Goal: Navigation & Orientation: Find specific page/section

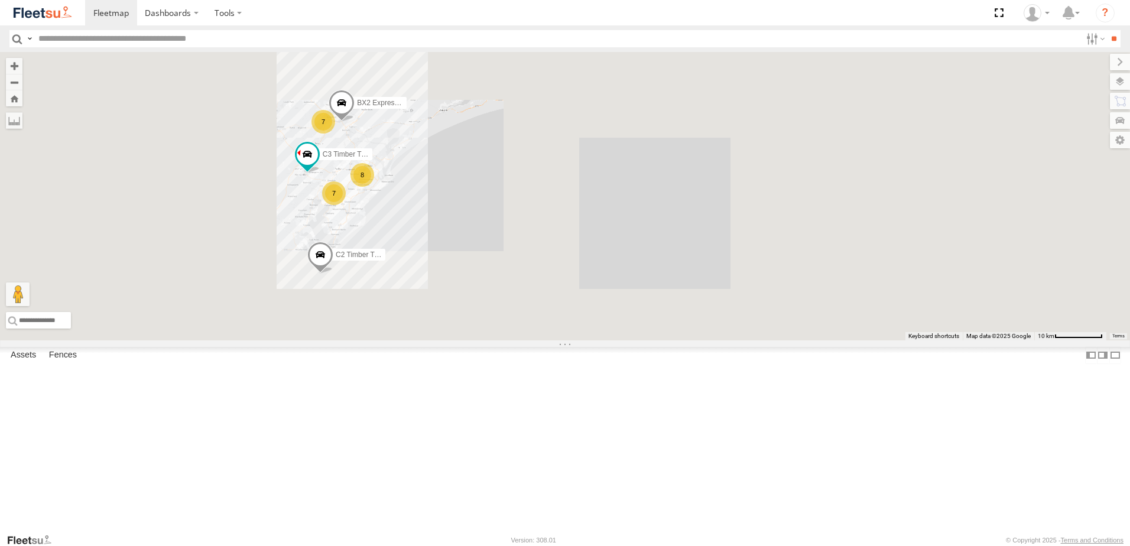
drag, startPoint x: 607, startPoint y: 173, endPoint x: 590, endPoint y: 281, distance: 110.0
click at [590, 281] on div "BX2 Express Ute 7 8 7 C3 Timber Truck C2 Timber Truck" at bounding box center [565, 196] width 1130 height 288
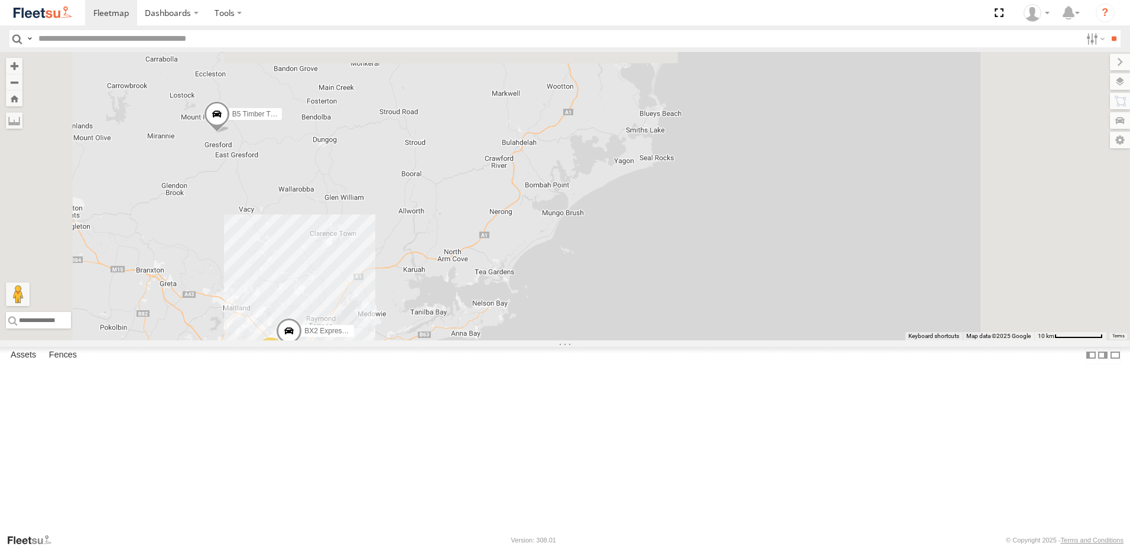
drag, startPoint x: 661, startPoint y: 181, endPoint x: 627, endPoint y: 320, distance: 143.6
click at [627, 320] on div "BX2 Express Ute 7 8 7 C3 Timber Truck C2 Timber Truck B5 Timber Truck" at bounding box center [565, 196] width 1130 height 288
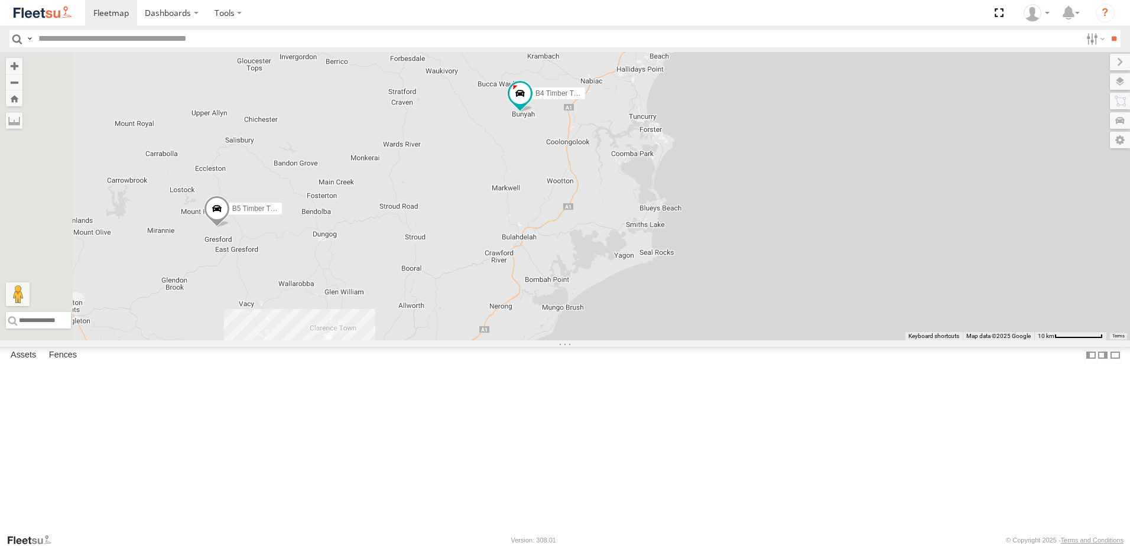
drag, startPoint x: 641, startPoint y: 154, endPoint x: 644, endPoint y: 226, distance: 71.5
click at [644, 226] on div "BX2 Express Ute 7 8 7 C3 Timber Truck C2 Timber Truck B5 Timber Truck B4 Timber…" at bounding box center [565, 196] width 1130 height 288
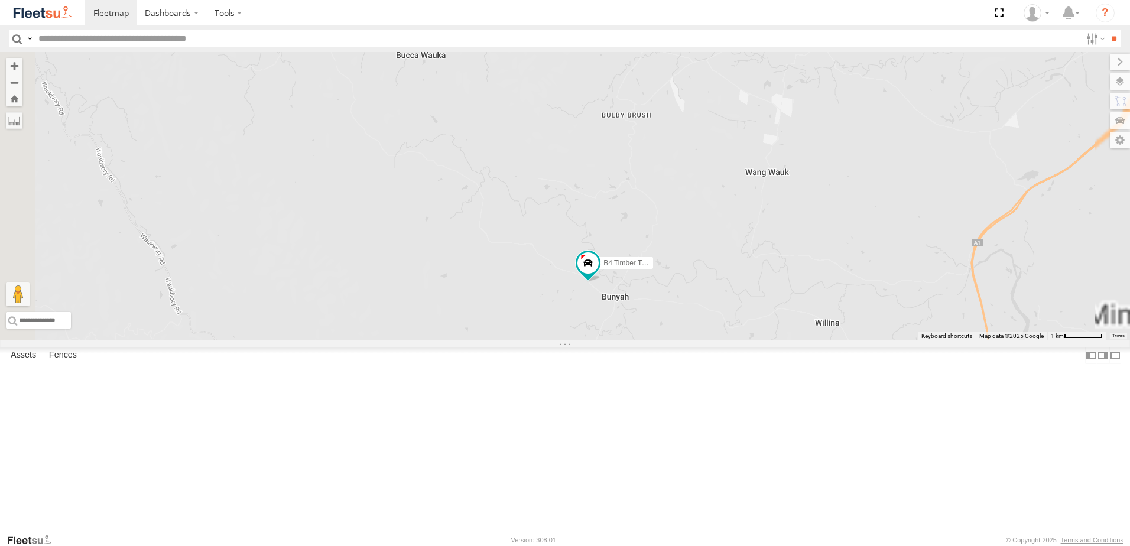
drag, startPoint x: 657, startPoint y: 192, endPoint x: 652, endPoint y: 247, distance: 55.1
click at [652, 247] on div "BX2 Express Ute C3 Timber Truck C2 Timber Truck B5 Timber Truck B4 Timber Truck" at bounding box center [565, 196] width 1130 height 288
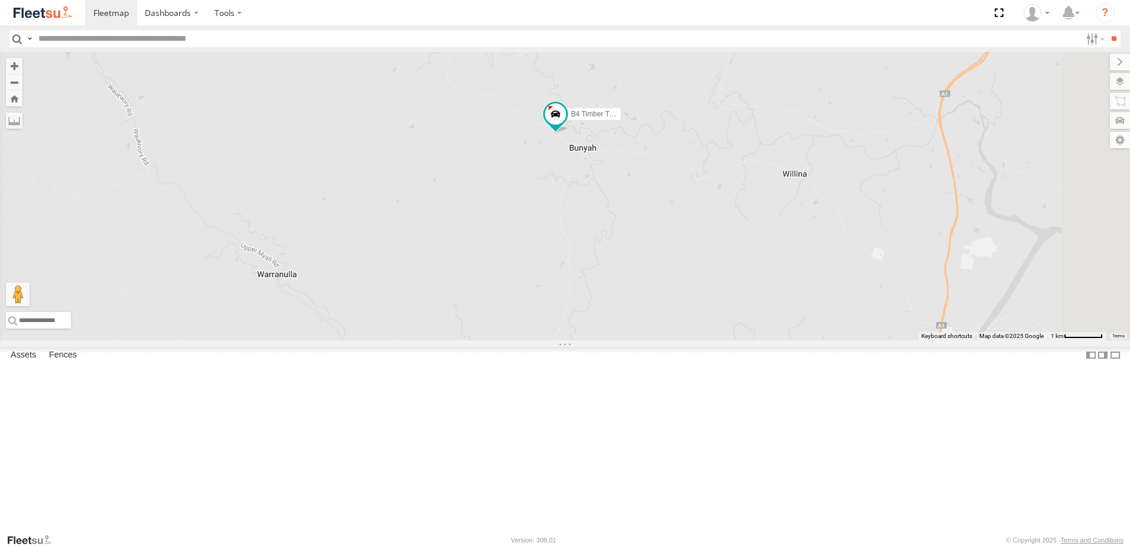
drag, startPoint x: 674, startPoint y: 463, endPoint x: 702, endPoint y: 293, distance: 172.0
click at [702, 293] on div "BX2 Express Ute C3 Timber Truck C2 Timber Truck B5 Timber Truck B4 Timber Truck" at bounding box center [565, 196] width 1130 height 288
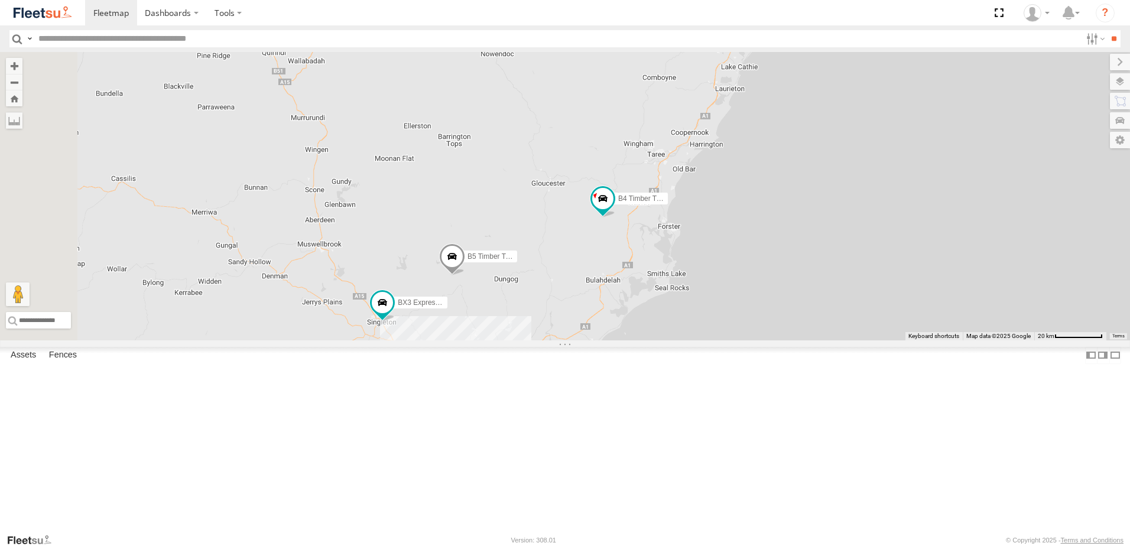
drag, startPoint x: 704, startPoint y: 158, endPoint x: 755, endPoint y: 237, distance: 93.3
click at [755, 237] on div "B4 Timber Truck 7 11 6 B5 Timber Truck BX3 Express Ute C2 Timber Truck" at bounding box center [565, 196] width 1130 height 288
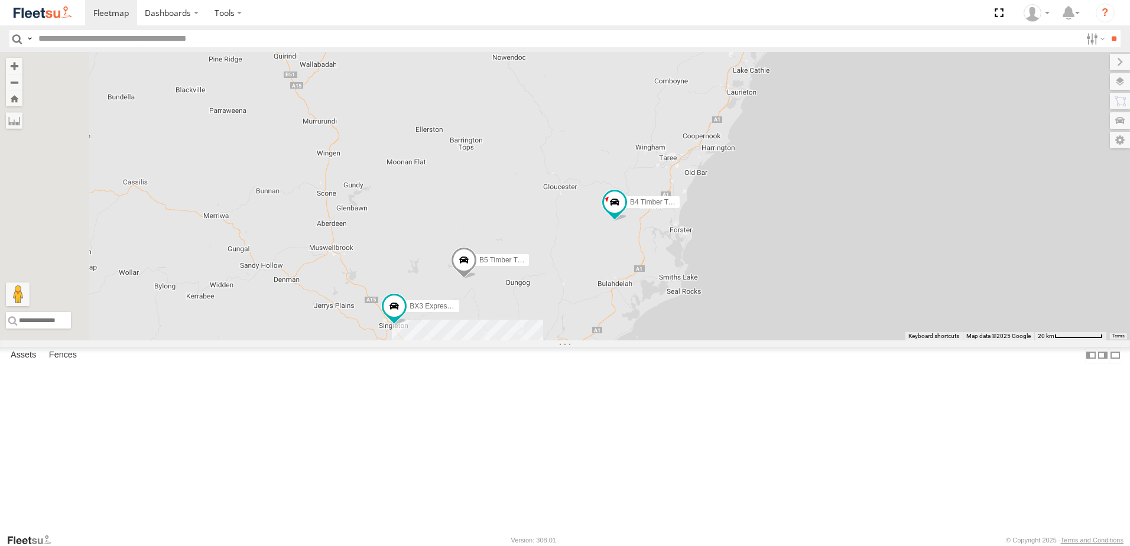
drag, startPoint x: 657, startPoint y: 340, endPoint x: 650, endPoint y: 331, distance: 11.5
click at [661, 307] on div "B4 Timber Truck 7 11 6 B5 Timber Truck BX3 Express Ute C2 Timber Truck" at bounding box center [565, 196] width 1130 height 288
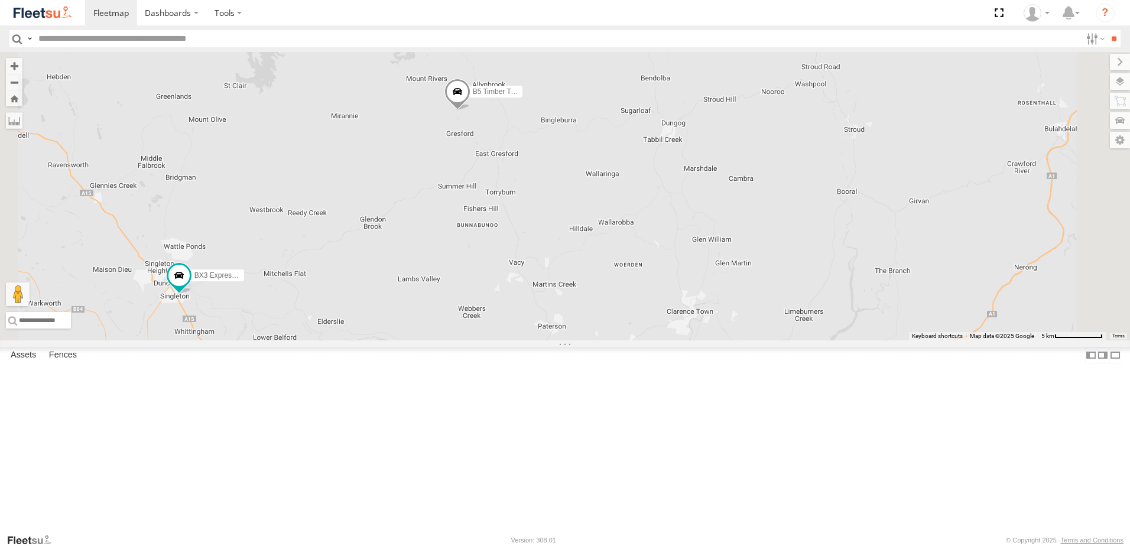
drag, startPoint x: 680, startPoint y: 399, endPoint x: 670, endPoint y: 258, distance: 141.0
click at [671, 268] on div "B4 Timber Truck B5 Timber Truck BX3 Express Ute C2 Timber Truck" at bounding box center [565, 196] width 1130 height 288
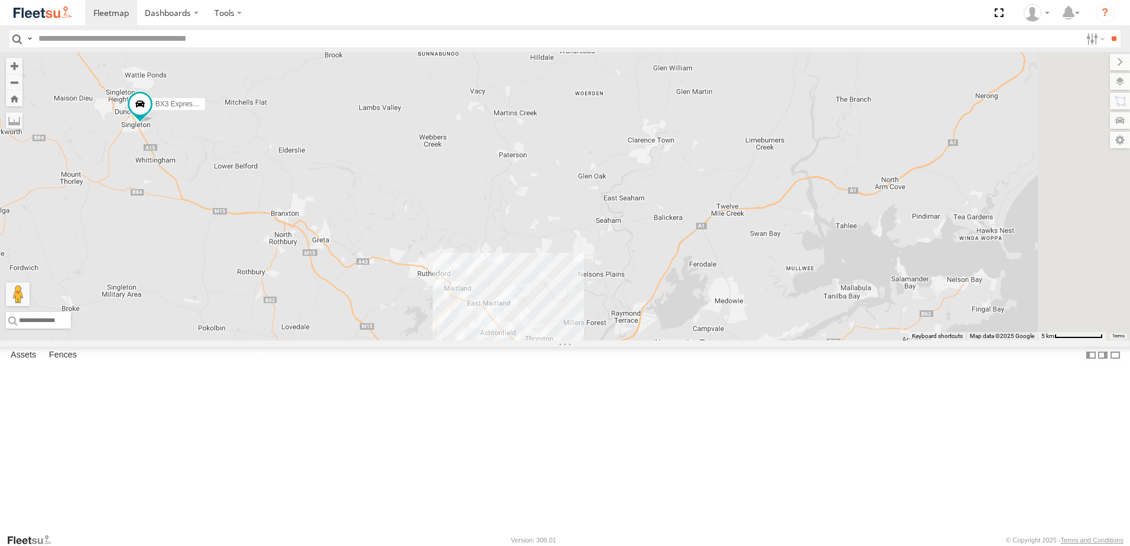
drag, startPoint x: 692, startPoint y: 415, endPoint x: 649, endPoint y: 252, distance: 169.1
click at [645, 247] on div "B4 Timber Truck B5 Timber Truck BX3 Express Ute C2 Timber Truck" at bounding box center [565, 196] width 1130 height 288
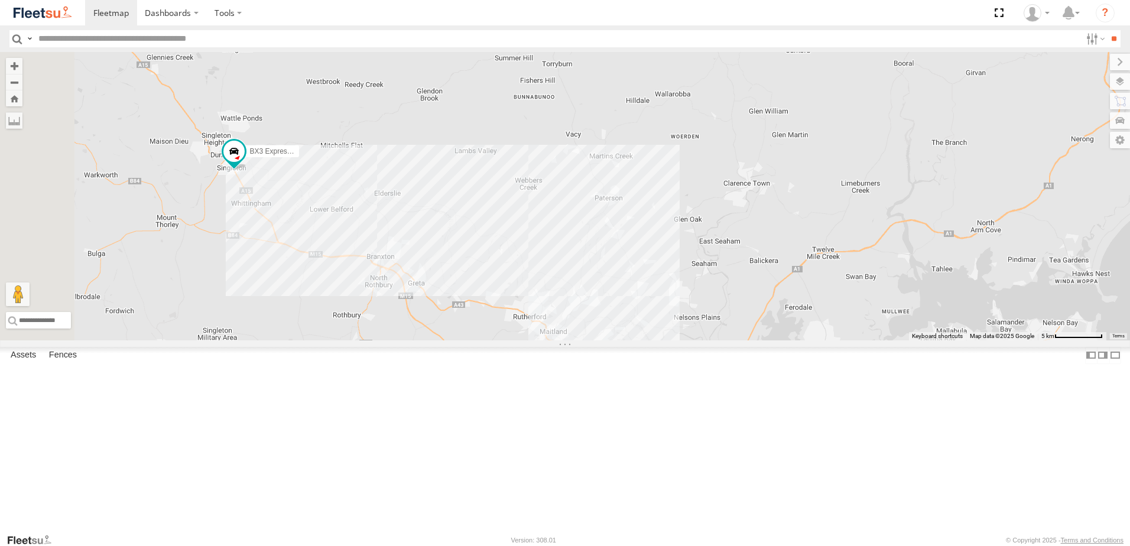
drag, startPoint x: 648, startPoint y: 346, endPoint x: 652, endPoint y: 157, distance: 189.7
click at [649, 156] on div "B4 Timber Truck B5 Timber Truck BX3 Express Ute BX2 Express Ute" at bounding box center [565, 196] width 1130 height 288
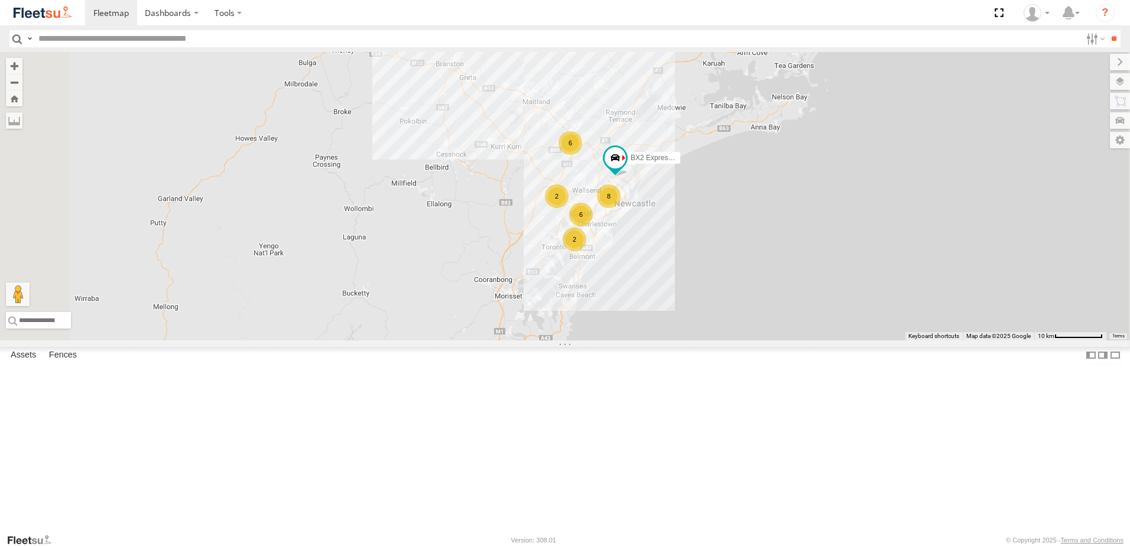
click at [650, 301] on div "B4 Timber Truck B5 Timber Truck BX3 Express Ute BX2 Express Ute 6 8 6 2 2" at bounding box center [565, 196] width 1130 height 288
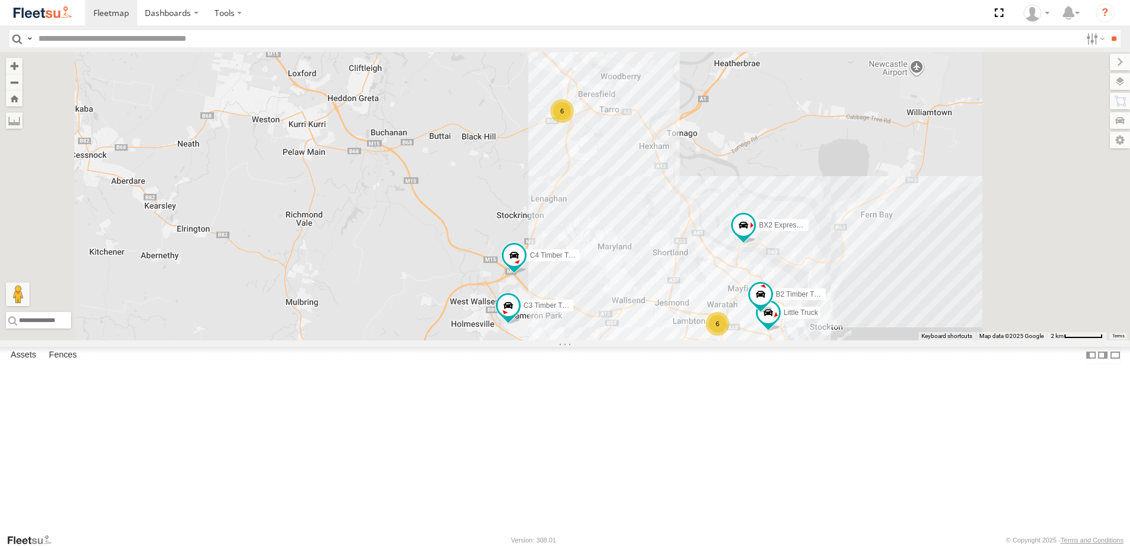
drag, startPoint x: 791, startPoint y: 402, endPoint x: 733, endPoint y: 311, distance: 107.4
click at [733, 312] on div "B4 Timber Truck B5 Timber Truck BX3 Express Ute BX2 Express Ute C3 Timber Truck…" at bounding box center [565, 196] width 1130 height 288
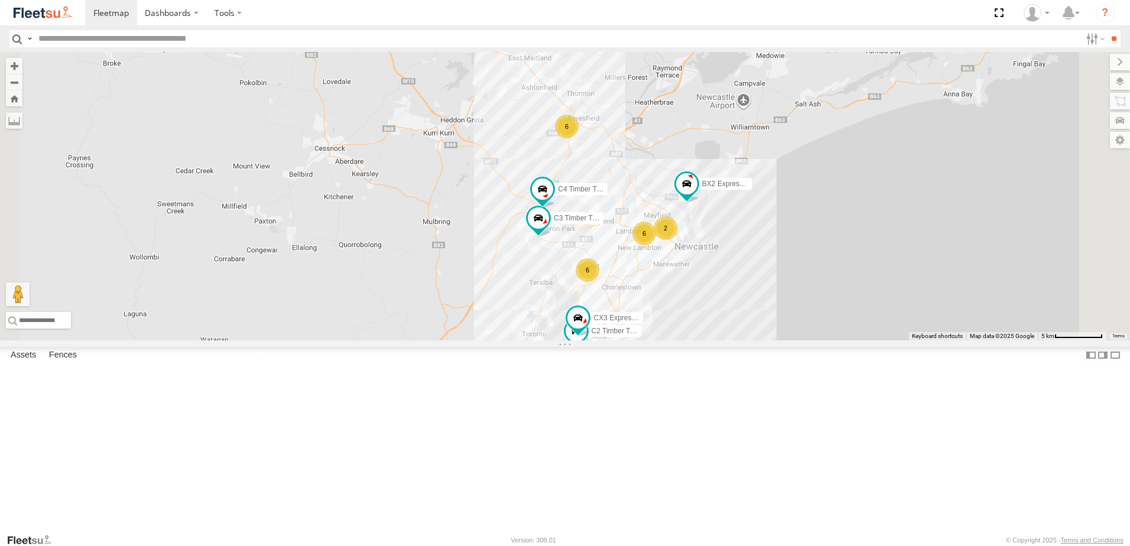
drag, startPoint x: 800, startPoint y: 128, endPoint x: 795, endPoint y: 261, distance: 133.0
click at [795, 261] on div "B4 Timber Truck B5 Timber Truck BX3 Express Ute BX2 Express Ute C3 Timber Truck…" at bounding box center [565, 196] width 1130 height 288
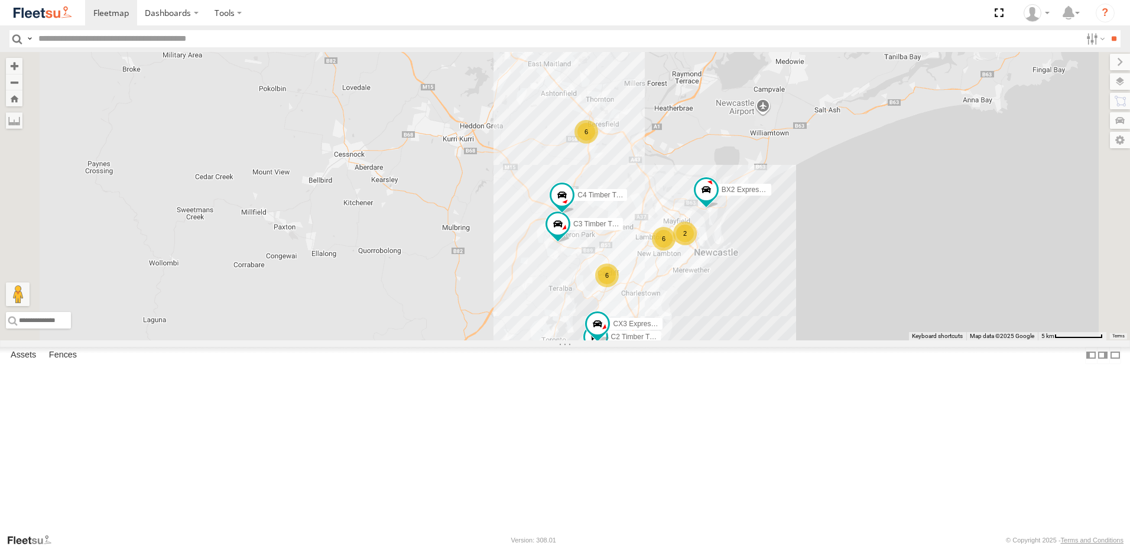
drag, startPoint x: 817, startPoint y: 319, endPoint x: 826, endPoint y: 278, distance: 41.7
click at [825, 278] on div "B4 Timber Truck B5 Timber Truck BX3 Express Ute BX2 Express Ute C3 Timber Truck…" at bounding box center [565, 196] width 1130 height 288
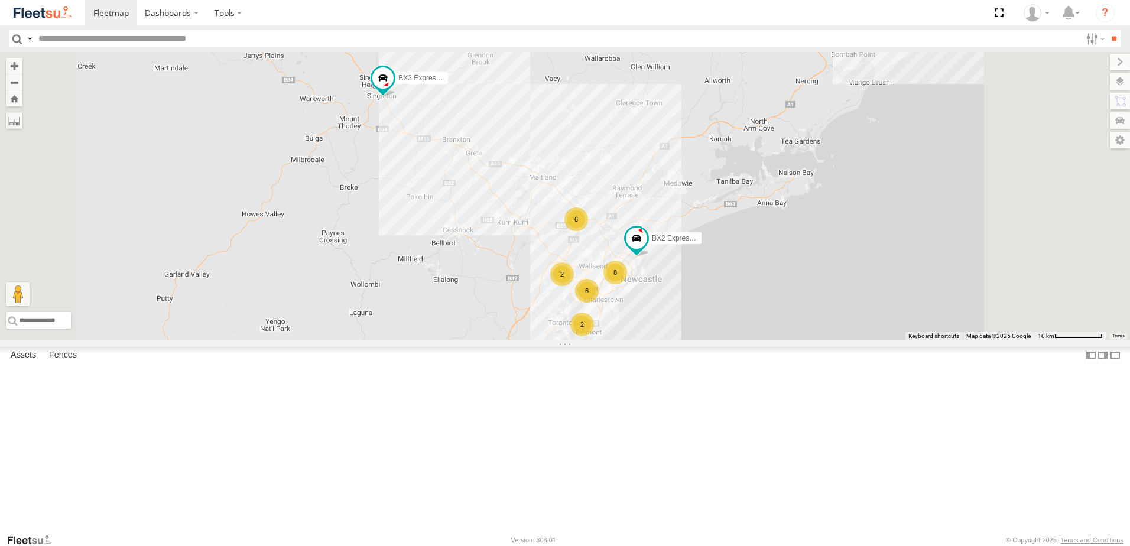
drag, startPoint x: 829, startPoint y: 169, endPoint x: 804, endPoint y: 259, distance: 93.3
click at [804, 259] on div "B4 Timber Truck B5 Timber Truck BX3 Express Ute BX2 Express Ute 6 8 6 2 2" at bounding box center [565, 196] width 1130 height 288
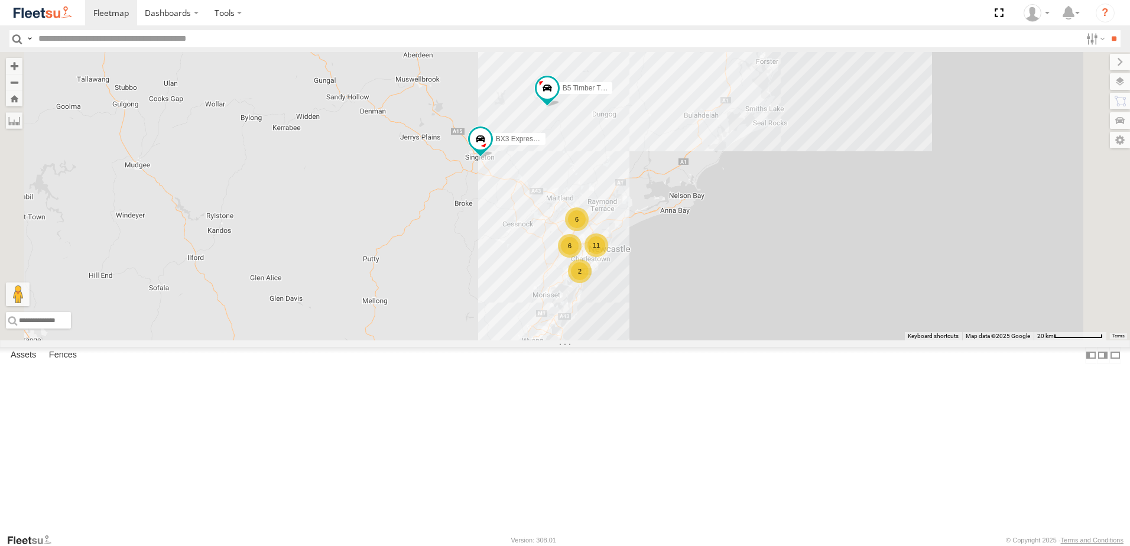
drag, startPoint x: 859, startPoint y: 222, endPoint x: 580, endPoint y: 129, distance: 293.4
click at [820, 255] on div "B4 Timber Truck B5 Timber Truck BX3 Express Ute 6 11 6 2" at bounding box center [565, 196] width 1130 height 288
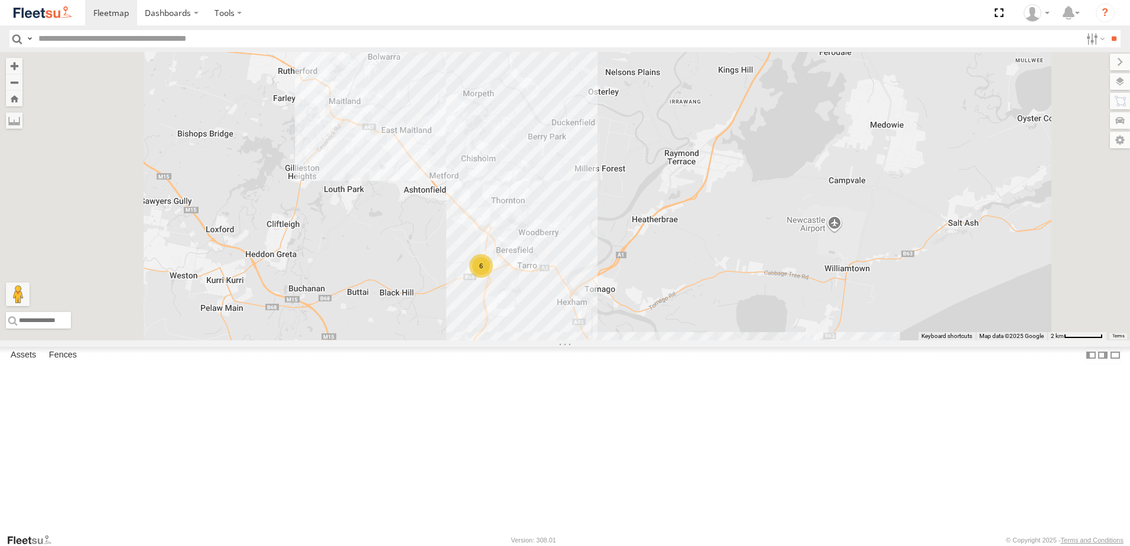
drag, startPoint x: 587, startPoint y: 252, endPoint x: 612, endPoint y: 345, distance: 96.2
click at [612, 340] on div "6" at bounding box center [565, 196] width 1130 height 288
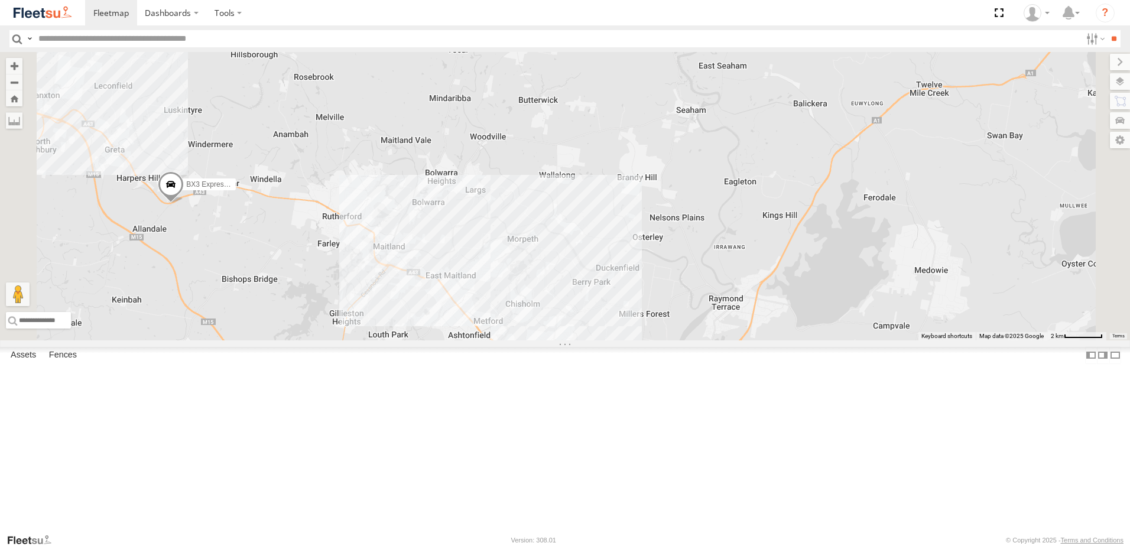
drag, startPoint x: 688, startPoint y: 294, endPoint x: 690, endPoint y: 308, distance: 14.4
click at [689, 309] on div "6 B5 Timber Truck BX3 Express Ute" at bounding box center [565, 196] width 1130 height 288
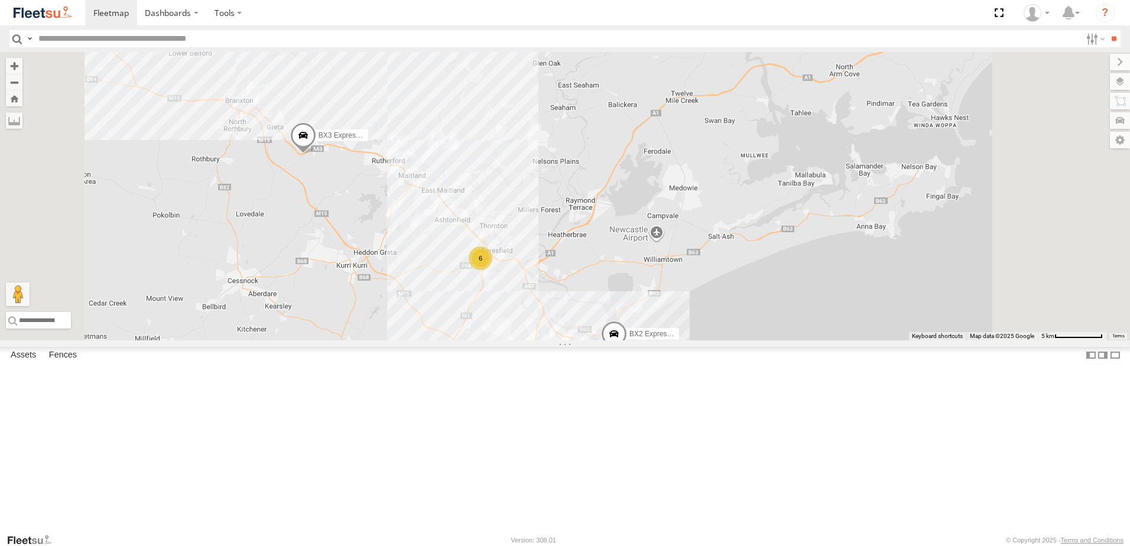
drag, startPoint x: 715, startPoint y: 322, endPoint x: 670, endPoint y: 249, distance: 85.9
click at [670, 249] on div "B5 Timber Truck BX3 Express Ute 6 7 BX2 Express Ute" at bounding box center [565, 196] width 1130 height 288
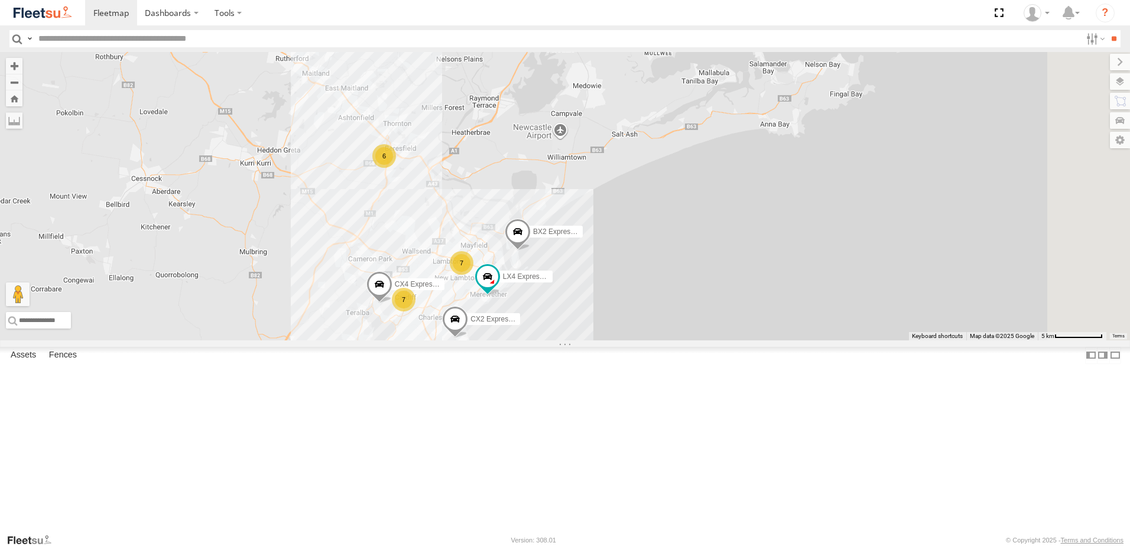
drag, startPoint x: 709, startPoint y: 292, endPoint x: 613, endPoint y: 200, distance: 132.5
click at [615, 202] on div "B5 Timber Truck BX3 Express Ute 6 7 BX2 Express Ute CX4 Express Ute 7 LX4 Expre…" at bounding box center [565, 196] width 1130 height 288
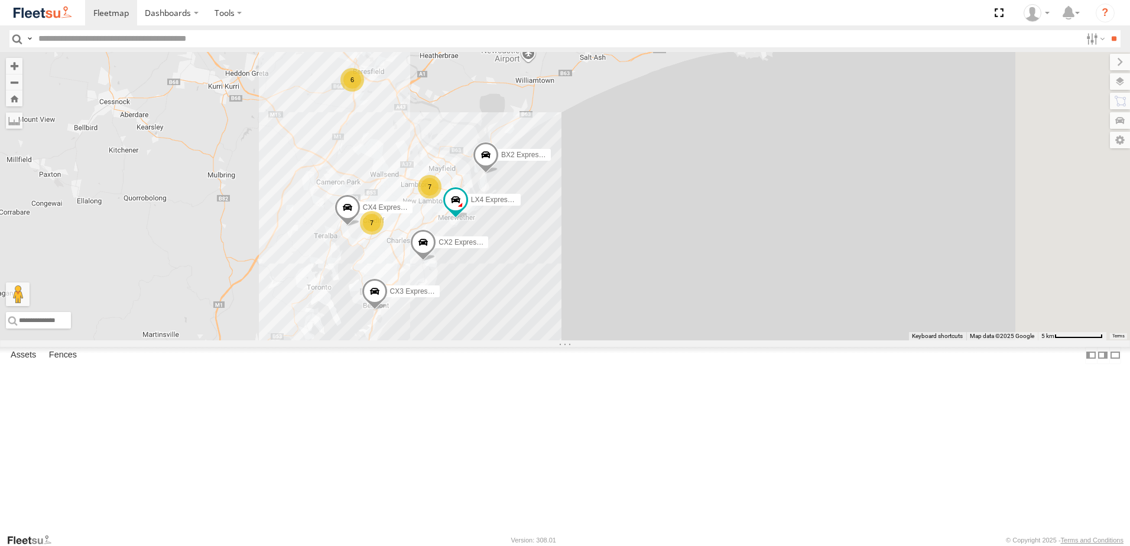
drag, startPoint x: 541, startPoint y: 448, endPoint x: 600, endPoint y: 392, distance: 81.5
click at [573, 340] on div "B5 Timber Truck BX3 Express Ute 6 7 BX2 Express Ute CX4 Express Ute 7 LX4 Expre…" at bounding box center [565, 196] width 1130 height 288
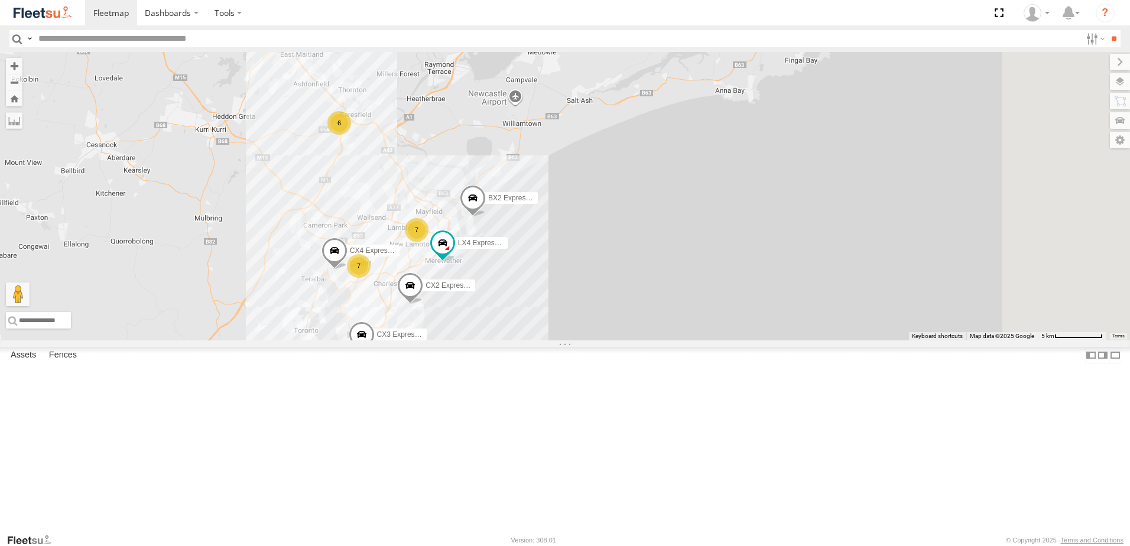
drag, startPoint x: 668, startPoint y: 321, endPoint x: 650, endPoint y: 382, distance: 62.8
click at [649, 340] on div "B5 Timber Truck BX3 Express Ute 6 7 BX2 Express Ute CX4 Express Ute 7 LX4 Expre…" at bounding box center [565, 196] width 1130 height 288
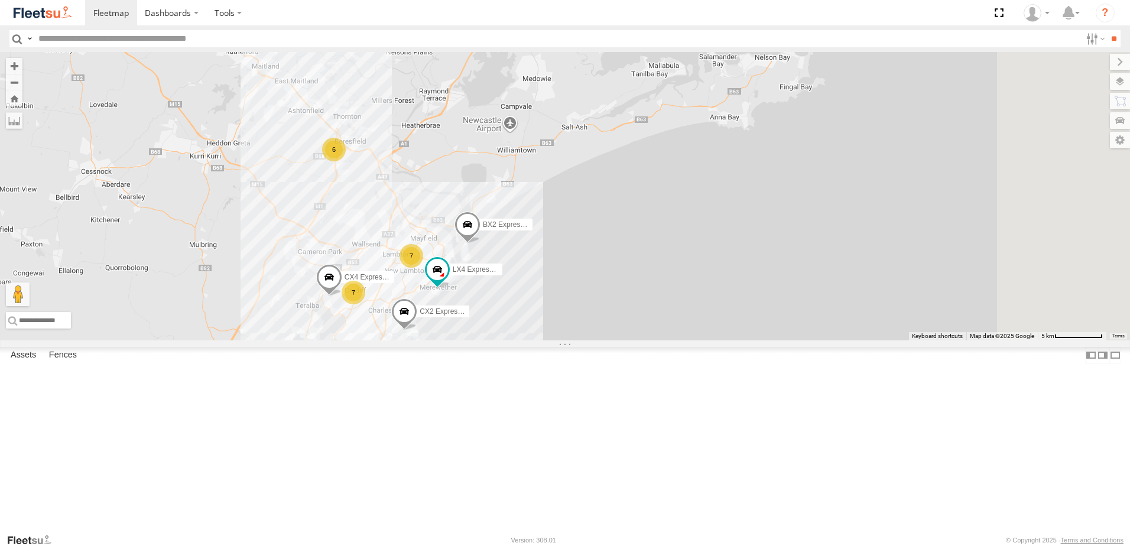
drag, startPoint x: 756, startPoint y: 226, endPoint x: 679, endPoint y: 342, distance: 139.3
click at [679, 340] on div "B5 Timber Truck BX3 Express Ute 6 7 BX2 Express Ute CX4 Express Ute 7 LX4 Expre…" at bounding box center [565, 196] width 1130 height 288
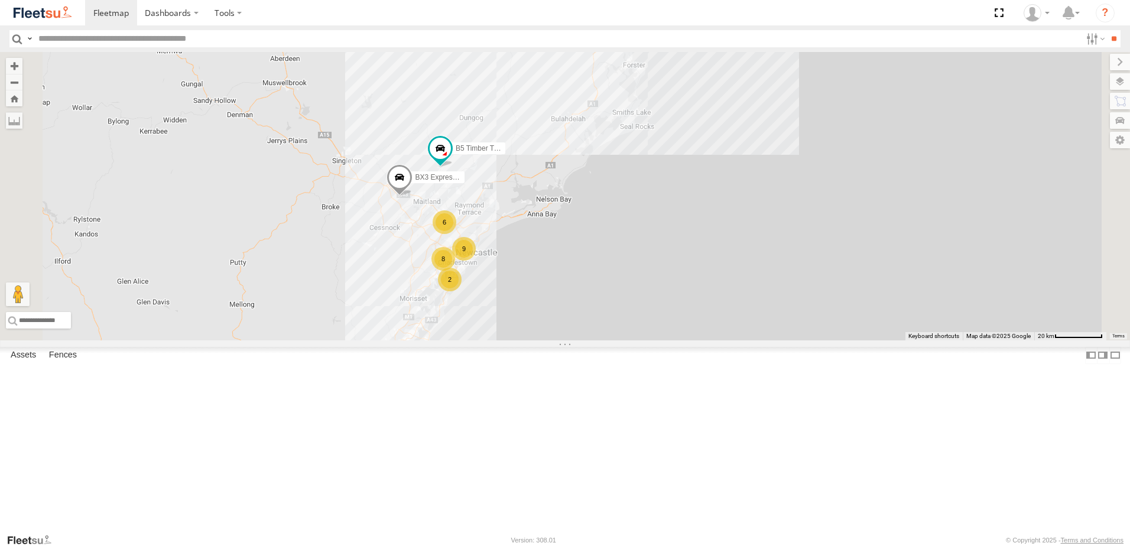
drag, startPoint x: 623, startPoint y: 322, endPoint x: 644, endPoint y: 292, distance: 36.6
click at [644, 292] on div "B5 Timber Truck BX3 Express Ute B4 Timber Truck 6 9 8 2" at bounding box center [565, 196] width 1130 height 288
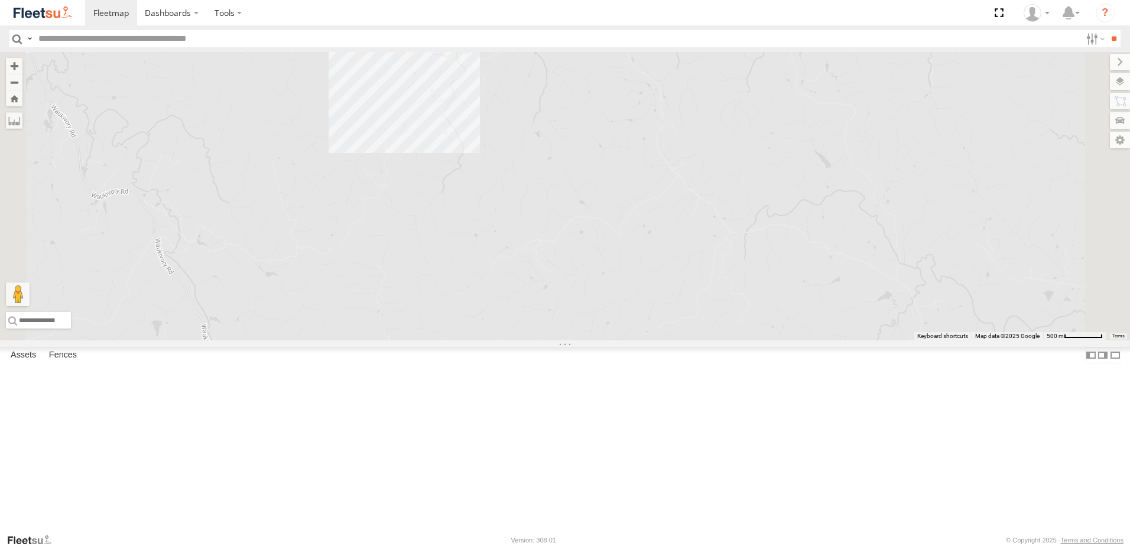
click at [678, 99] on div "B5 Timber Truck BX3 Express Ute B4 Timber Truck" at bounding box center [565, 196] width 1130 height 288
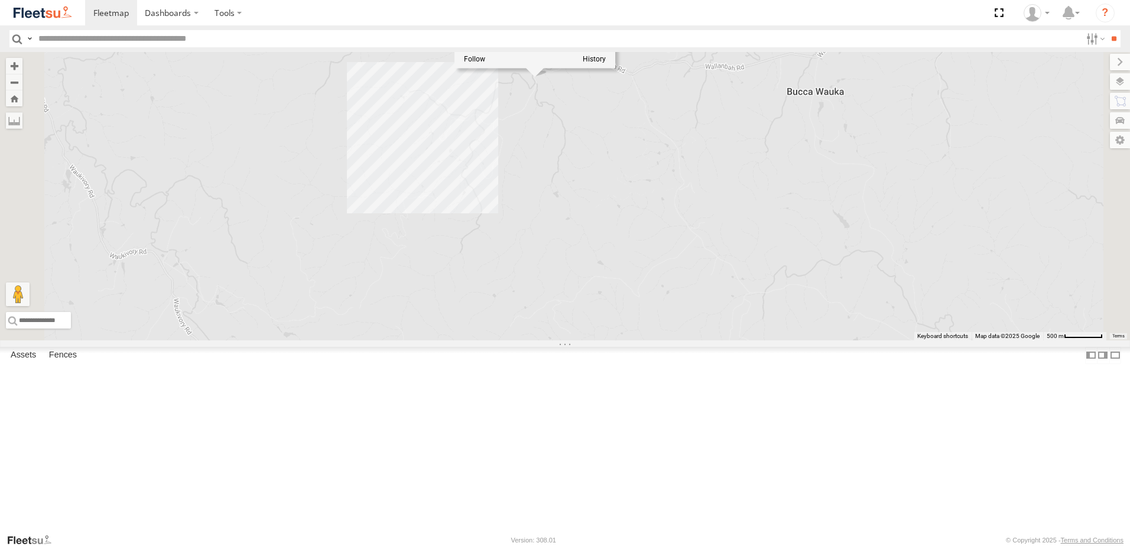
drag, startPoint x: 693, startPoint y: 157, endPoint x: 719, endPoint y: 240, distance: 87.3
click at [718, 239] on div "B5 Timber Truck BX3 Express Ute B4 Timber Truck B4 Timber Truck Beresfield Truc…" at bounding box center [565, 196] width 1130 height 288
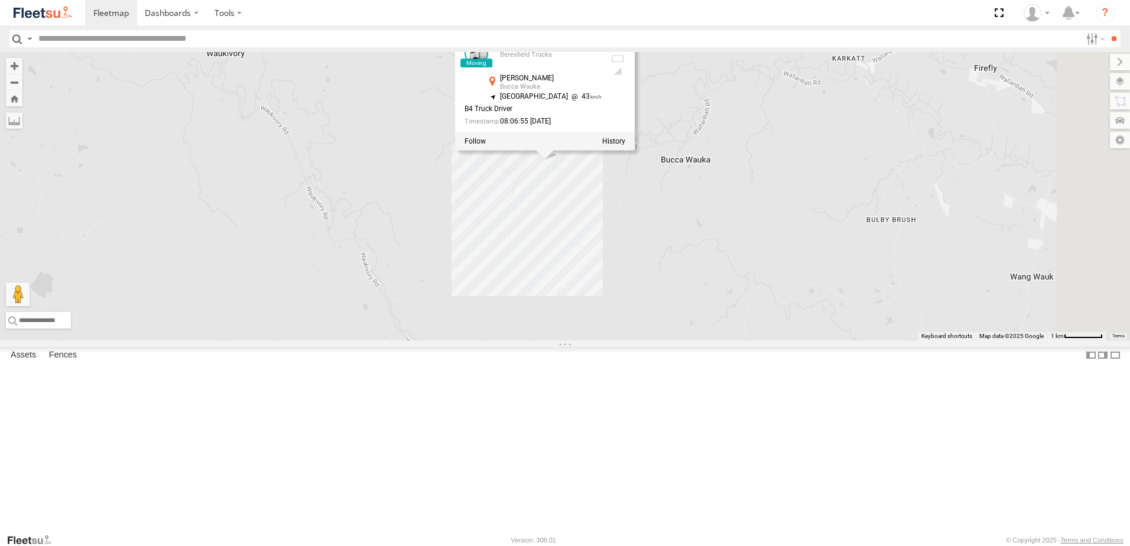
click at [699, 287] on div "B5 Timber Truck BX3 Express Ute B4 Timber Truck B4 Timber Truck Beresfield Truc…" at bounding box center [565, 196] width 1130 height 288
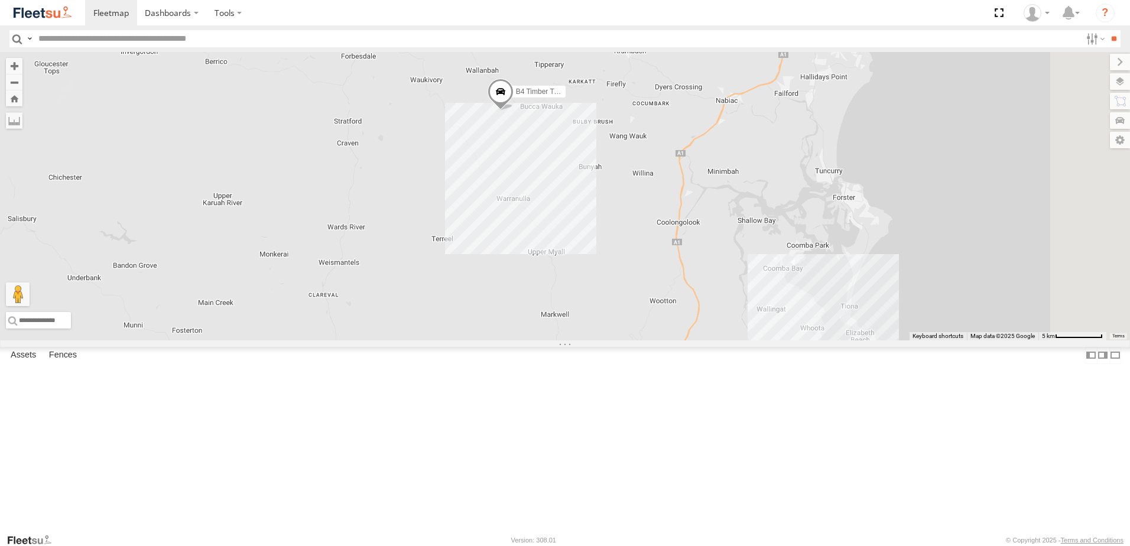
drag, startPoint x: 823, startPoint y: 470, endPoint x: 775, endPoint y: 329, distance: 148.9
click at [775, 329] on div "B5 Timber Truck BX3 Express Ute B4 Timber Truck" at bounding box center [565, 196] width 1130 height 288
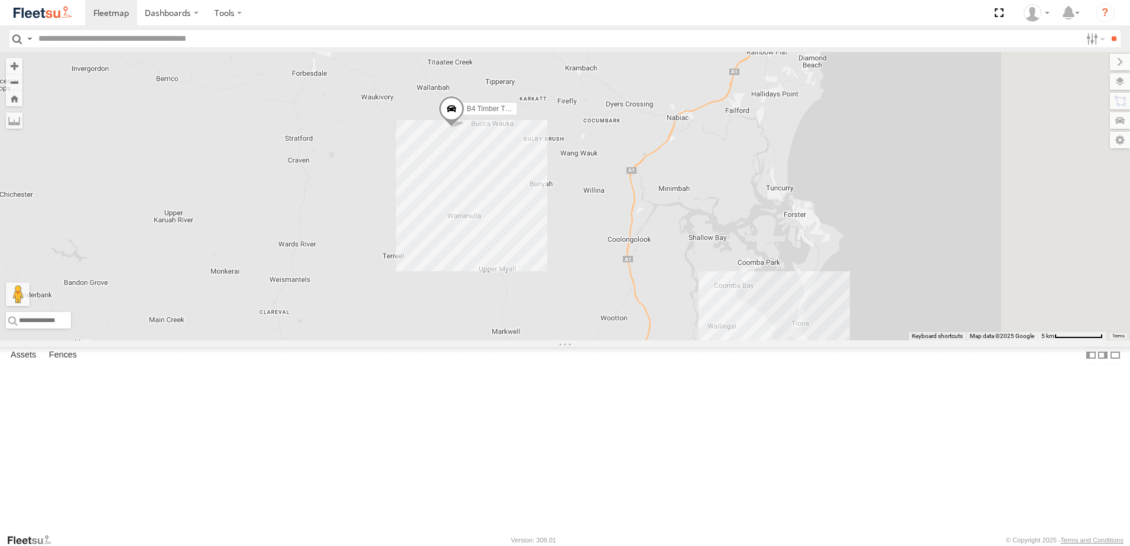
drag, startPoint x: 755, startPoint y: 375, endPoint x: 711, endPoint y: 425, distance: 66.2
click at [716, 340] on div "B5 Timber Truck BX3 Express Ute B4 Timber Truck" at bounding box center [565, 196] width 1130 height 288
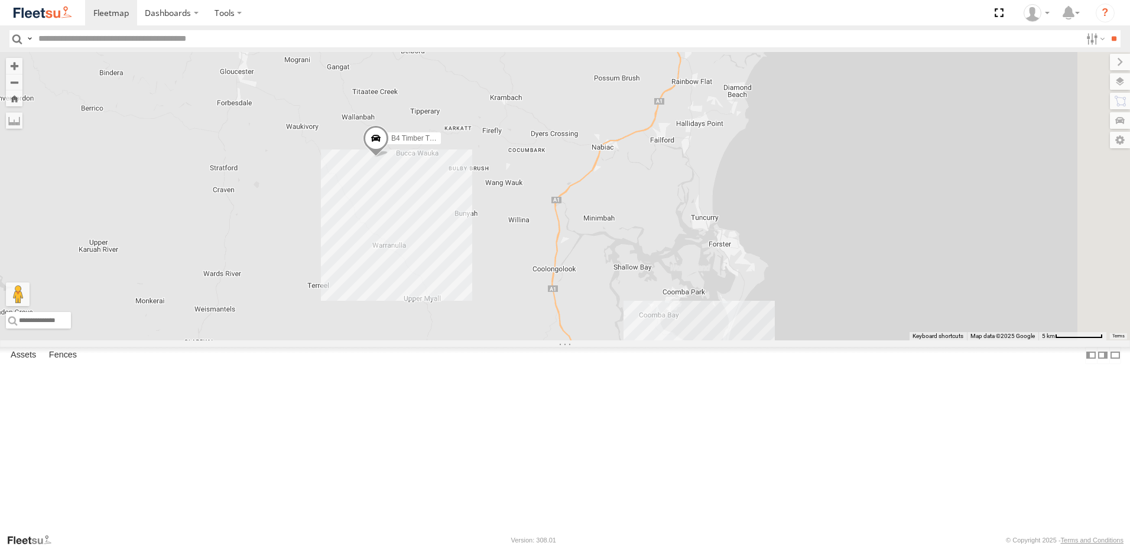
drag, startPoint x: 815, startPoint y: 388, endPoint x: 756, endPoint y: 342, distance: 74.6
click at [756, 340] on div "B5 Timber Truck BX3 Express Ute B4 Timber Truck" at bounding box center [565, 196] width 1130 height 288
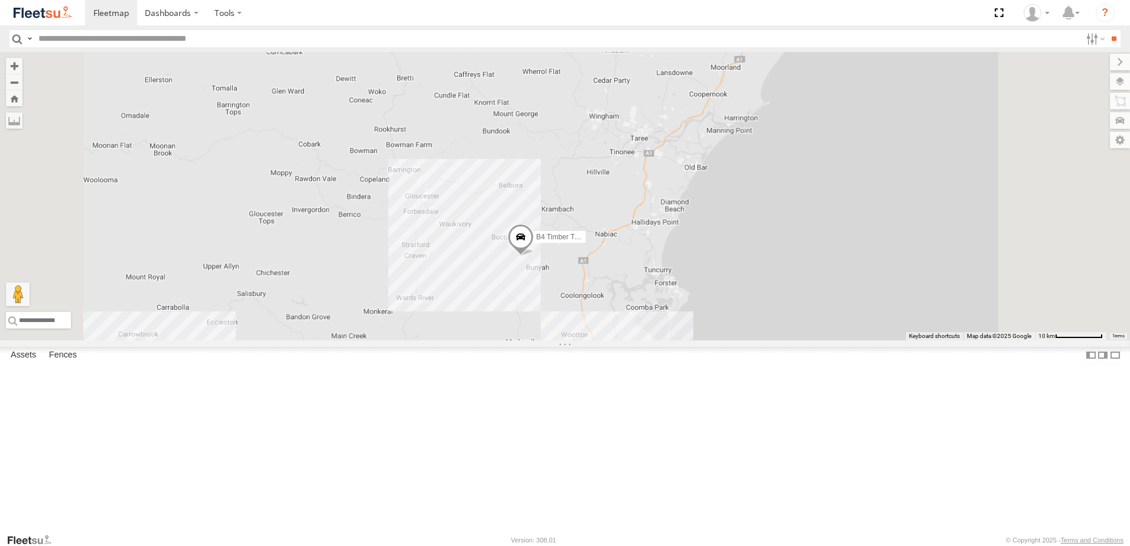
drag, startPoint x: 744, startPoint y: 420, endPoint x: 752, endPoint y: 207, distance: 212.9
click at [752, 210] on div "B4 Timber Truck" at bounding box center [565, 196] width 1130 height 288
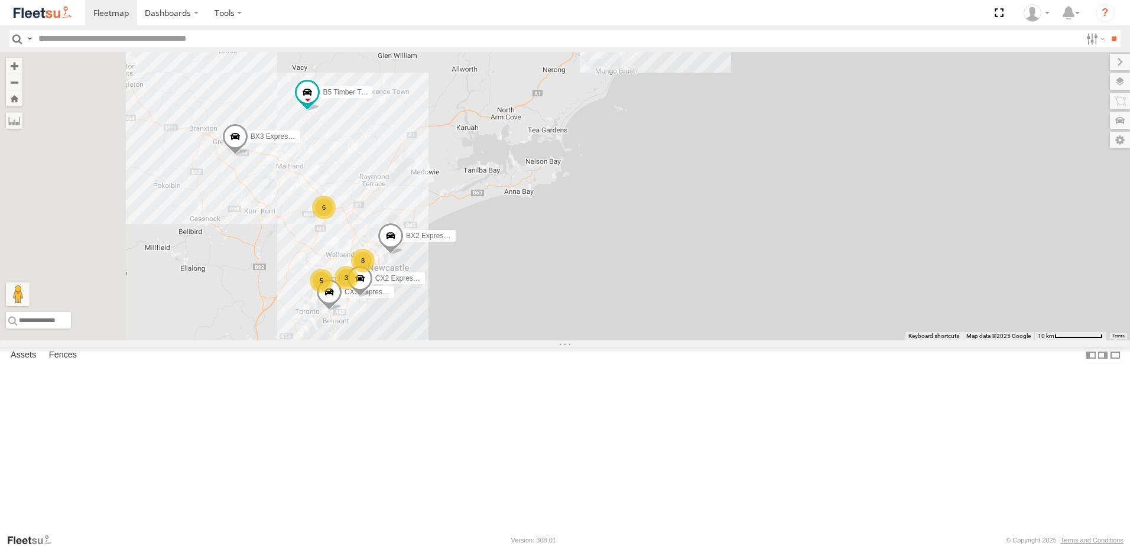
drag, startPoint x: 593, startPoint y: 320, endPoint x: 662, endPoint y: 284, distance: 77.7
click at [662, 284] on div "B4 Timber Truck 6 8 5 CX3 Express Ute B5 Timber Truck CX2 Express Ute BX2 Expre…" at bounding box center [565, 196] width 1130 height 288
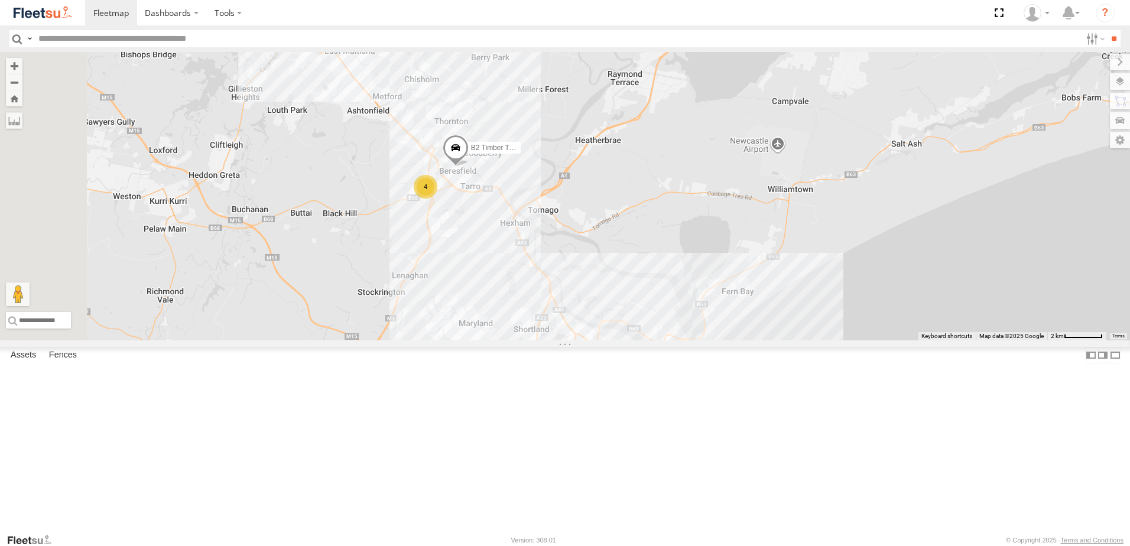
drag, startPoint x: 359, startPoint y: 205, endPoint x: 524, endPoint y: 343, distance: 215.2
click at [524, 340] on div "B1 Timber Truck LX3 Express Ute 7 8 B2 Timber Truck 4 CX1 Express Ute" at bounding box center [565, 196] width 1130 height 288
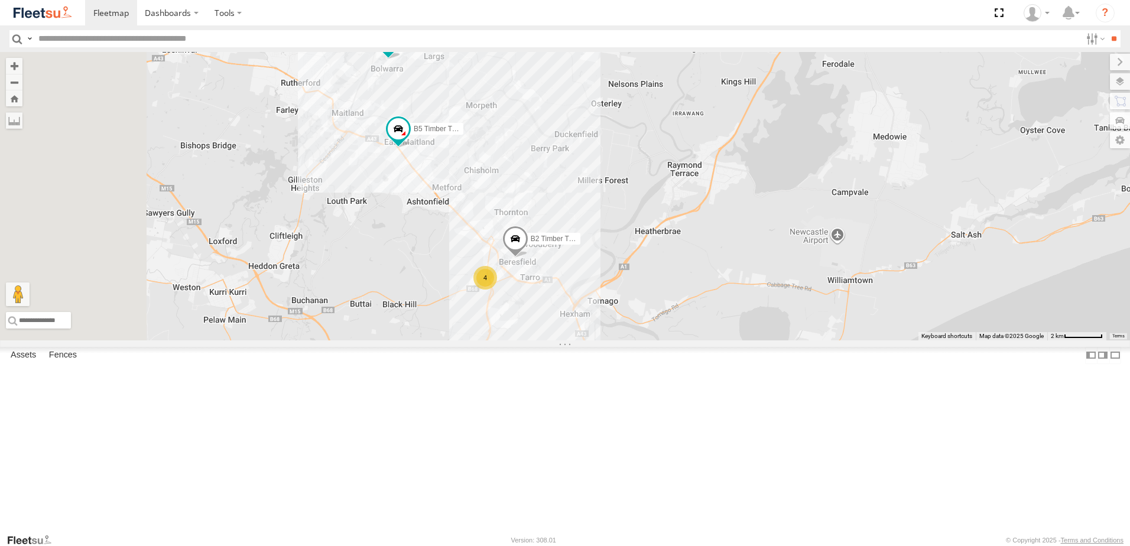
drag, startPoint x: 446, startPoint y: 181, endPoint x: 500, endPoint y: 266, distance: 100.5
click at [494, 259] on div "B1 Timber Truck LX3 Express Ute 7 8 B2 Timber Truck 4 CX1 Express Ute B5 Timber…" at bounding box center [565, 196] width 1130 height 288
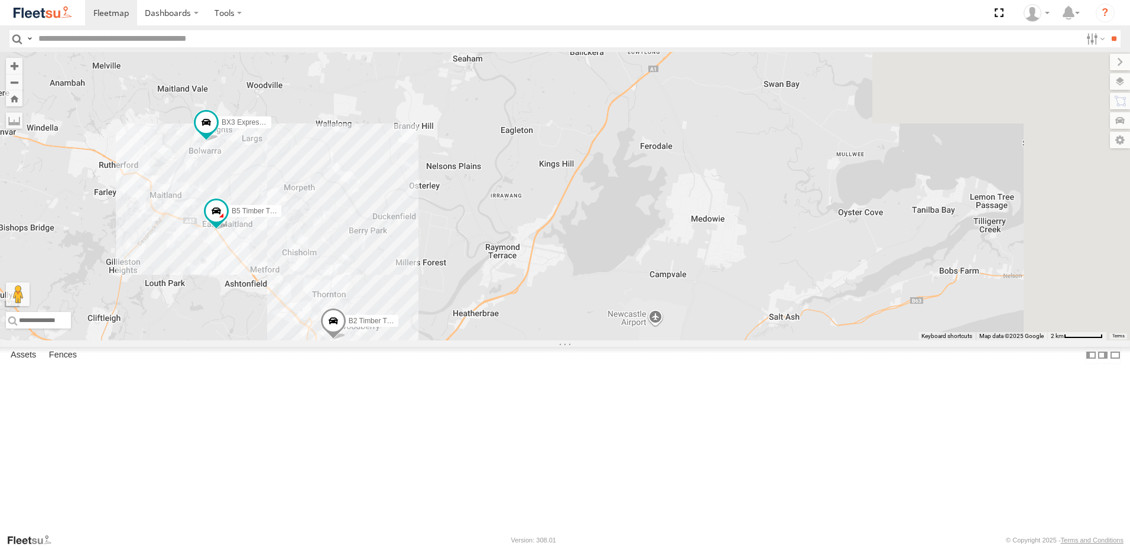
drag, startPoint x: 628, startPoint y: 100, endPoint x: 577, endPoint y: 351, distance: 255.5
click at [579, 340] on div "B1 Timber Truck LX3 Express Ute B2 Timber Truck CX1 Express Ute B5 Timber Truck…" at bounding box center [565, 196] width 1130 height 288
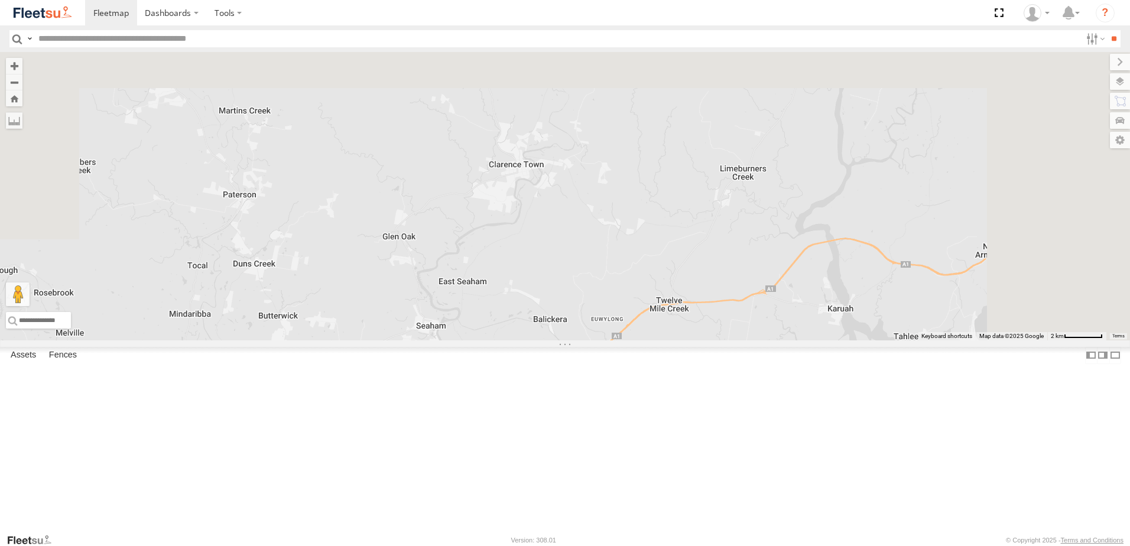
drag, startPoint x: 809, startPoint y: 429, endPoint x: 763, endPoint y: 514, distance: 96.5
click at [763, 340] on div "B1 Timber Truck LX3 Express Ute B2 Timber Truck CX1 Express Ute B5 Timber Truck…" at bounding box center [565, 196] width 1130 height 288
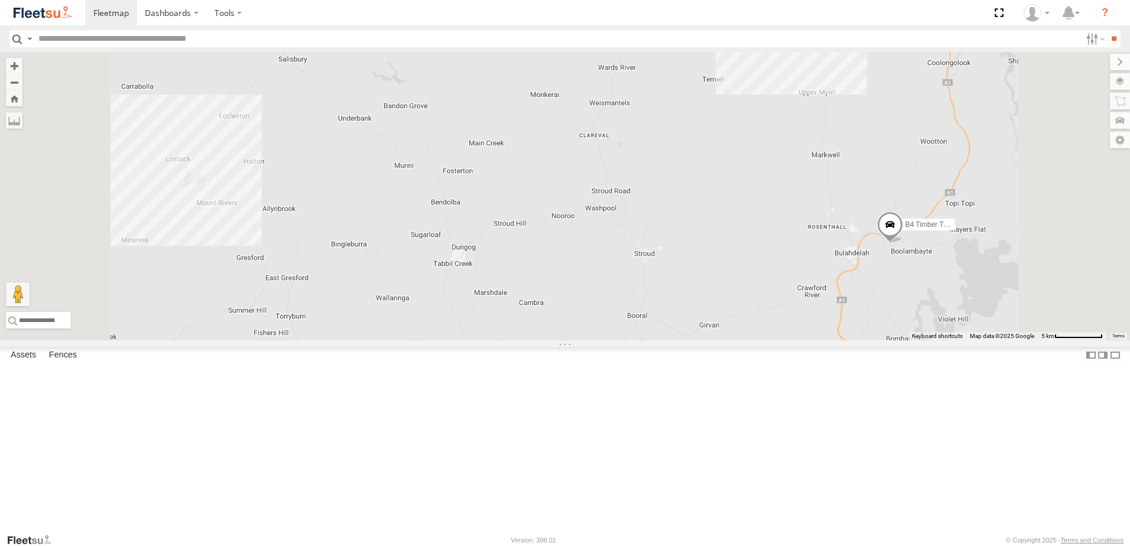
drag, startPoint x: 752, startPoint y: 427, endPoint x: 723, endPoint y: 288, distance: 141.4
click at [723, 288] on div "B1 Timber Truck LX3 Express Ute B2 Timber Truck CX1 Express Ute B5 Timber Truck…" at bounding box center [565, 196] width 1130 height 288
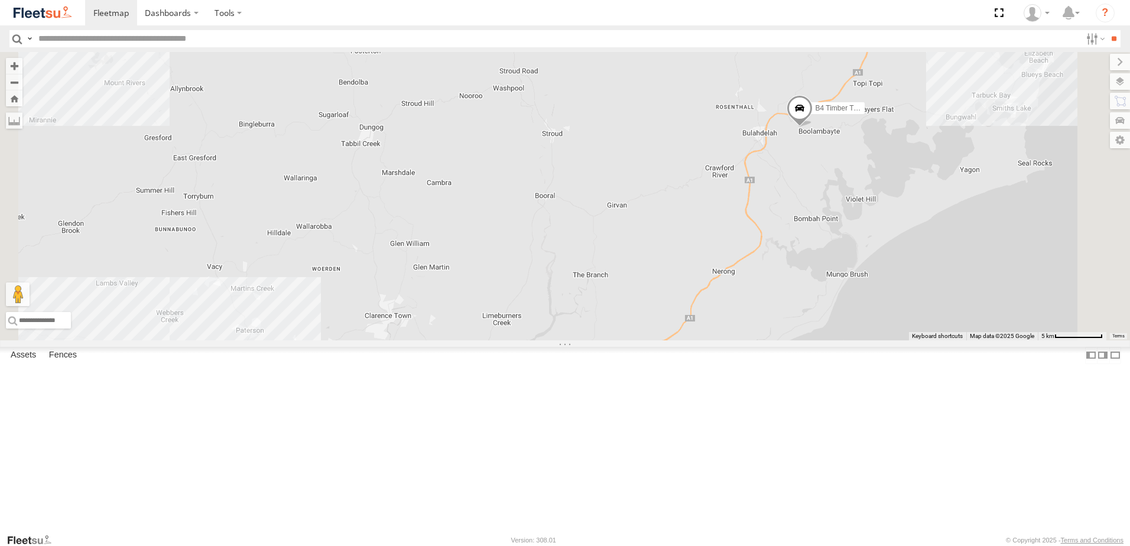
drag, startPoint x: 1023, startPoint y: 247, endPoint x: 942, endPoint y: 261, distance: 82.1
click at [943, 261] on div "B1 Timber Truck LX3 Express Ute B2 Timber Truck CX1 Express Ute B5 Timber Truck…" at bounding box center [565, 196] width 1130 height 288
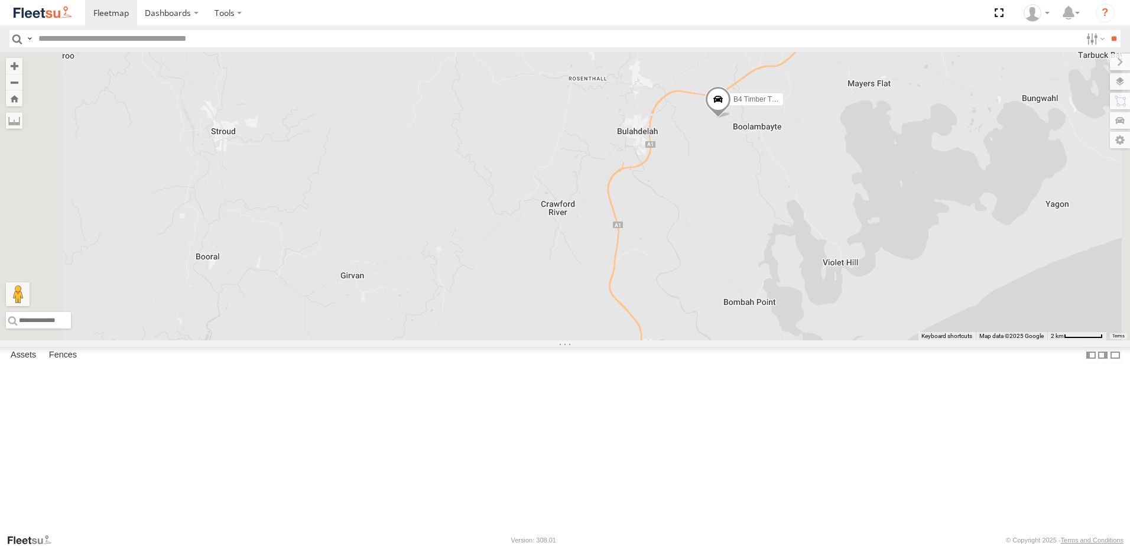
drag, startPoint x: 935, startPoint y: 249, endPoint x: 931, endPoint y: 326, distance: 76.4
click at [931, 326] on div "B1 Timber Truck LX3 Express Ute B2 Timber Truck CX1 Express Ute B5 Timber Truck…" at bounding box center [565, 196] width 1130 height 288
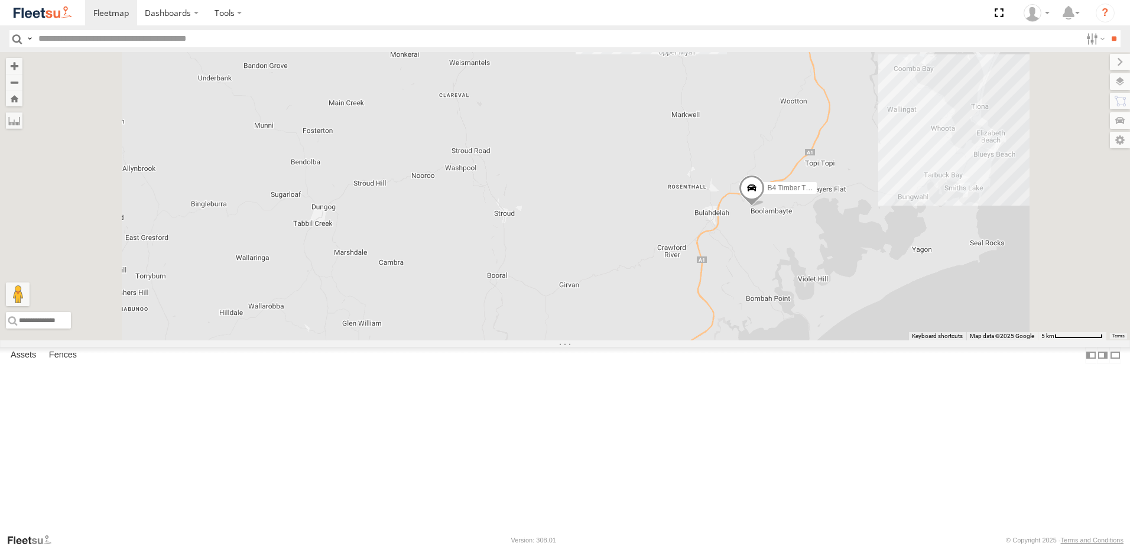
click at [765, 207] on span at bounding box center [752, 191] width 26 height 32
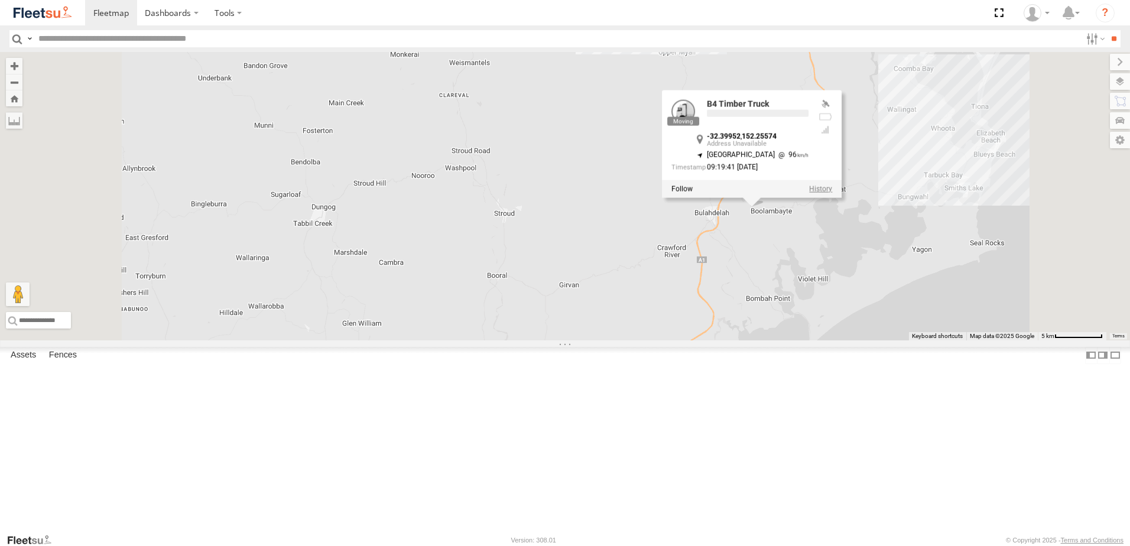
click at [832, 193] on label at bounding box center [820, 189] width 23 height 8
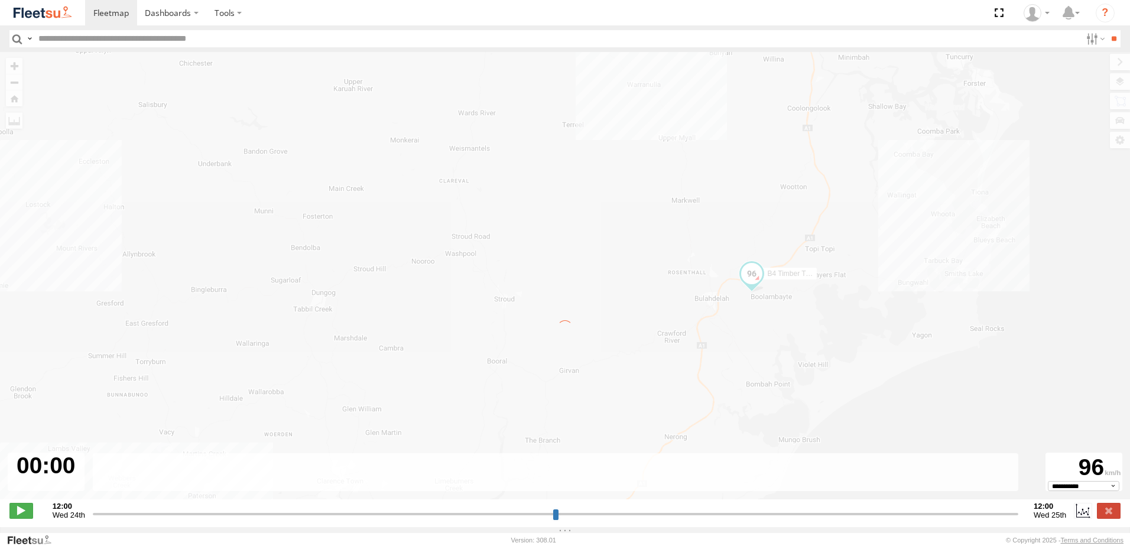
type input "**********"
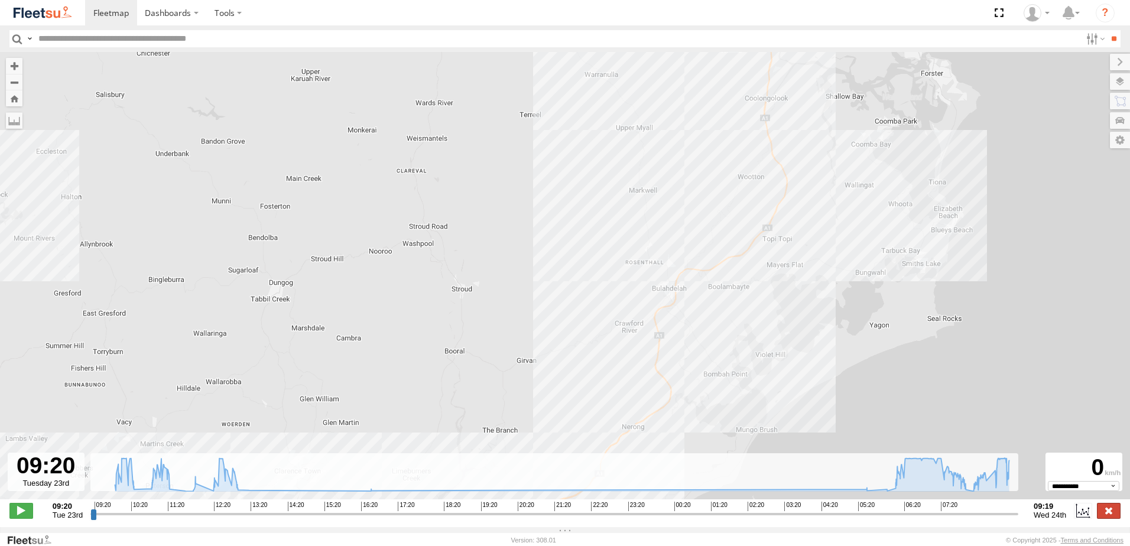
click at [1115, 518] on label at bounding box center [1109, 510] width 24 height 15
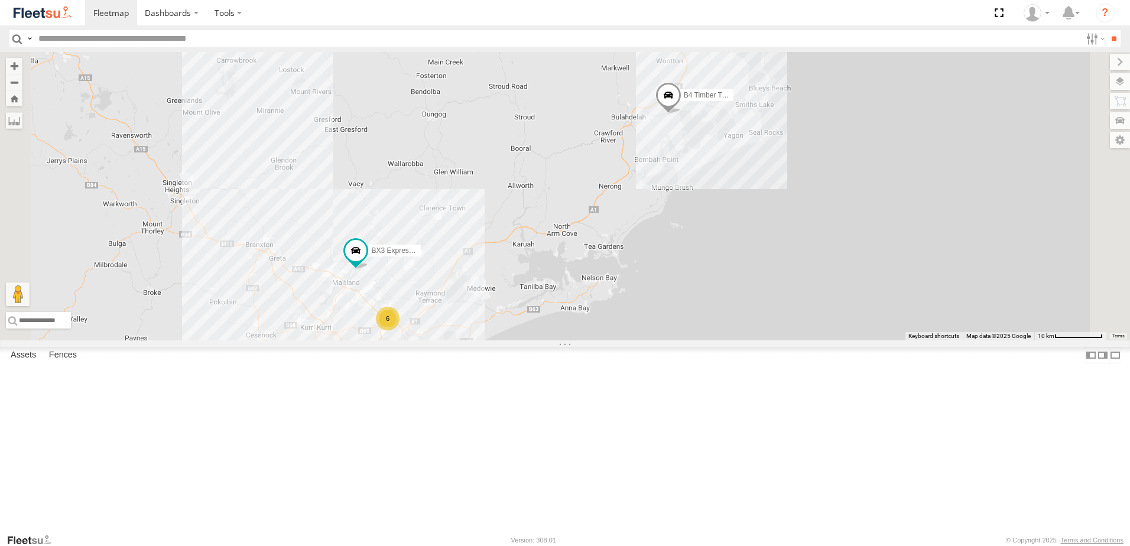
drag, startPoint x: 672, startPoint y: 313, endPoint x: 716, endPoint y: 235, distance: 89.1
click at [716, 235] on div "B4 Timber Truck 8 6 BX3 Express Ute" at bounding box center [565, 196] width 1130 height 288
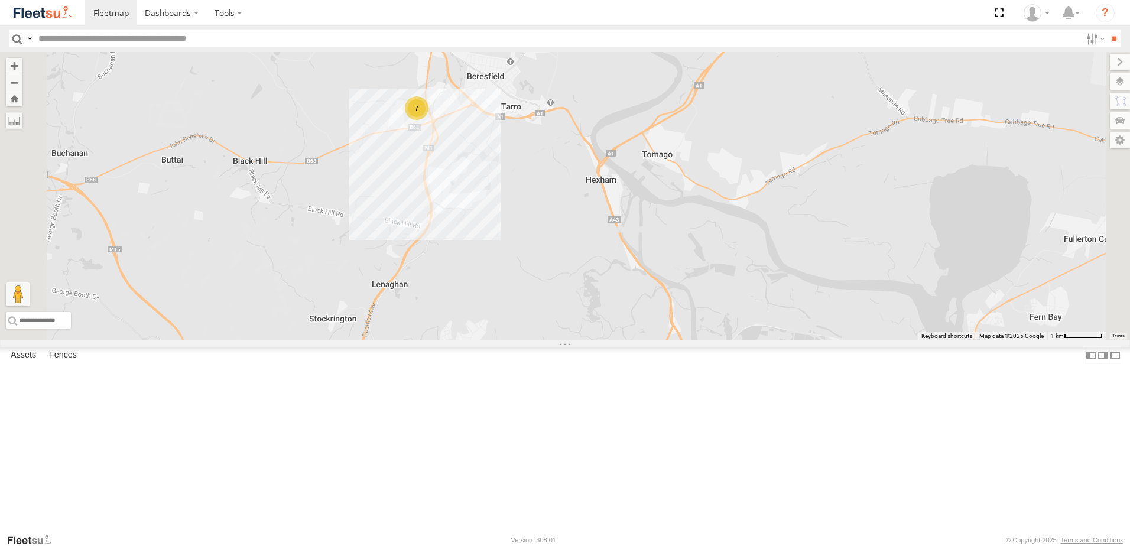
drag, startPoint x: 671, startPoint y: 403, endPoint x: 632, endPoint y: 217, distance: 189.6
click at [629, 217] on div "7" at bounding box center [565, 196] width 1130 height 288
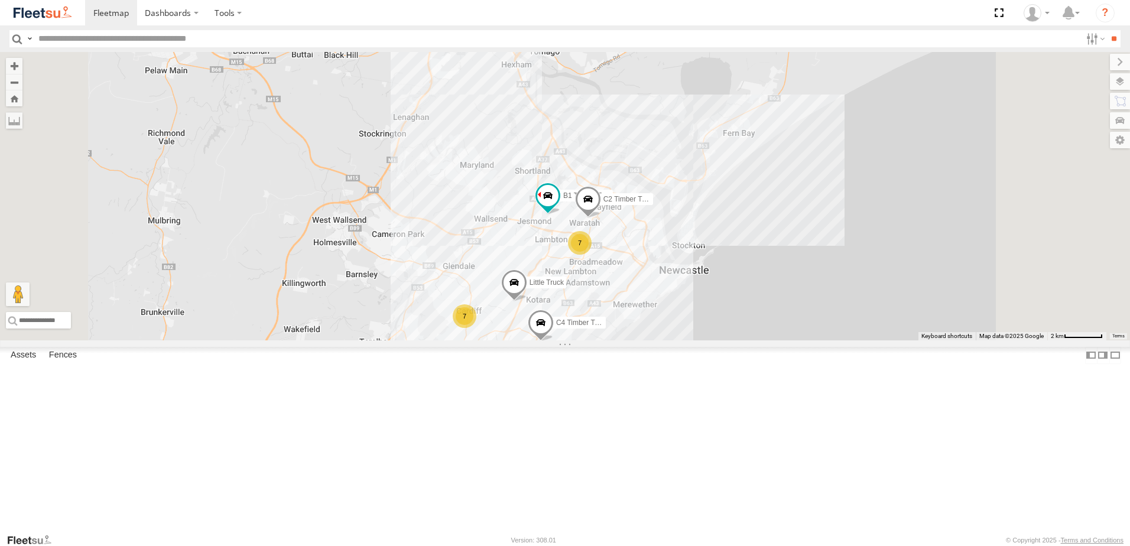
drag, startPoint x: 667, startPoint y: 381, endPoint x: 660, endPoint y: 345, distance: 36.6
click at [660, 340] on div "7 7 7 C4 Timber Truck B1 Timber Truck C2 Timber Truck Little Truck" at bounding box center [565, 196] width 1130 height 288
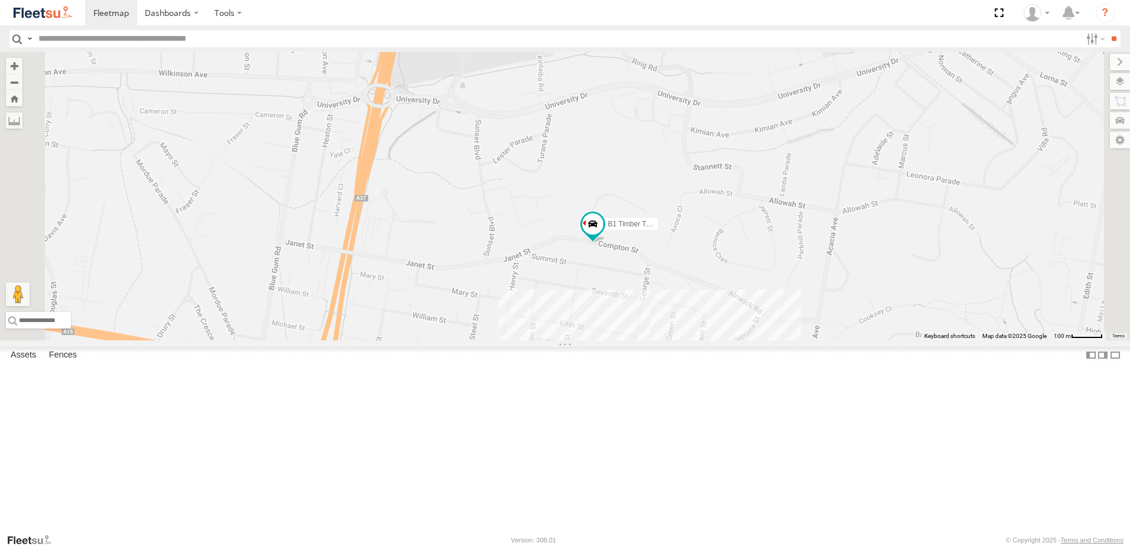
drag, startPoint x: 475, startPoint y: 381, endPoint x: 534, endPoint y: 381, distance: 59.7
click at [534, 340] on div "C4 Timber Truck B1 Timber Truck C2 Timber Truck Little Truck" at bounding box center [565, 196] width 1130 height 288
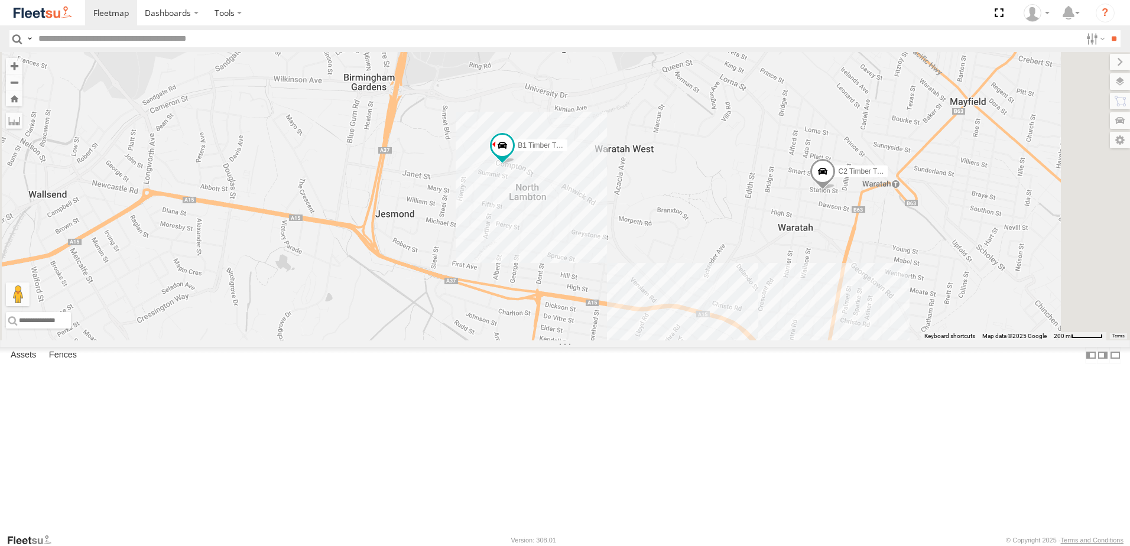
drag, startPoint x: 580, startPoint y: 176, endPoint x: 600, endPoint y: 369, distance: 193.7
click at [598, 340] on div "C4 Timber Truck B1 Timber Truck C2 Timber Truck Little Truck 7" at bounding box center [565, 196] width 1130 height 288
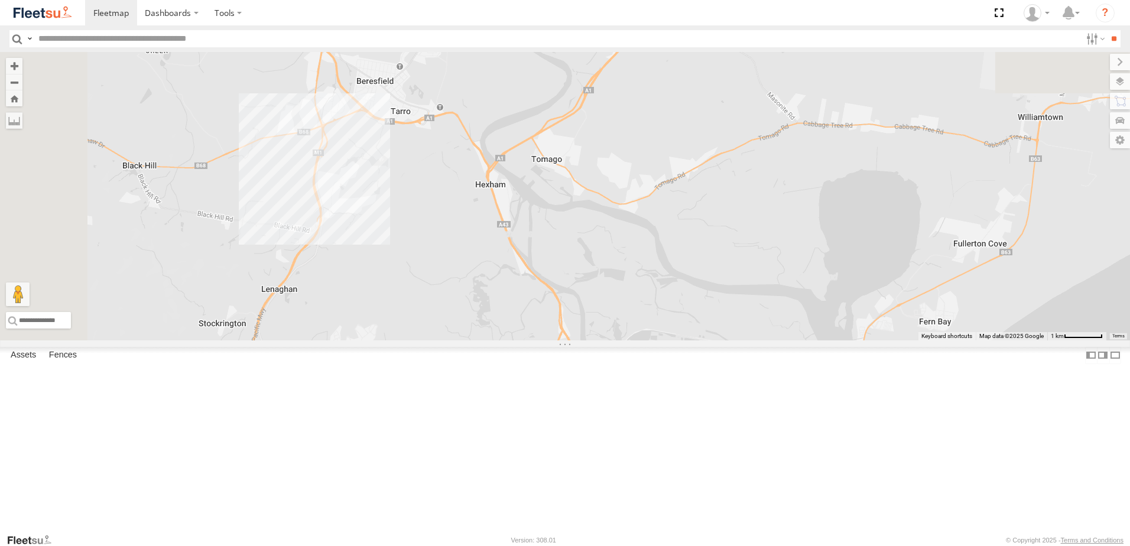
drag, startPoint x: 538, startPoint y: 222, endPoint x: 614, endPoint y: 401, distance: 194.9
click at [622, 340] on div "C4 Timber Truck B1 Timber Truck C2 Timber Truck Little Truck 7" at bounding box center [565, 196] width 1130 height 288
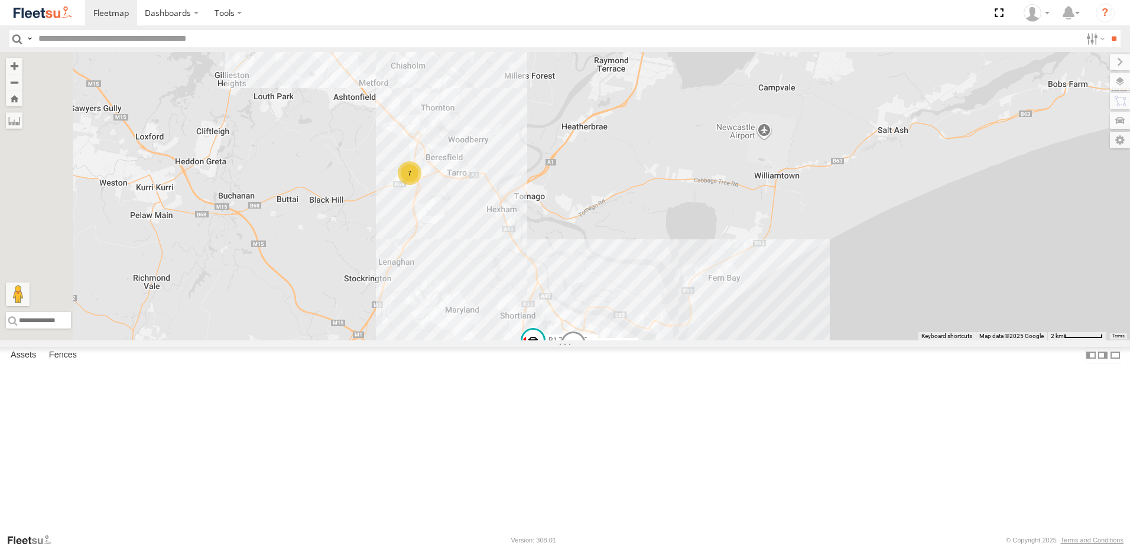
drag, startPoint x: 619, startPoint y: 343, endPoint x: 617, endPoint y: 298, distance: 44.4
click at [617, 298] on div "C4 Timber Truck B1 Timber Truck C2 Timber Truck Little Truck 7" at bounding box center [565, 196] width 1130 height 288
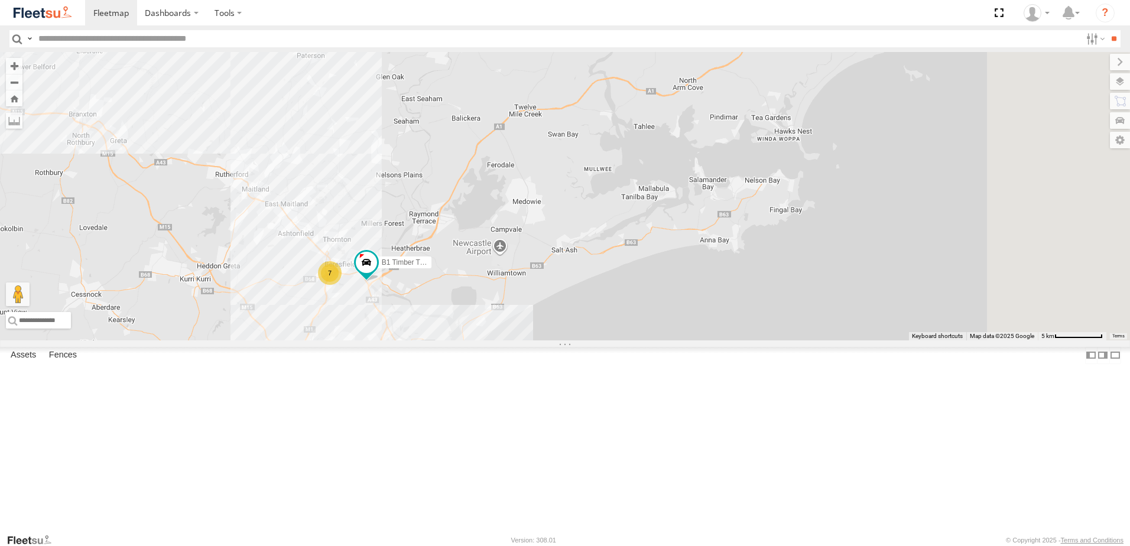
drag, startPoint x: 1006, startPoint y: 186, endPoint x: 642, endPoint y: 355, distance: 401.9
click at [642, 340] on div "C4 Timber Truck B1 Timber Truck Little Truck BX1 Express Ute 8 CX4 Express Ute …" at bounding box center [565, 196] width 1130 height 288
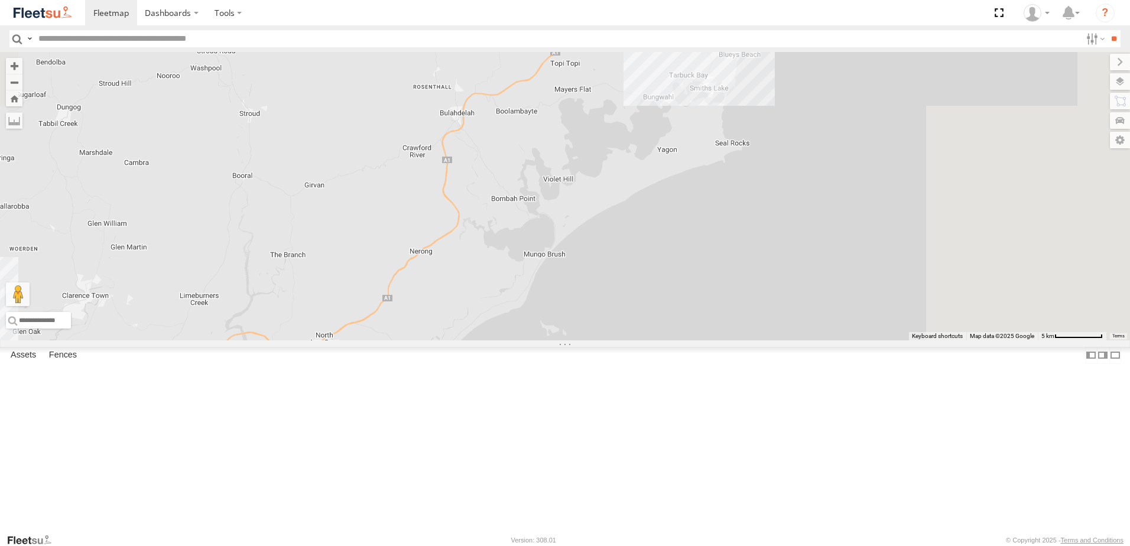
drag, startPoint x: 731, startPoint y: 164, endPoint x: 680, endPoint y: 362, distance: 205.0
click at [680, 340] on div "C4 Timber Truck B1 Timber Truck Little Truck BX1 Express Ute 8 CX4 Express Ute …" at bounding box center [565, 196] width 1130 height 288
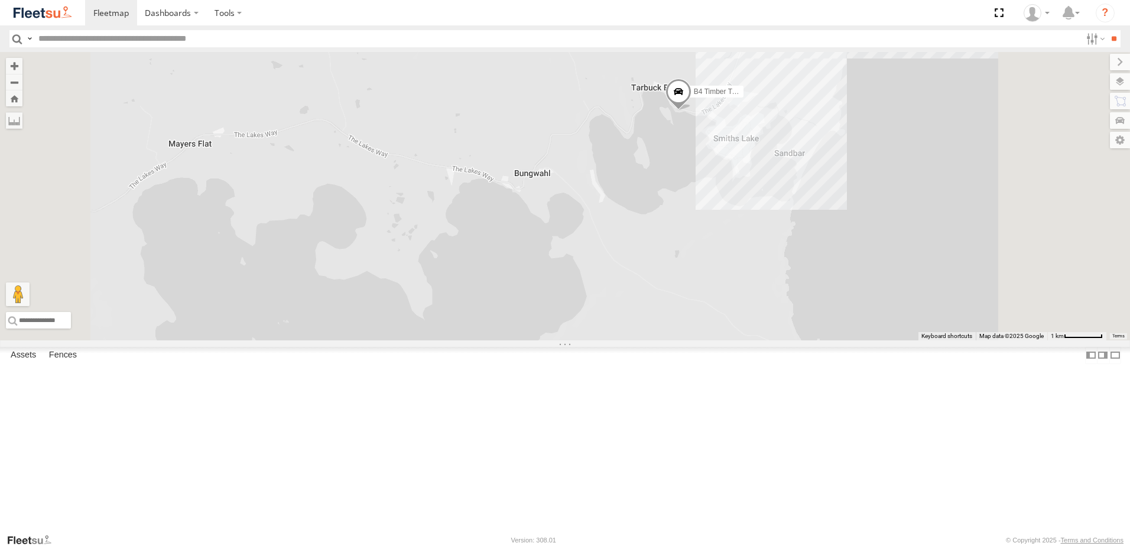
drag, startPoint x: 924, startPoint y: 174, endPoint x: 874, endPoint y: 255, distance: 94.5
click at [874, 255] on div "C4 Timber Truck B1 Timber Truck Little Truck BX1 Express Ute CX4 Express Ute B4…" at bounding box center [565, 196] width 1130 height 288
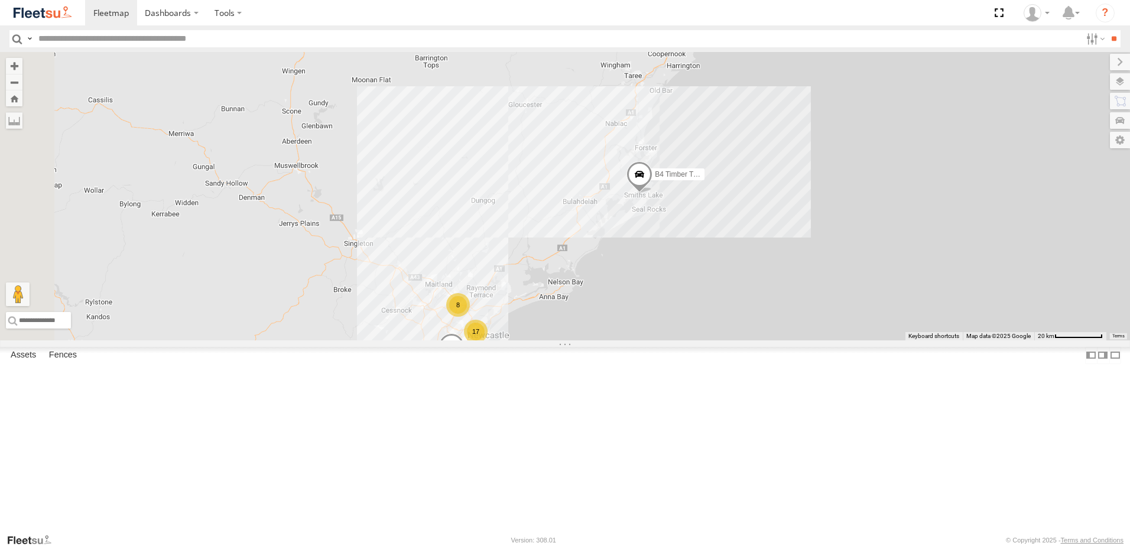
drag, startPoint x: 652, startPoint y: 292, endPoint x: 664, endPoint y: 285, distance: 13.5
click at [664, 285] on div "BX1 Express Ute CX4 Express Ute B4 Timber Truck 17 8" at bounding box center [565, 196] width 1130 height 288
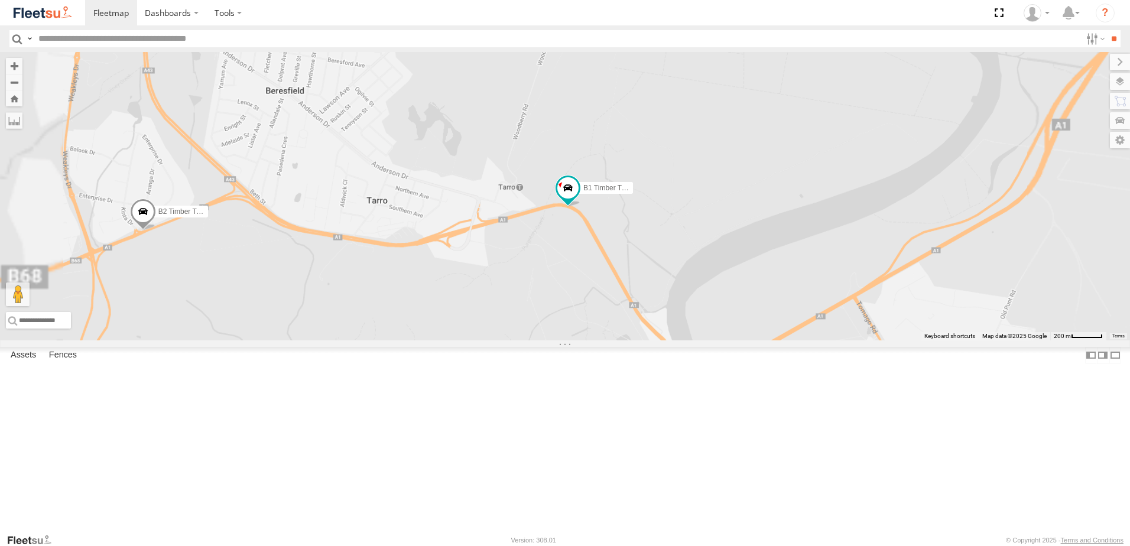
drag, startPoint x: 608, startPoint y: 356, endPoint x: 782, endPoint y: 328, distance: 175.9
click at [782, 328] on div "BX1 Express Ute CX4 Express Ute B4 Timber Truck B2 Timber Truck B1 Timber Truck" at bounding box center [565, 196] width 1130 height 288
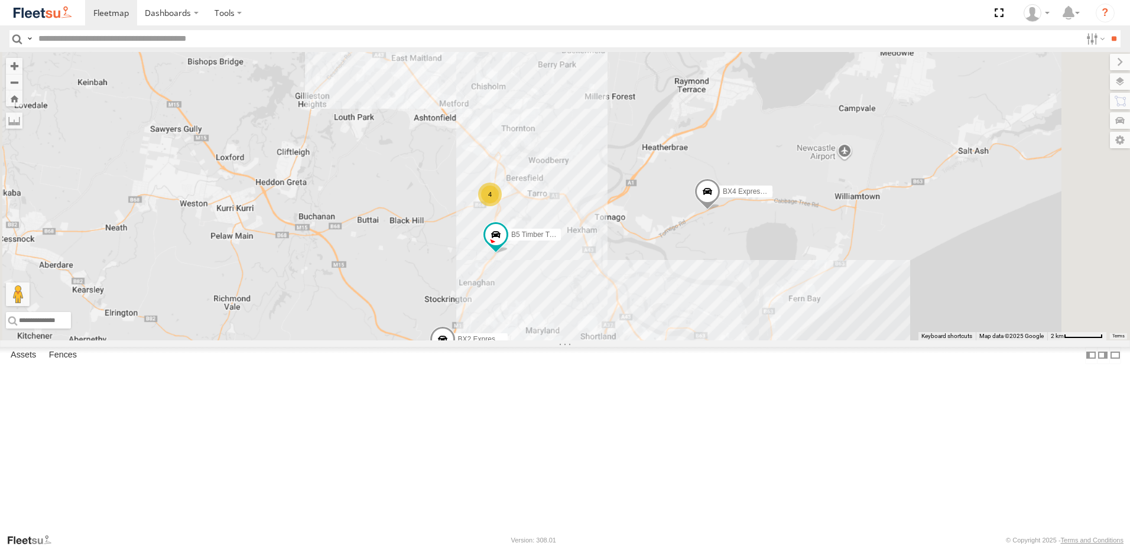
drag, startPoint x: 548, startPoint y: 384, endPoint x: 573, endPoint y: 305, distance: 83.0
click at [573, 305] on div "B2 Timber Truck BX2 Express Ute BX4 Express Ute B5 Timber Truck 2 6 4" at bounding box center [565, 196] width 1130 height 288
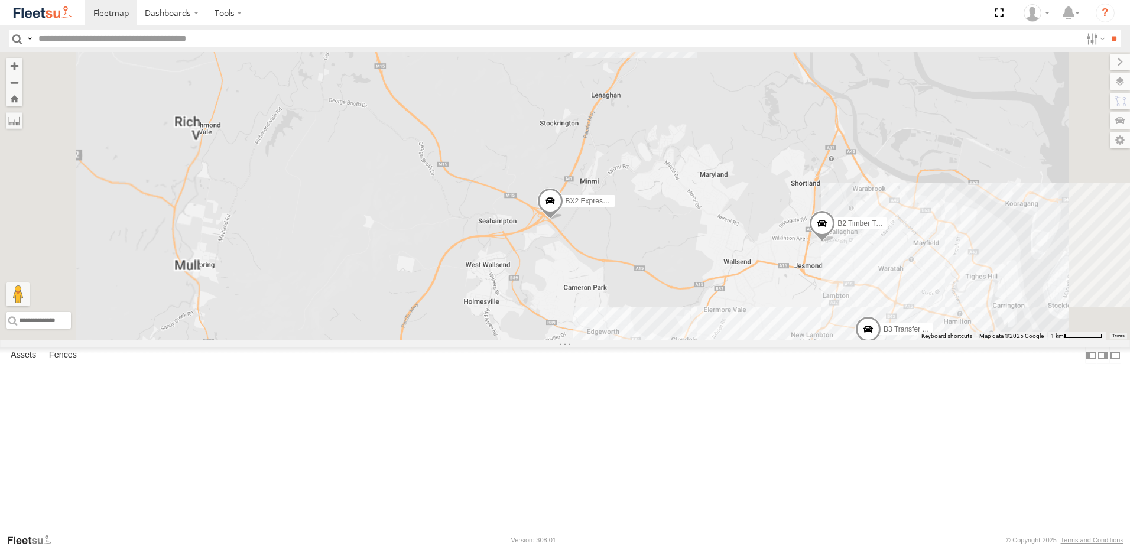
drag, startPoint x: 520, startPoint y: 398, endPoint x: 546, endPoint y: 347, distance: 57.6
click at [546, 340] on div "B2 Timber Truck BX2 Express Ute BX4 Express Ute B5 Timber Truck B3 Transfer Tru…" at bounding box center [565, 196] width 1130 height 288
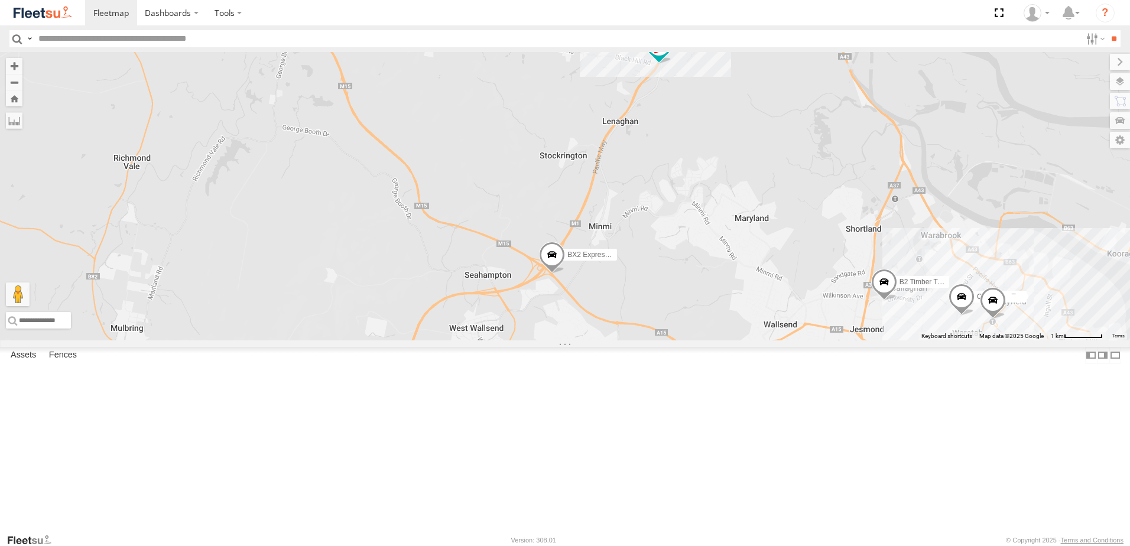
drag, startPoint x: 549, startPoint y: 316, endPoint x: 554, endPoint y: 371, distance: 55.2
click at [554, 340] on div "B2 Timber Truck BX2 Express Ute BX4 Express Ute B5 Timber Truck B3 Transfer Tru…" at bounding box center [565, 196] width 1130 height 288
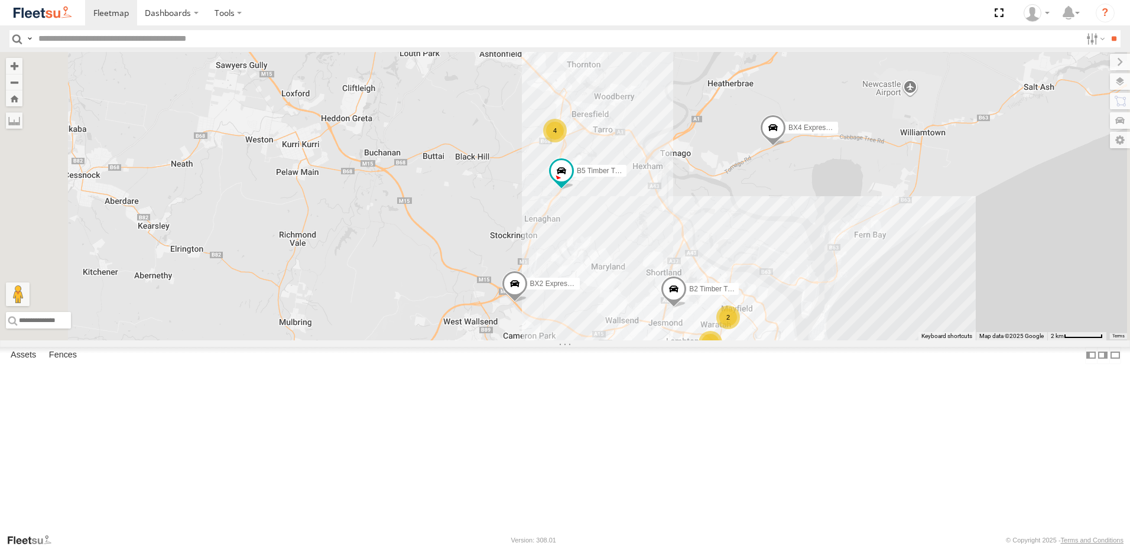
drag, startPoint x: 605, startPoint y: 294, endPoint x: 592, endPoint y: 376, distance: 83.7
click at [592, 340] on div "B2 Timber Truck BX2 Express Ute BX4 Express Ute B5 Timber Truck B3 Transfer Tru…" at bounding box center [565, 196] width 1130 height 288
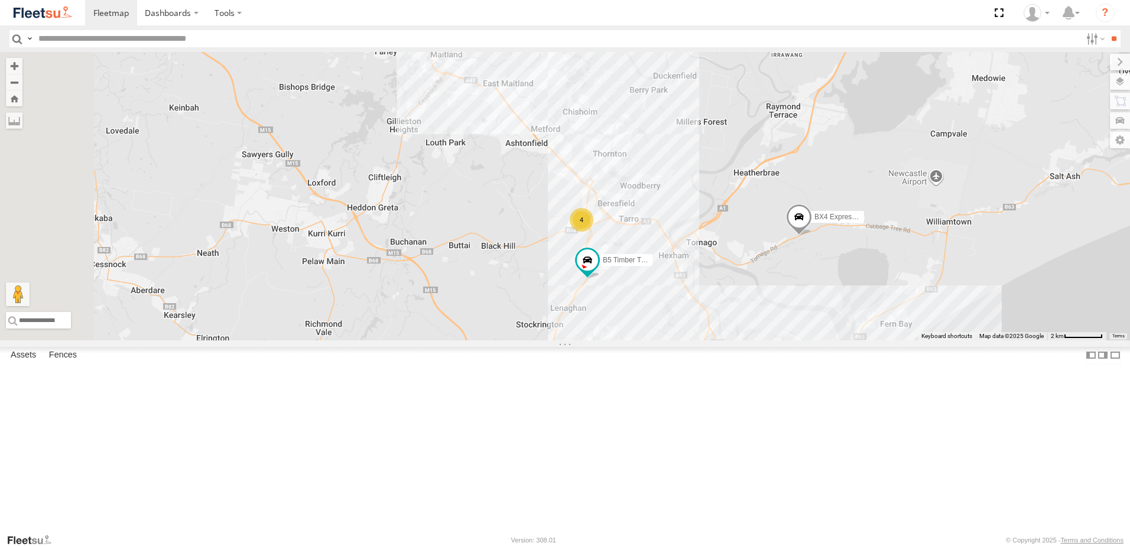
drag, startPoint x: 583, startPoint y: 291, endPoint x: 615, endPoint y: 336, distance: 55.1
click at [610, 329] on div "B2 Timber Truck BX2 Express Ute BX4 Express Ute B5 Timber Truck B3 Transfer Tru…" at bounding box center [565, 196] width 1130 height 288
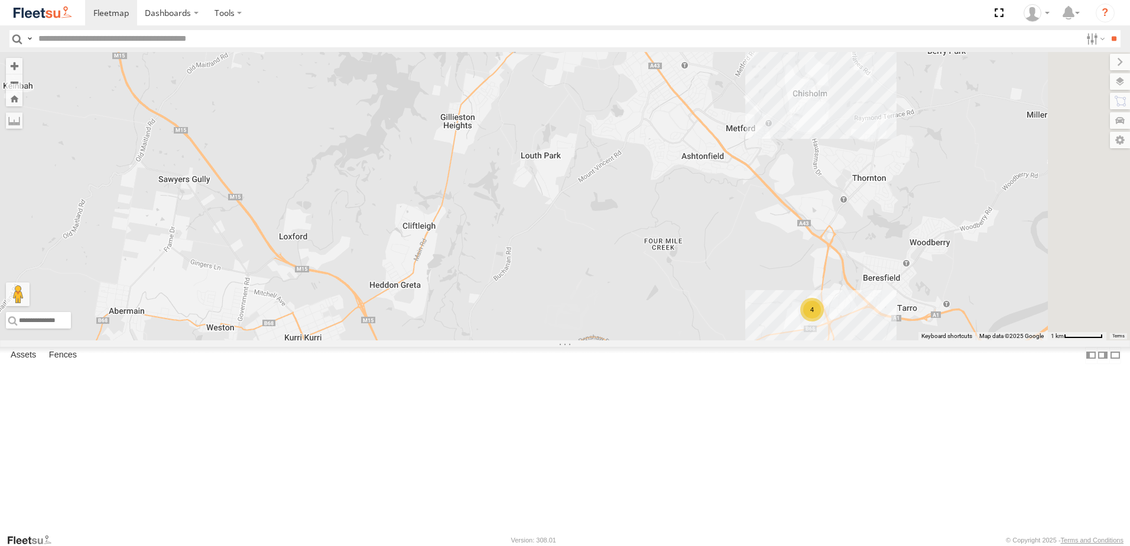
drag, startPoint x: 641, startPoint y: 243, endPoint x: 585, endPoint y: 241, distance: 56.2
click at [585, 241] on div "B2 Timber Truck BX2 Express Ute BX4 Express Ute B5 Timber Truck B3 Transfer Tru…" at bounding box center [565, 196] width 1130 height 288
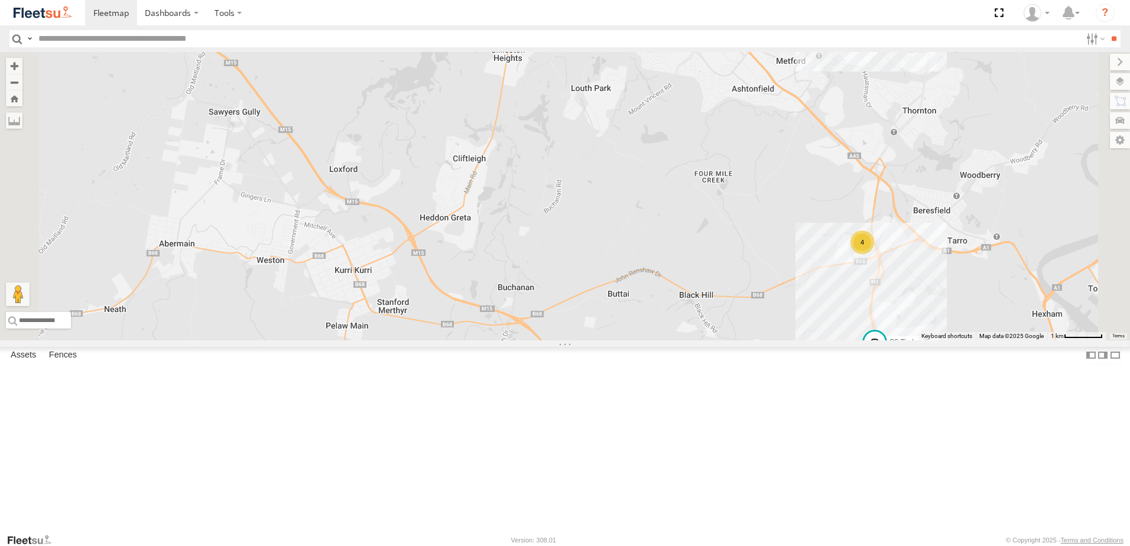
drag, startPoint x: 590, startPoint y: 285, endPoint x: 676, endPoint y: 206, distance: 117.5
click at [675, 206] on div "B2 Timber Truck BX2 Express Ute BX4 Express Ute B5 Timber Truck B3 Transfer Tru…" at bounding box center [565, 196] width 1130 height 288
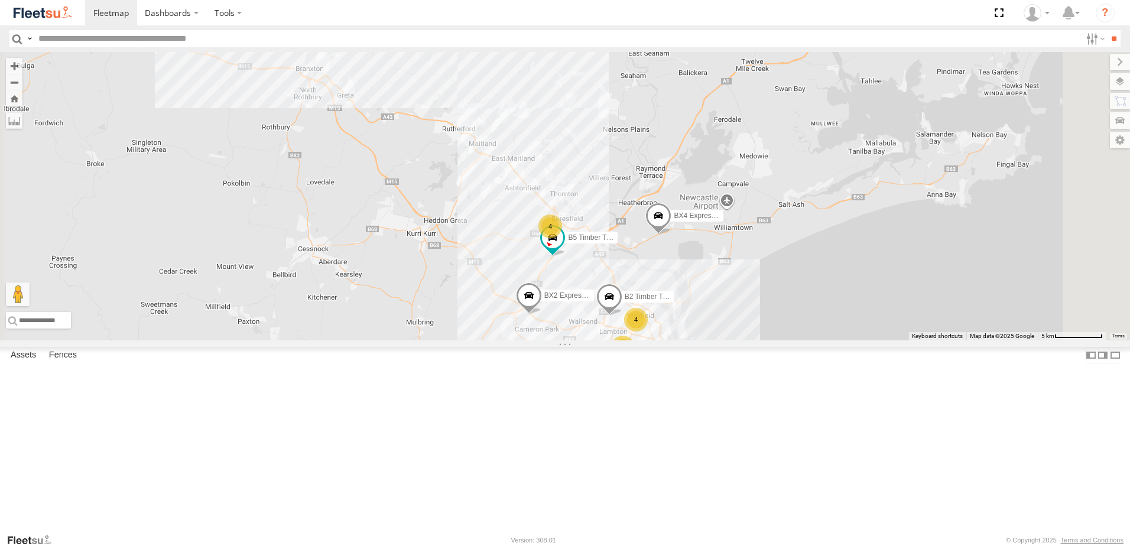
drag, startPoint x: 472, startPoint y: 293, endPoint x: 469, endPoint y: 282, distance: 10.7
click at [469, 282] on div "B2 Timber Truck BX2 Express Ute BX4 Express Ute B5 Timber Truck C4 Timber Truck…" at bounding box center [565, 196] width 1130 height 288
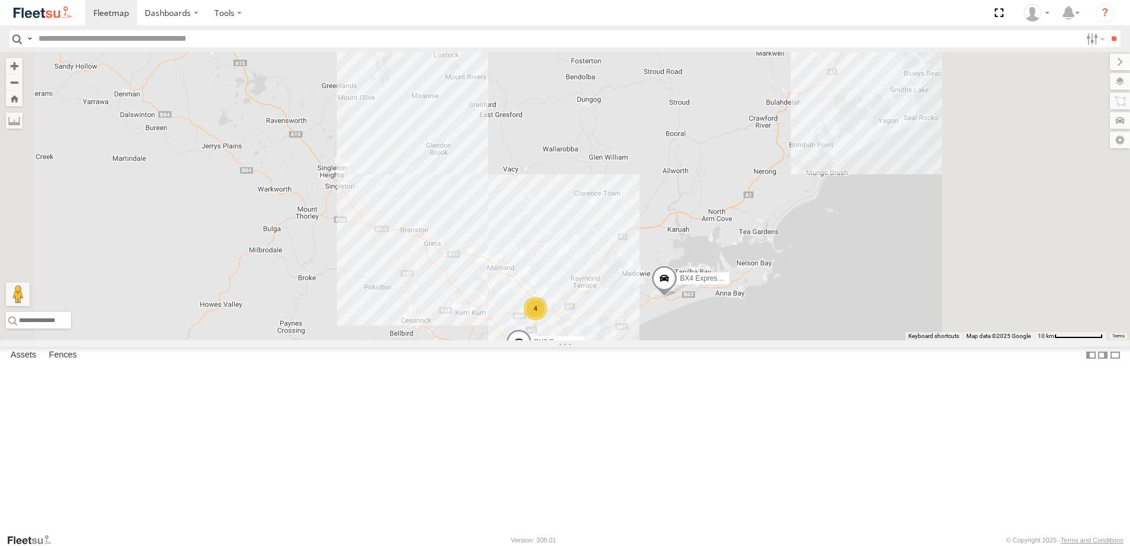
drag, startPoint x: 1054, startPoint y: 172, endPoint x: 816, endPoint y: 373, distance: 311.6
click at [817, 340] on div "CX3 Express Ute B5 Timber Truck BX2 Express Ute BX4 Express Ute CX4 Express Ute…" at bounding box center [565, 196] width 1130 height 288
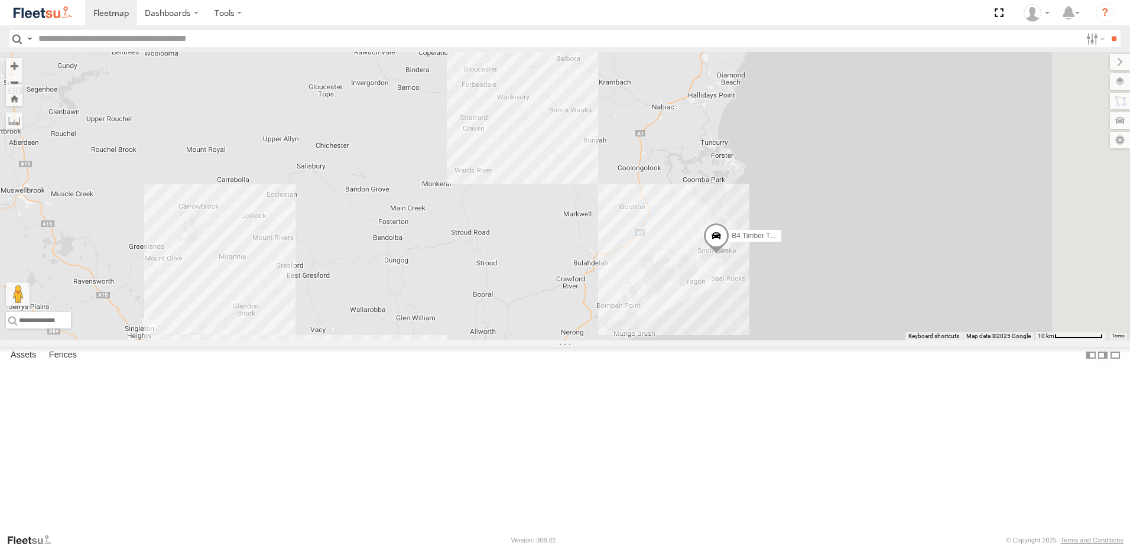
drag, startPoint x: 879, startPoint y: 208, endPoint x: 866, endPoint y: 242, distance: 36.3
click at [866, 242] on div "CX3 Express Ute B5 Timber Truck BX2 Express Ute BX4 Express Ute CX4 Express Ute…" at bounding box center [565, 196] width 1130 height 288
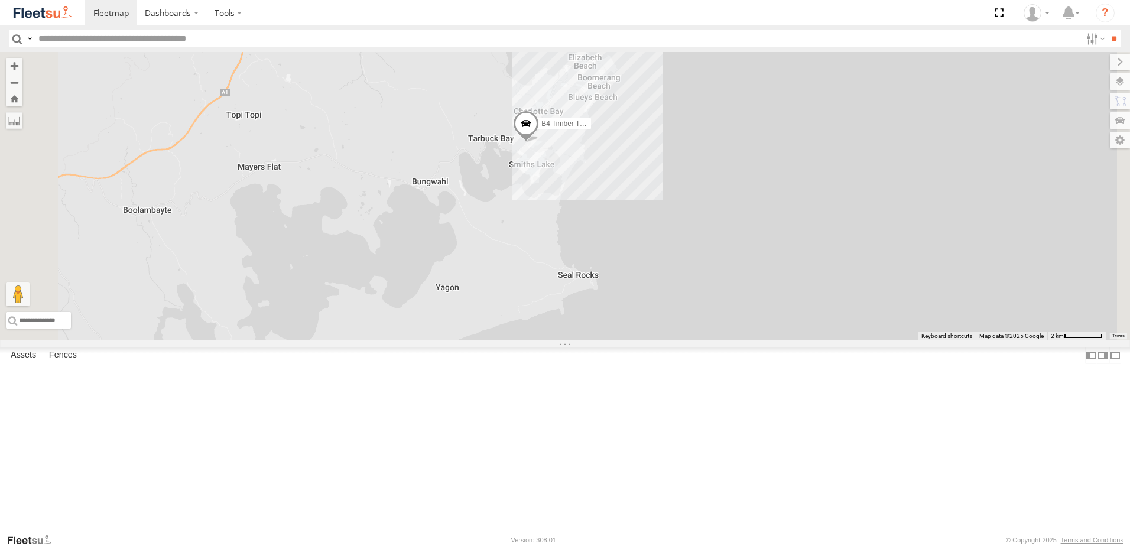
drag, startPoint x: 739, startPoint y: 262, endPoint x: 742, endPoint y: 323, distance: 60.9
click at [742, 323] on div "B4 Timber Truck" at bounding box center [565, 196] width 1130 height 288
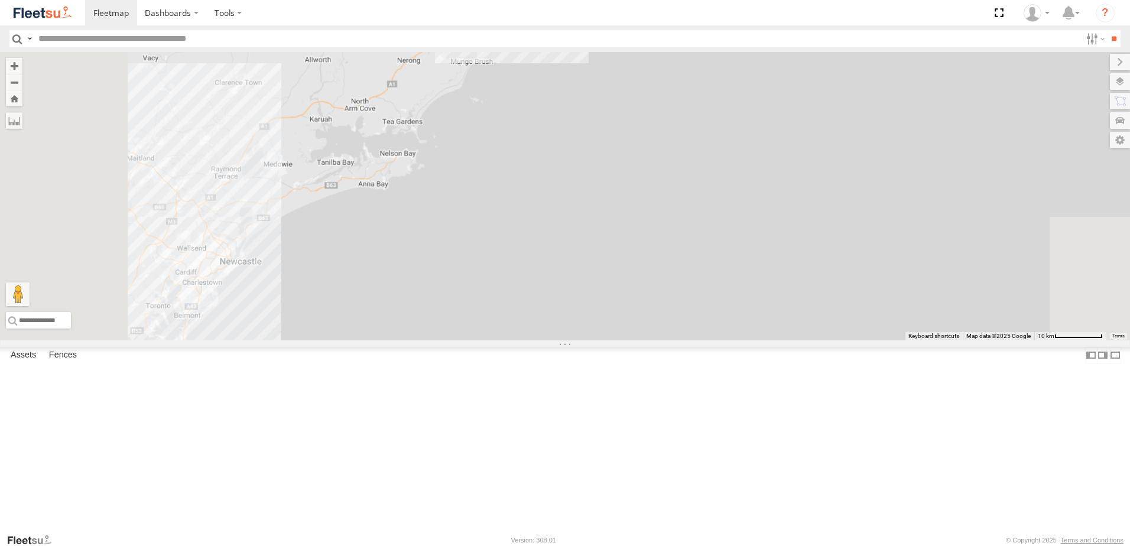
drag, startPoint x: 636, startPoint y: 318, endPoint x: 670, endPoint y: 28, distance: 291.6
click at [670, 28] on body "Dashboards" at bounding box center [565, 273] width 1130 height 546
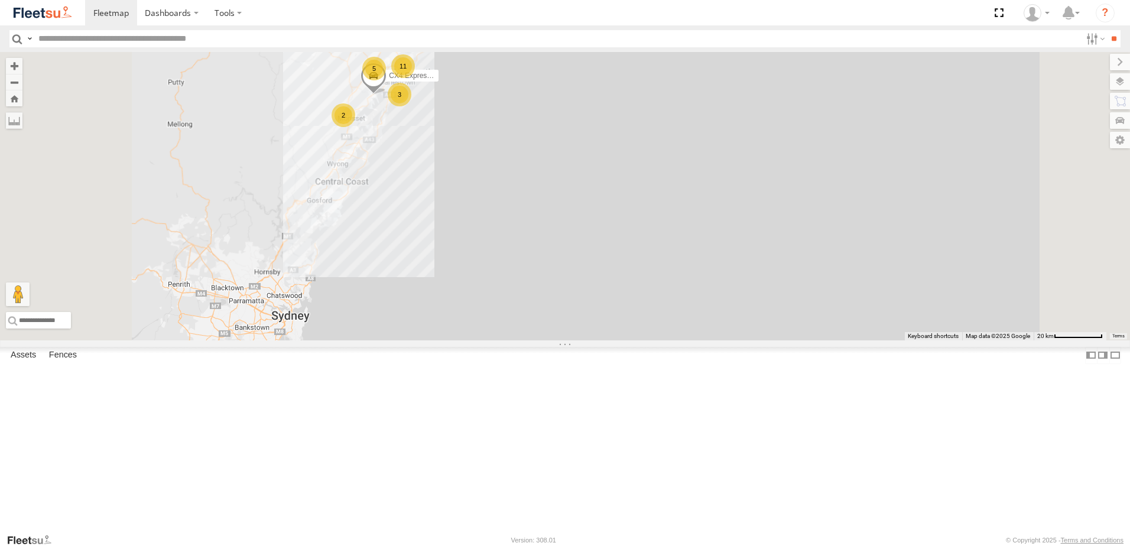
drag, startPoint x: 527, startPoint y: 320, endPoint x: 535, endPoint y: 251, distance: 70.2
click at [554, 303] on div "B4 Timber Truck CX4 Express Ute 2 11 3 5 4 BX4 Express Ute" at bounding box center [565, 196] width 1130 height 288
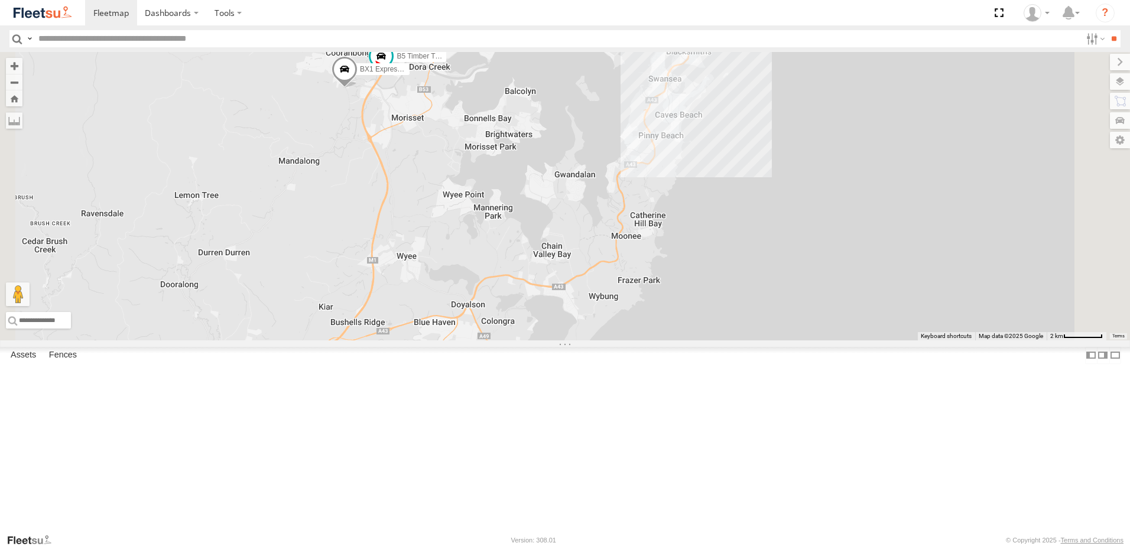
drag, startPoint x: 550, startPoint y: 312, endPoint x: 566, endPoint y: 231, distance: 82.5
click at [566, 232] on div "B4 Timber Truck CX4 Express Ute BX4 Express Ute CX3 Express Ute BX2 Express Ute…" at bounding box center [565, 196] width 1130 height 288
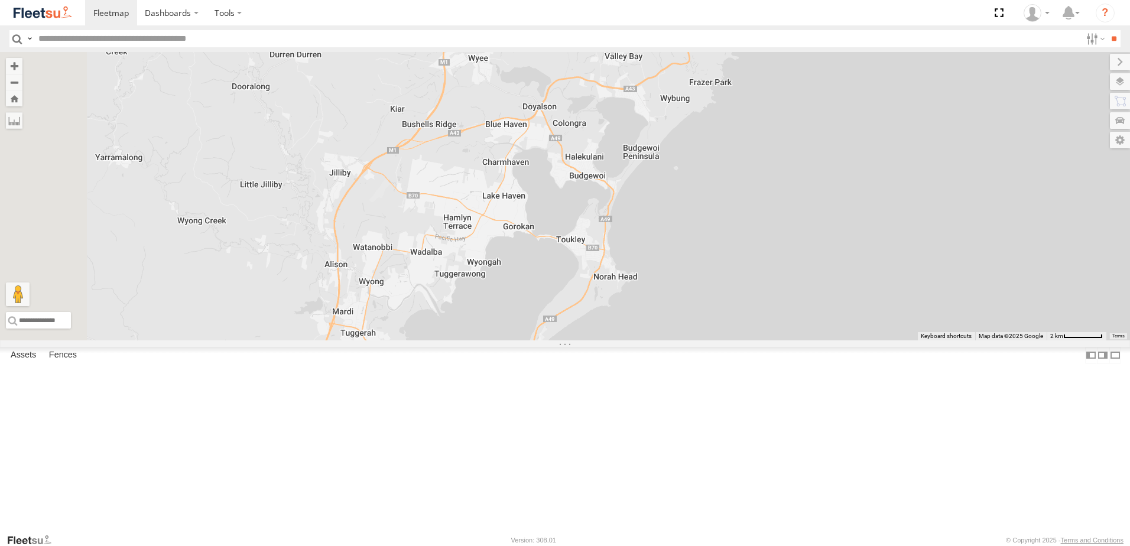
drag, startPoint x: 578, startPoint y: 321, endPoint x: 599, endPoint y: 241, distance: 82.6
click at [599, 241] on div "B4 Timber Truck CX4 Express Ute BX4 Express Ute CX3 Express Ute BX2 Express Ute…" at bounding box center [565, 196] width 1130 height 288
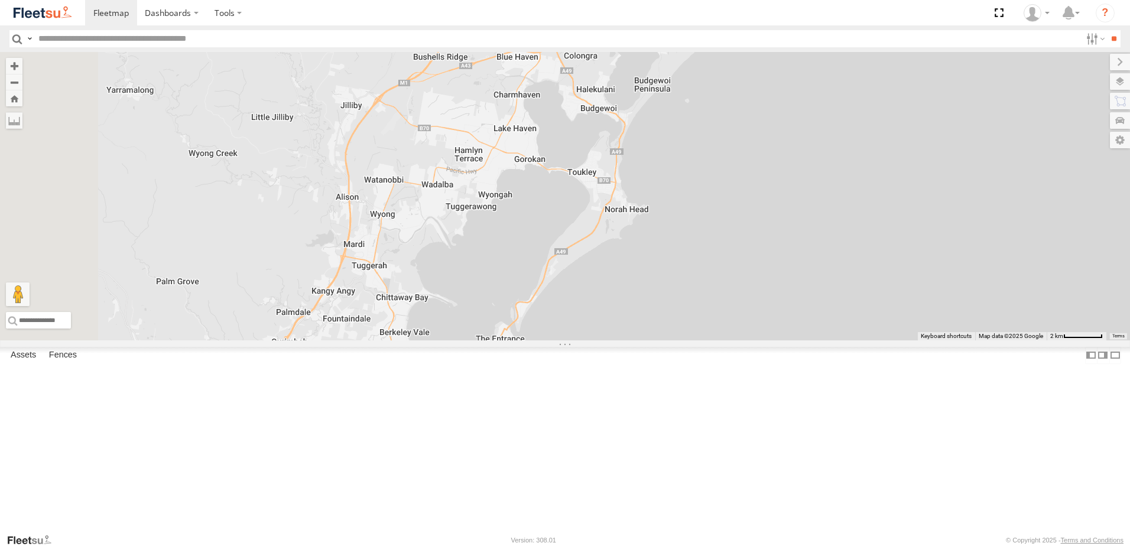
drag, startPoint x: 563, startPoint y: 246, endPoint x: 574, endPoint y: 181, distance: 66.0
click at [574, 181] on div "B4 Timber Truck CX4 Express Ute BX4 Express Ute CX3 Express Ute BX2 Express Ute…" at bounding box center [565, 196] width 1130 height 288
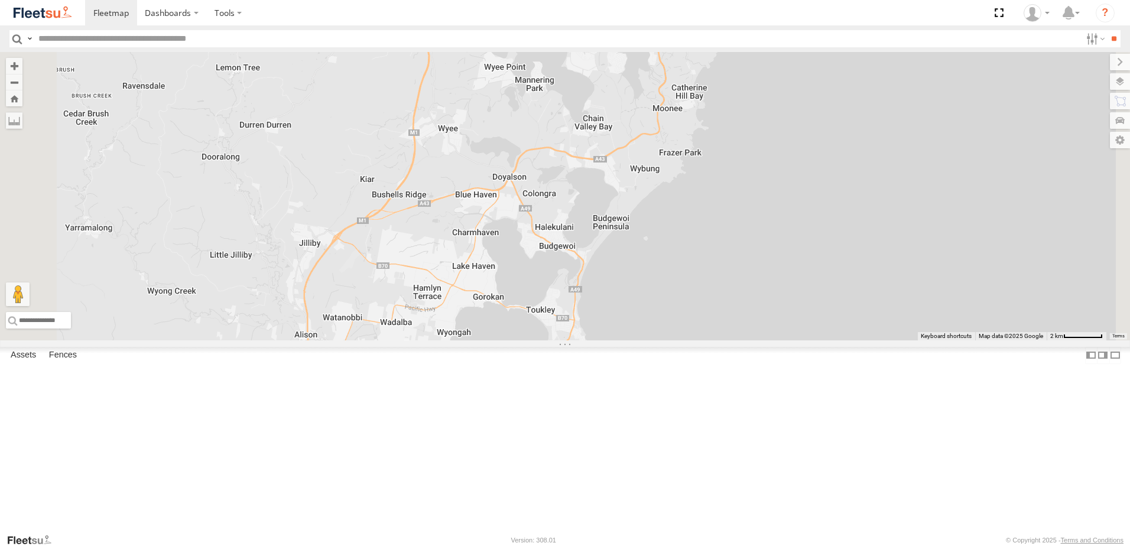
drag, startPoint x: 558, startPoint y: 234, endPoint x: 508, endPoint y: 461, distance: 232.3
click at [508, 340] on div "B4 Timber Truck CX4 Express Ute BX4 Express Ute CX3 Express Ute BX2 Express Ute…" at bounding box center [565, 196] width 1130 height 288
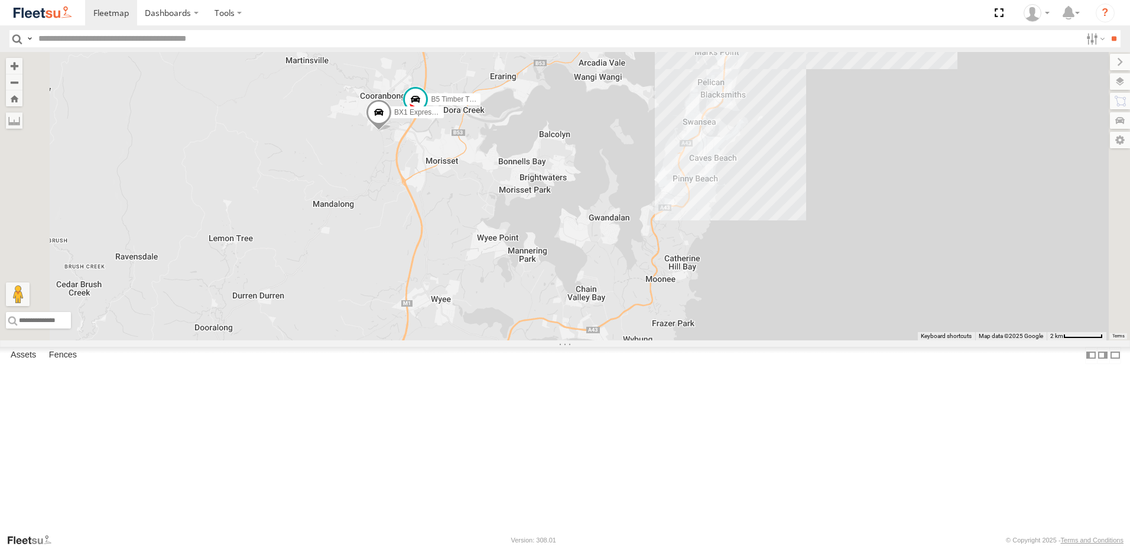
drag, startPoint x: 560, startPoint y: 163, endPoint x: 561, endPoint y: 232, distance: 69.7
click at [561, 232] on div "B4 Timber Truck CX4 Express Ute BX4 Express Ute CX3 Express Ute BX2 Express Ute…" at bounding box center [565, 196] width 1130 height 288
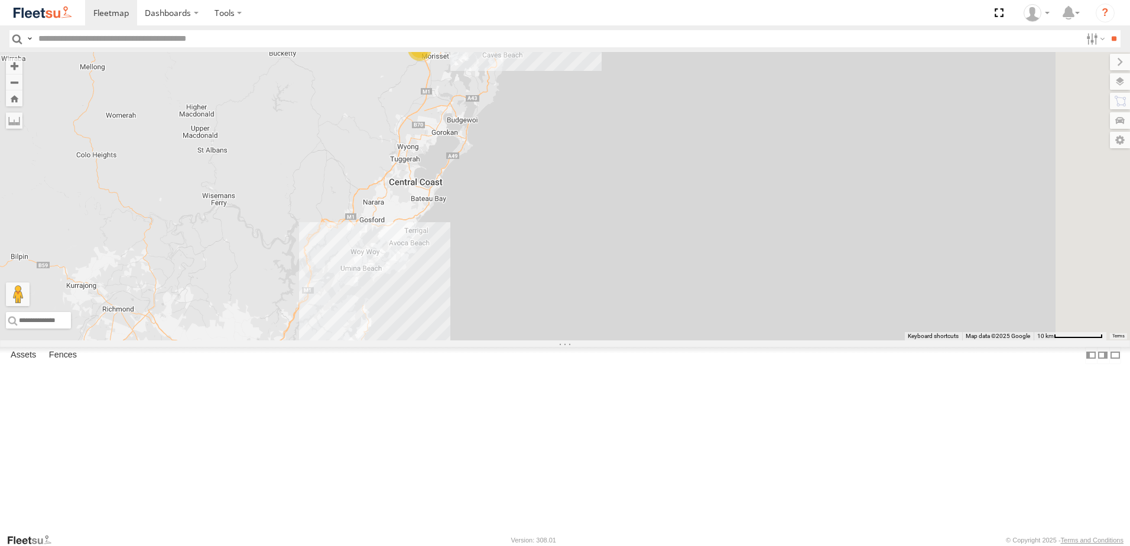
drag, startPoint x: 585, startPoint y: 250, endPoint x: 576, endPoint y: 217, distance: 34.4
click at [576, 217] on div "B4 Timber Truck CX4 Express Ute BX4 Express Ute CX3 Express Ute BX2 Express Ute…" at bounding box center [565, 196] width 1130 height 288
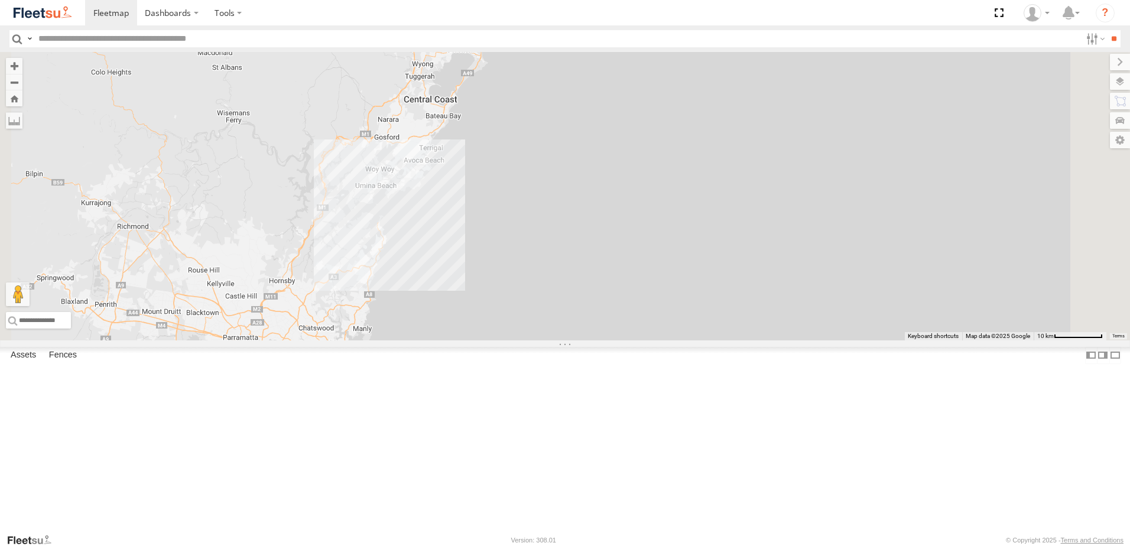
select select "**********"
drag, startPoint x: 573, startPoint y: 147, endPoint x: 565, endPoint y: 218, distance: 71.9
click at [566, 204] on div "B4 Timber Truck CX4 Express Ute BX4 Express Ute CX3 Express Ute BX2 Express Ute…" at bounding box center [565, 196] width 1130 height 288
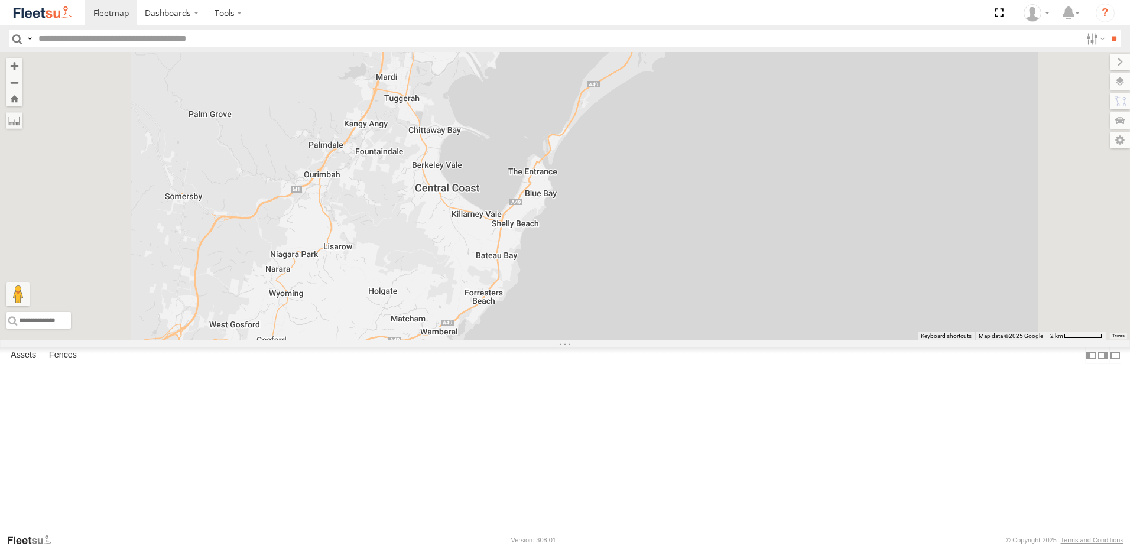
drag, startPoint x: 739, startPoint y: 218, endPoint x: 706, endPoint y: 268, distance: 60.0
click at [716, 258] on div "B4 Timber Truck CX4 Express Ute BX4 Express Ute CX3 Express Ute BX2 Express Ute" at bounding box center [565, 196] width 1130 height 288
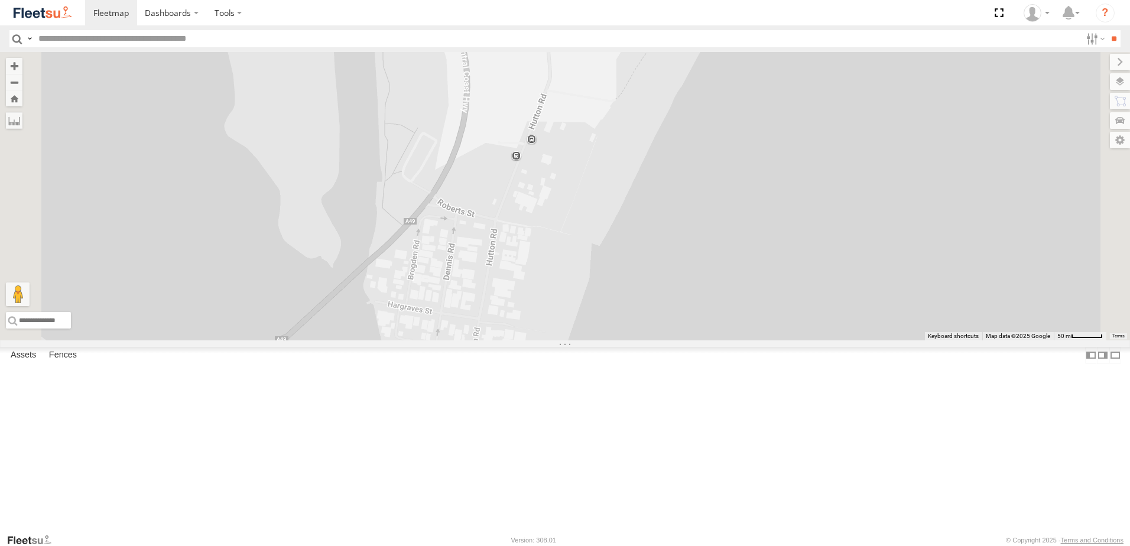
drag, startPoint x: 632, startPoint y: 378, endPoint x: 655, endPoint y: 269, distance: 111.1
click at [655, 269] on div "B4 Timber Truck CX4 Express Ute BX4 Express Ute CX3 Express Ute BX2 Express Ute" at bounding box center [565, 196] width 1130 height 288
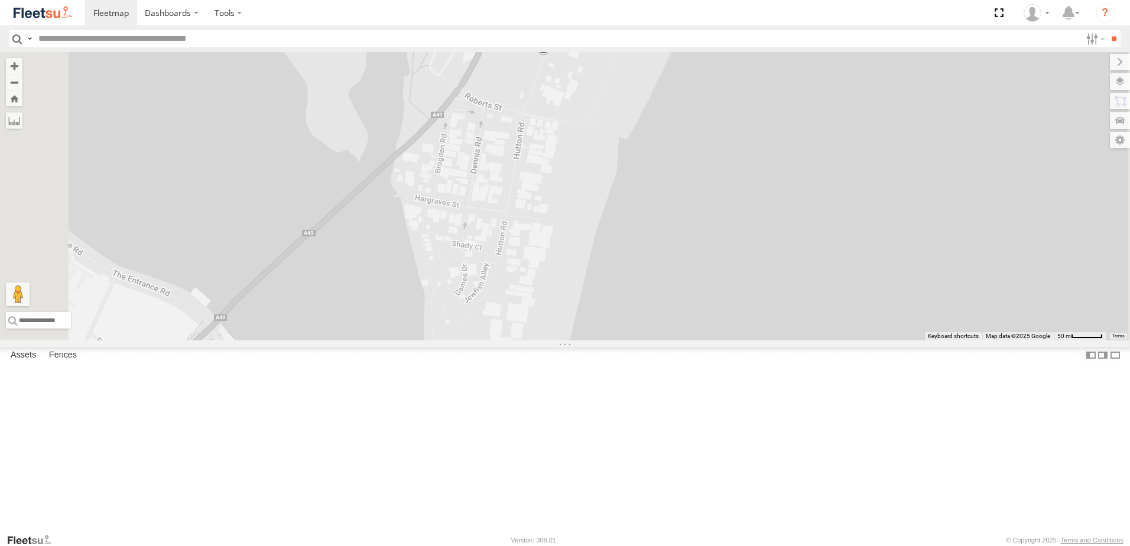
drag, startPoint x: 661, startPoint y: 226, endPoint x: 682, endPoint y: 139, distance: 89.4
click at [680, 141] on div "B4 Timber Truck CX4 Express Ute BX4 Express Ute CX3 Express Ute BX2 Express Ute" at bounding box center [565, 196] width 1130 height 288
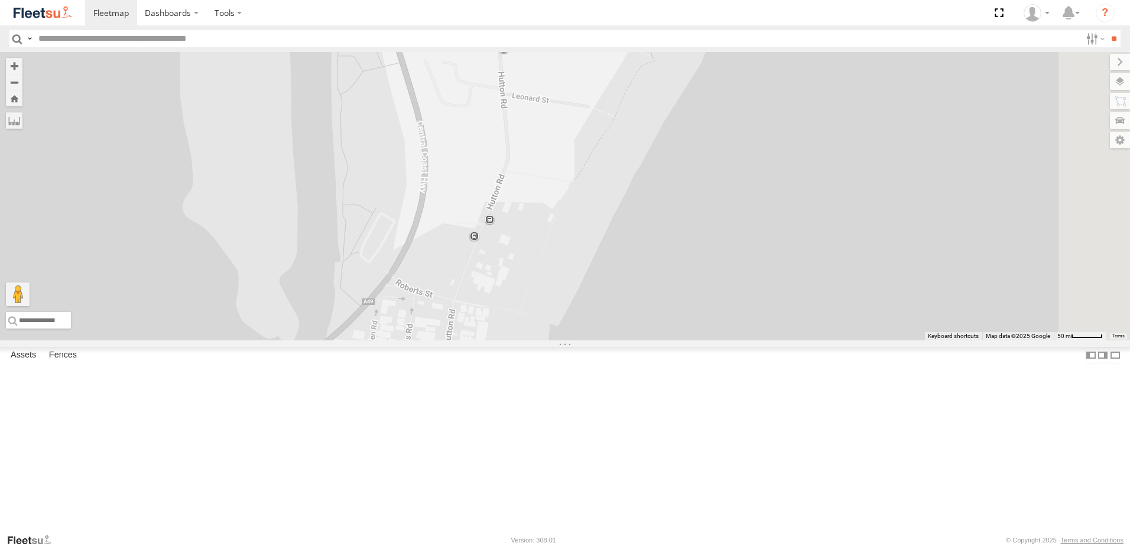
drag, startPoint x: 687, startPoint y: 131, endPoint x: 616, endPoint y: 340, distance: 220.9
click at [616, 340] on div "B4 Timber Truck CX4 Express Ute BX4 Express Ute CX3 Express Ute BX2 Express Ute" at bounding box center [565, 196] width 1130 height 288
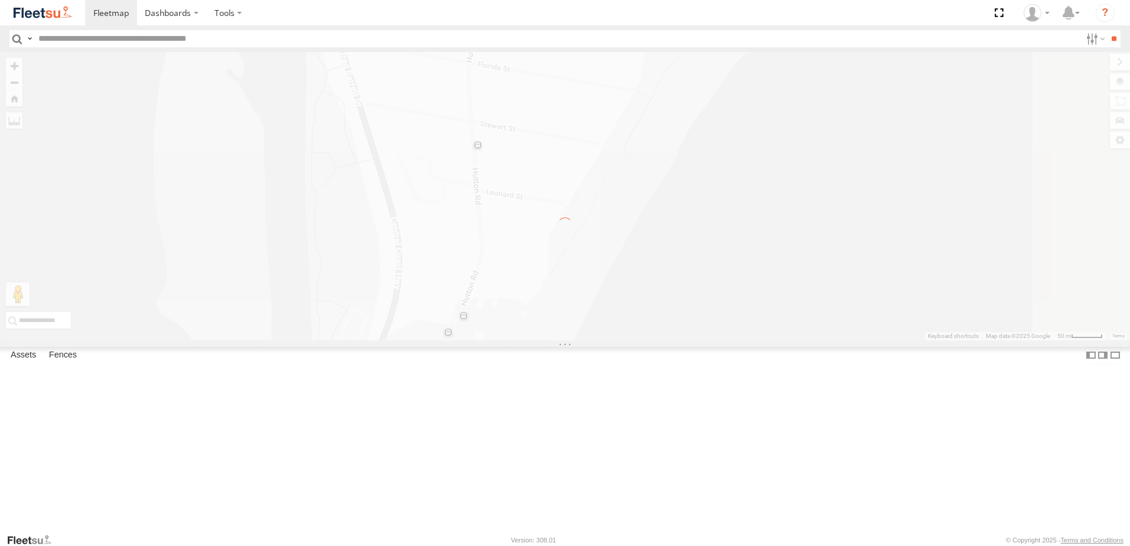
drag, startPoint x: 703, startPoint y: 183, endPoint x: 655, endPoint y: 380, distance: 203.1
click at [655, 340] on div "← Move left → Move right ↑ Move up ↓ Move down + Zoom in - Zoom out Home Jump l…" at bounding box center [565, 196] width 1130 height 288
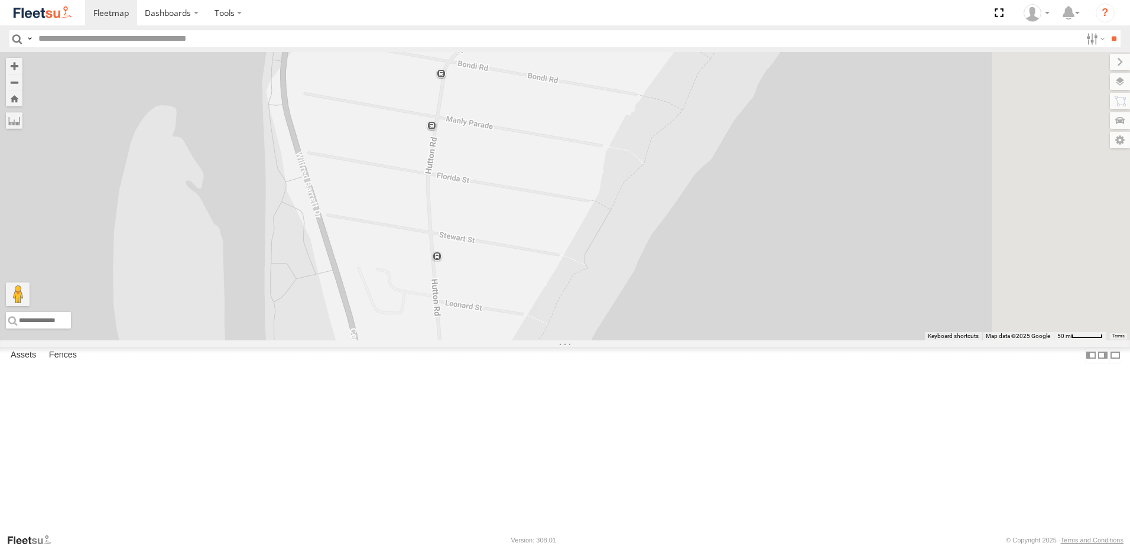
drag, startPoint x: 683, startPoint y: 192, endPoint x: 635, endPoint y: 335, distance: 150.6
click at [635, 335] on div at bounding box center [565, 196] width 1130 height 288
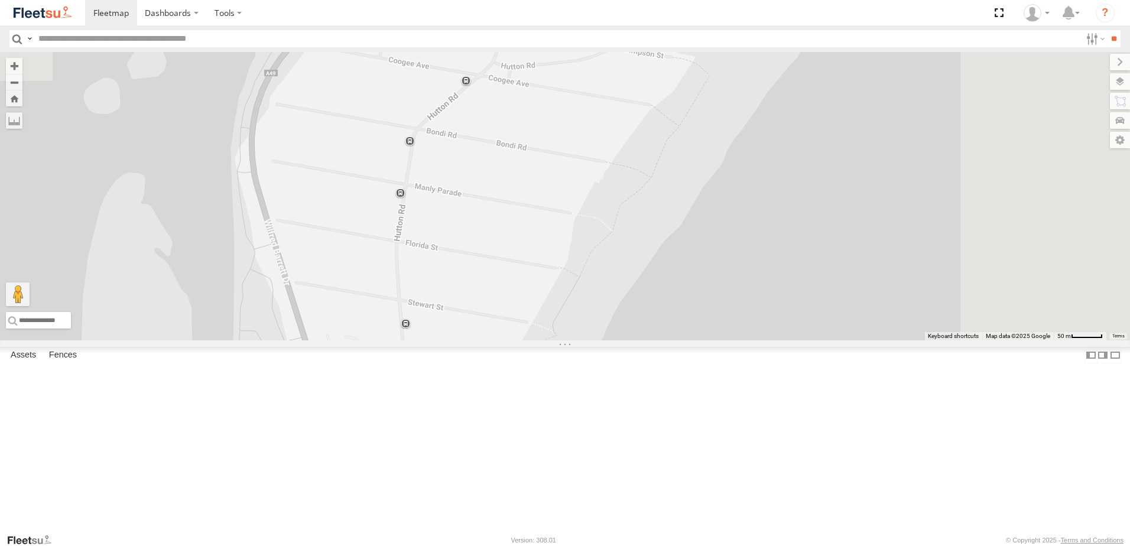
drag, startPoint x: 737, startPoint y: 171, endPoint x: 675, endPoint y: 235, distance: 88.6
click at [675, 235] on div at bounding box center [565, 196] width 1130 height 288
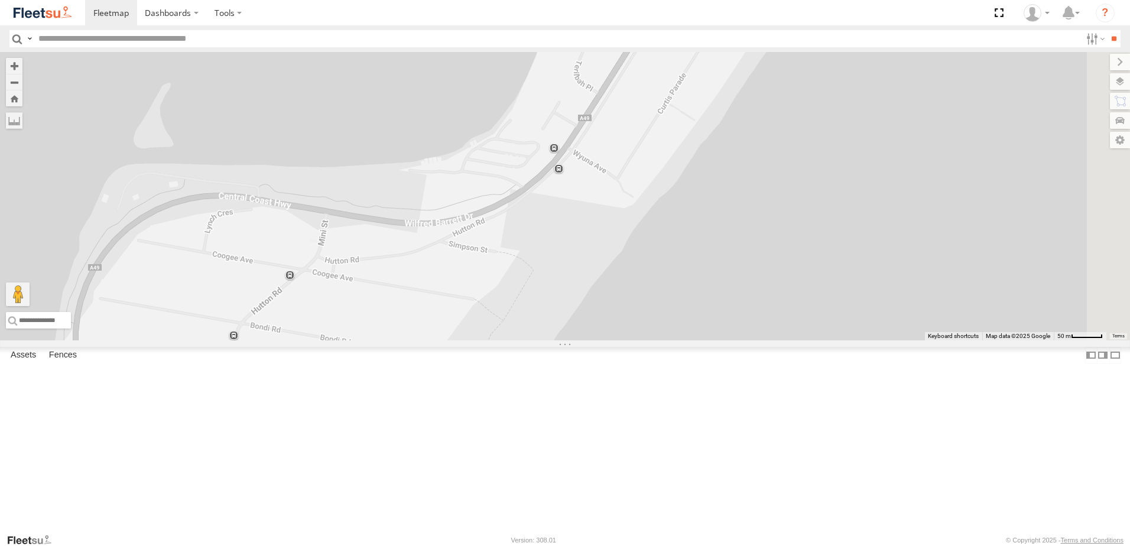
drag, startPoint x: 791, startPoint y: 154, endPoint x: 658, endPoint y: 302, distance: 199.2
click at [658, 302] on div at bounding box center [565, 196] width 1130 height 288
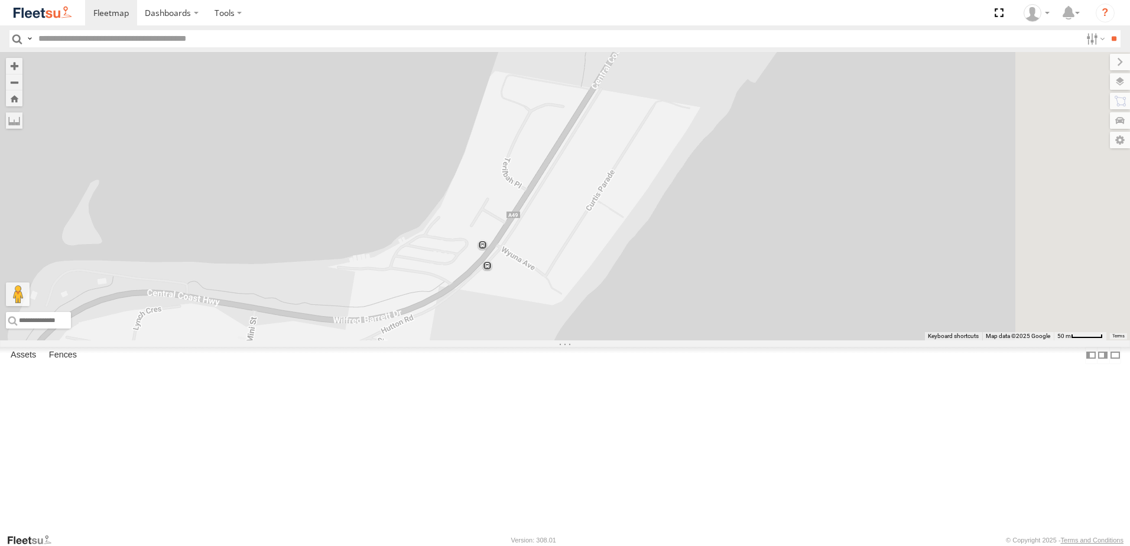
drag, startPoint x: 842, startPoint y: 175, endPoint x: 775, endPoint y: 274, distance: 118.8
click at [775, 274] on div at bounding box center [565, 196] width 1130 height 288
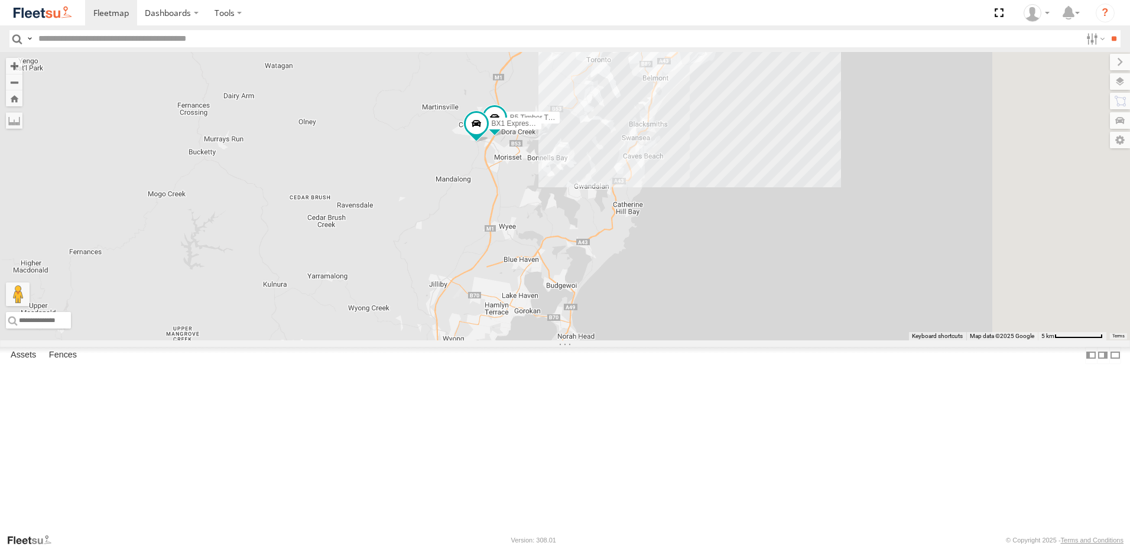
drag, startPoint x: 759, startPoint y: 145, endPoint x: 681, endPoint y: 321, distance: 192.6
click at [678, 324] on div "BX1 Express Ute B5 Timber Truck" at bounding box center [565, 196] width 1130 height 288
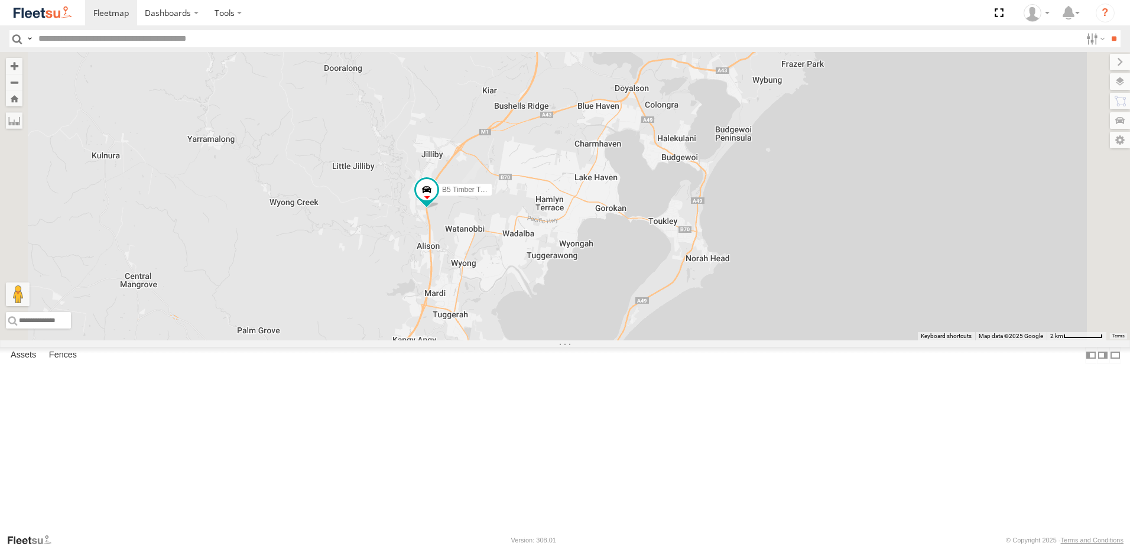
drag, startPoint x: 600, startPoint y: 267, endPoint x: 597, endPoint y: 338, distance: 71.6
click at [597, 338] on div "BX1 Express Ute CX3 Express Ute B5 Timber Truck BX2 Express Ute LX3 Express Ute…" at bounding box center [565, 196] width 1130 height 288
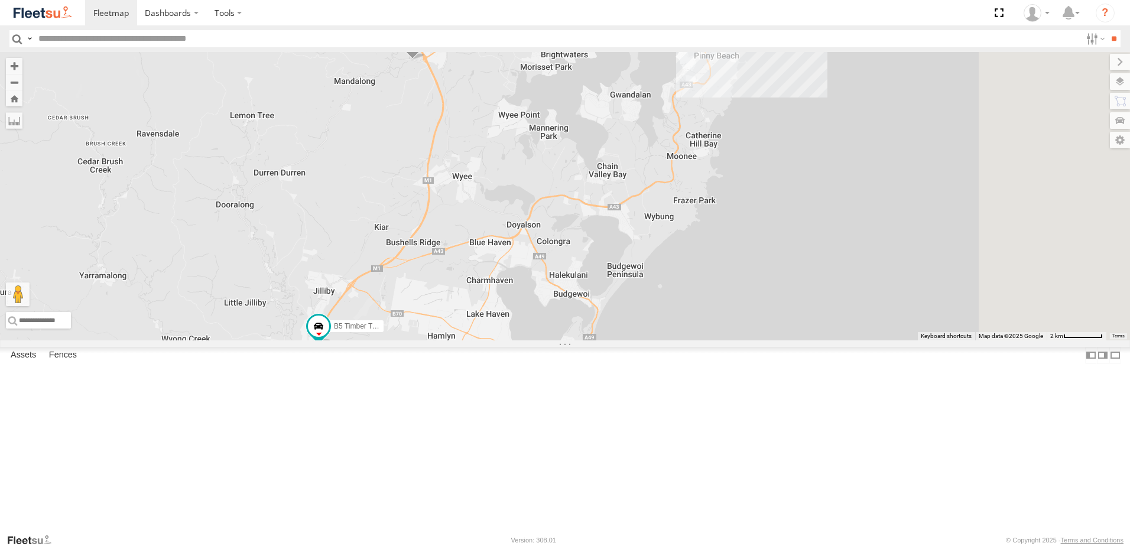
drag, startPoint x: 661, startPoint y: 321, endPoint x: 585, endPoint y: 348, distance: 80.7
click at [585, 340] on div "BX1 Express Ute CX3 Express Ute B5 Timber Truck BX2 Express Ute LX3 Express Ute…" at bounding box center [565, 196] width 1130 height 288
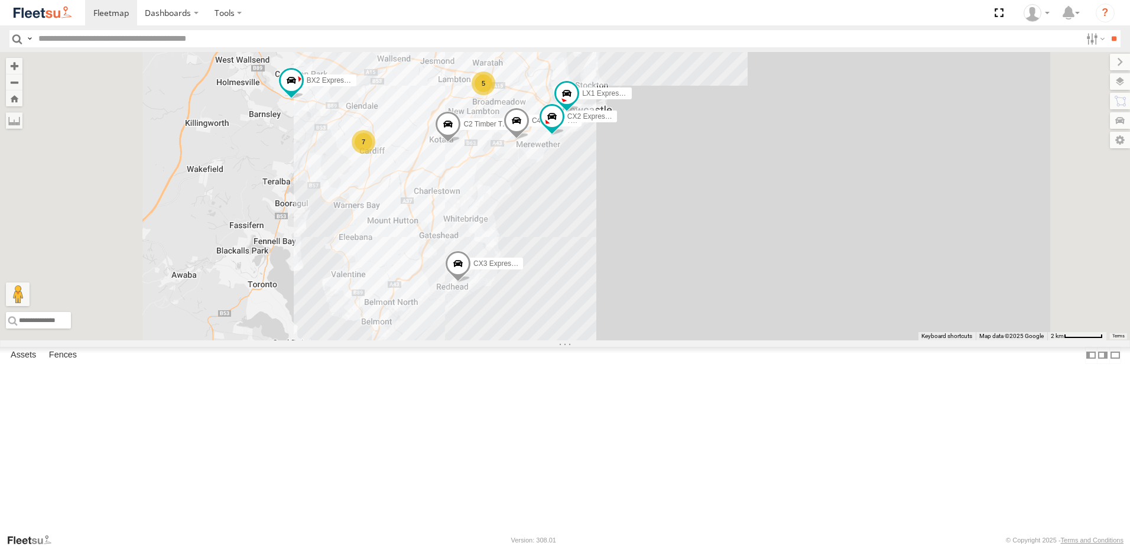
drag, startPoint x: 637, startPoint y: 181, endPoint x: 633, endPoint y: 222, distance: 41.0
click at [635, 217] on div "BX1 Express Ute CX3 Express Ute B5 Timber Truck BX2 Express Ute LX3 Express Ute…" at bounding box center [565, 196] width 1130 height 288
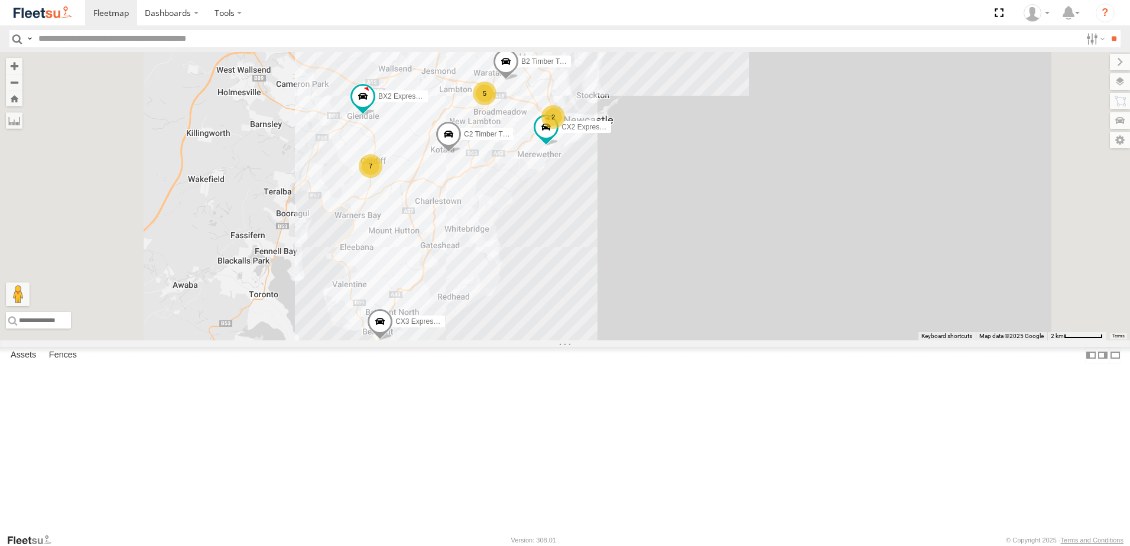
drag, startPoint x: 749, startPoint y: 109, endPoint x: 654, endPoint y: 296, distance: 209.6
click at [655, 296] on div "CX3 Express Ute CX2 Express Ute BX2 Express Ute LX3 Express Ute C2 Timber Truck…" at bounding box center [565, 196] width 1130 height 288
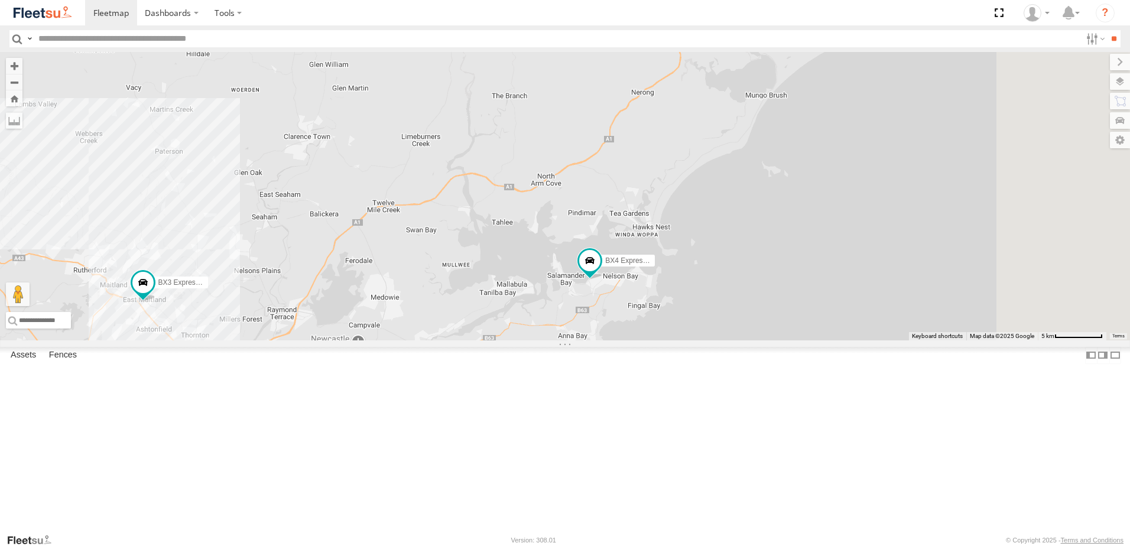
drag, startPoint x: 959, startPoint y: 143, endPoint x: 747, endPoint y: 373, distance: 312.8
click at [774, 340] on div "CX3 Express Ute BX2 Express Ute LX3 Express Ute C2 Timber Truck 6 7 3 BX3 Expre…" at bounding box center [565, 196] width 1130 height 288
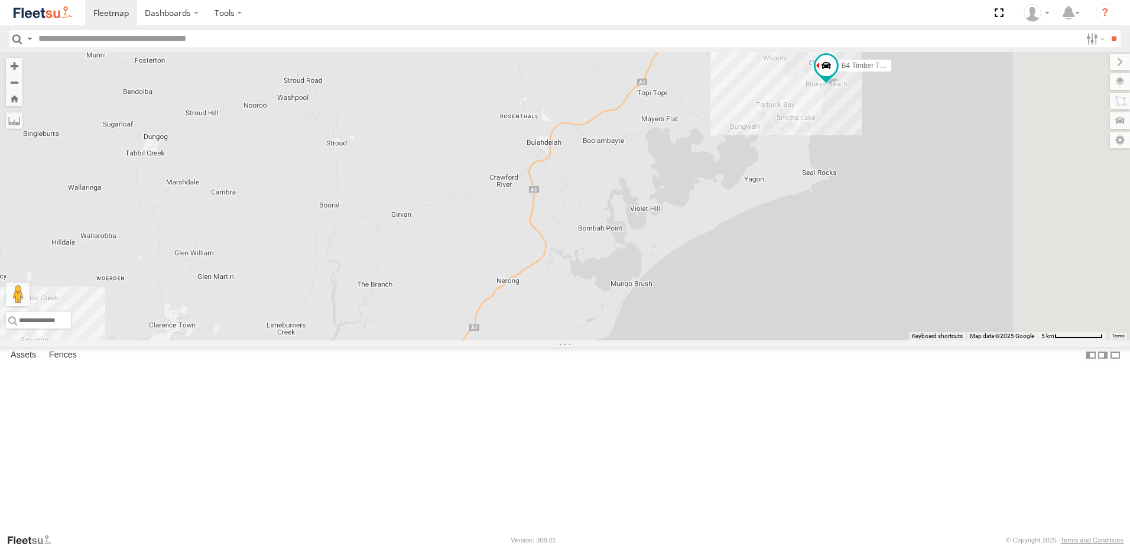
drag, startPoint x: 1035, startPoint y: 133, endPoint x: 924, endPoint y: 261, distance: 170.1
click at [924, 261] on div "CX3 Express Ute BX2 Express Ute LX3 Express Ute C2 Timber Truck 6 7 3 BX3 Expre…" at bounding box center [565, 196] width 1130 height 288
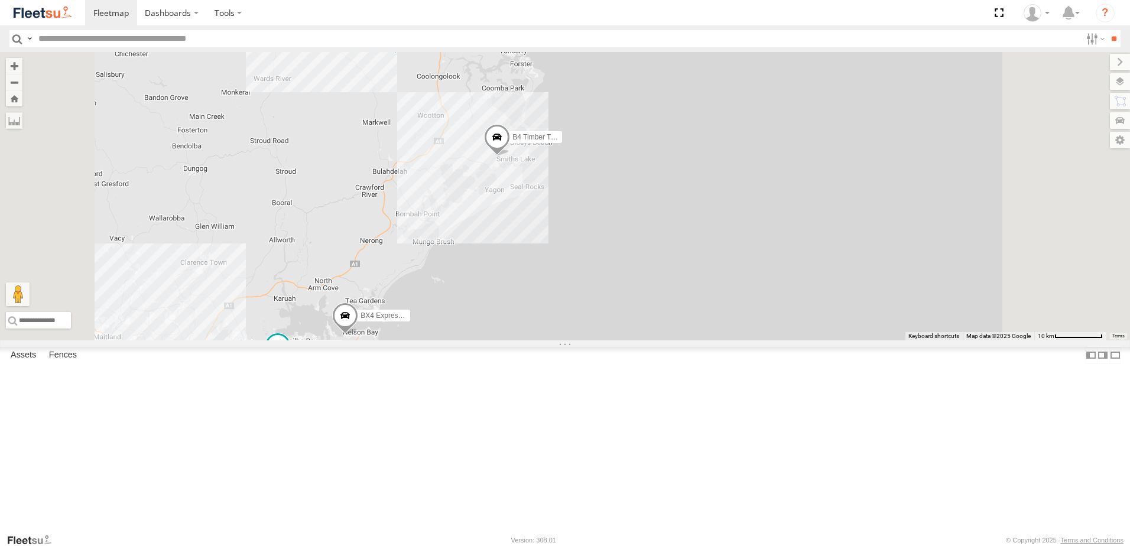
drag, startPoint x: 592, startPoint y: 325, endPoint x: 610, endPoint y: 268, distance: 60.4
click at [610, 269] on div "B4 Timber Truck LX3 Express Ute BX4 Express Ute" at bounding box center [565, 196] width 1130 height 288
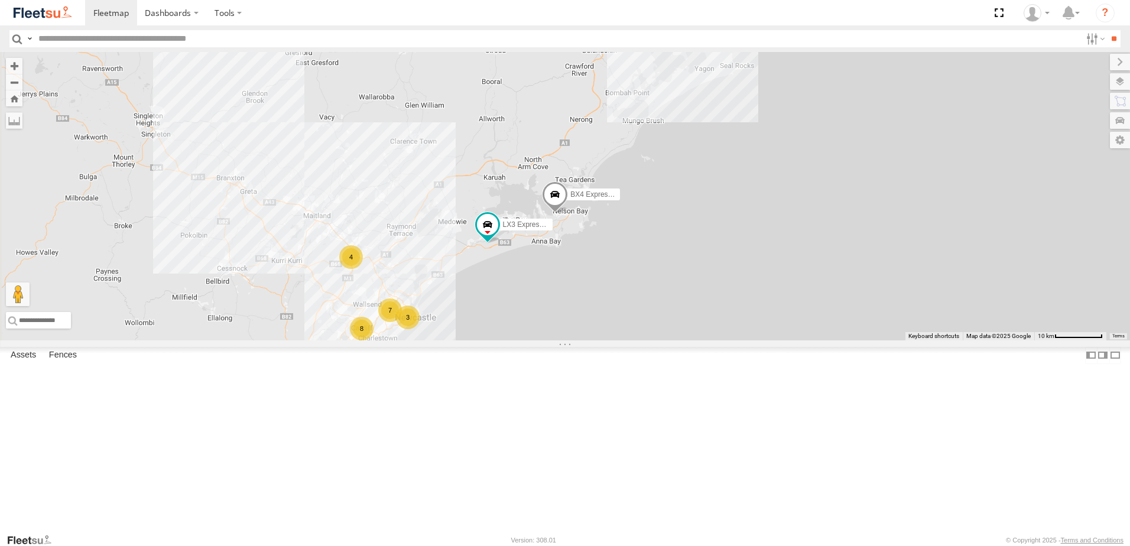
drag, startPoint x: 447, startPoint y: 335, endPoint x: 658, endPoint y: 231, distance: 235.2
click at [658, 231] on div "B4 Timber Truck LX3 Express Ute BX4 Express Ute 4 7 8 3" at bounding box center [565, 196] width 1130 height 288
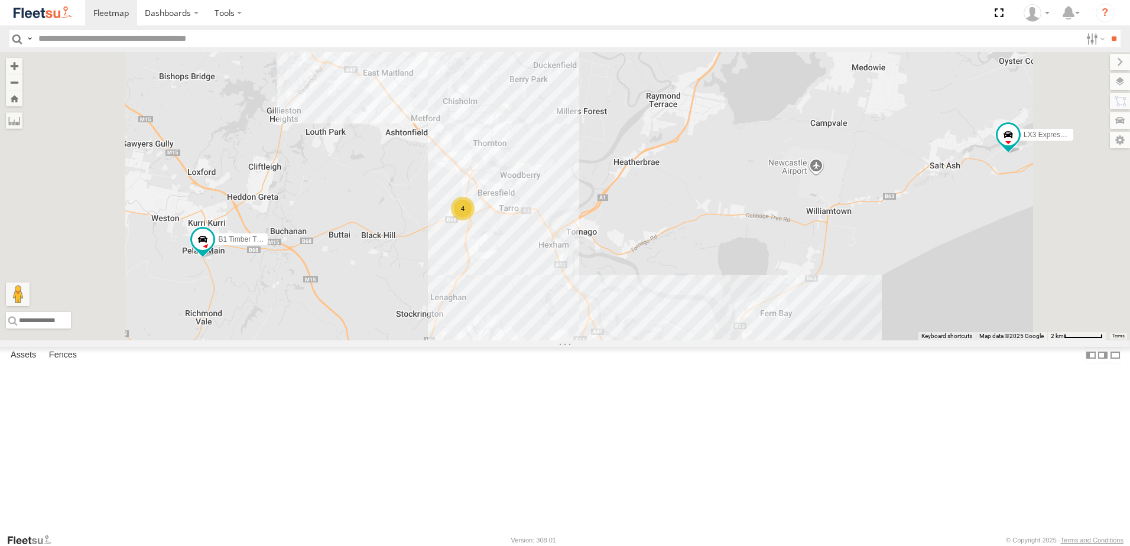
drag, startPoint x: 384, startPoint y: 397, endPoint x: 440, endPoint y: 323, distance: 92.9
click at [439, 323] on div "B4 Timber Truck LX3 Express Ute BX4 Express Ute CX3 Express Ute B1 Timber Truck…" at bounding box center [565, 196] width 1130 height 288
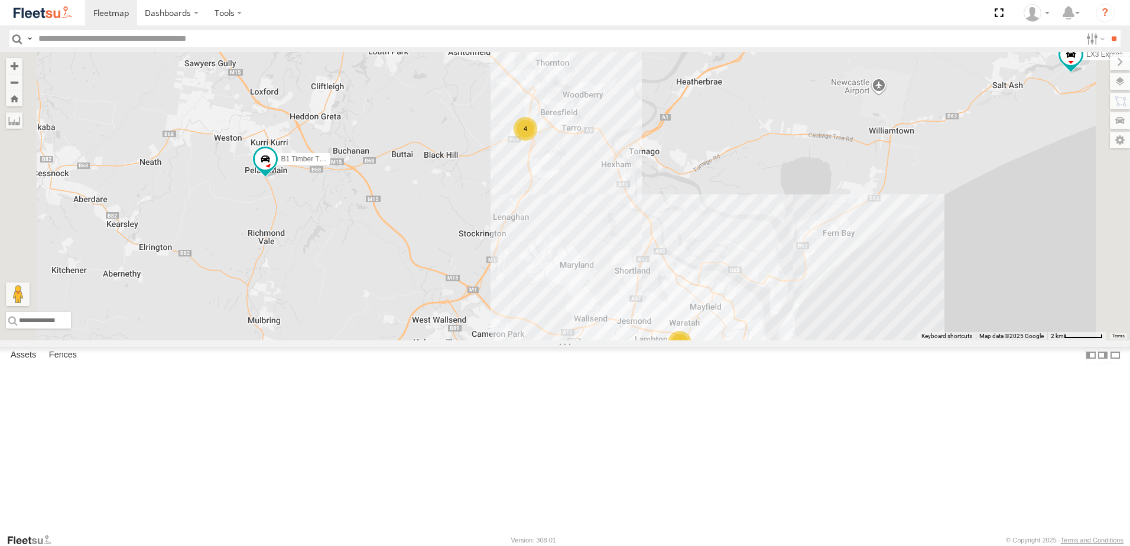
drag, startPoint x: 420, startPoint y: 335, endPoint x: 449, endPoint y: 335, distance: 28.4
click at [447, 335] on div "B4 Timber Truck LX3 Express Ute BX4 Express Ute CX3 Express Ute B1 Timber Truck…" at bounding box center [565, 196] width 1130 height 288
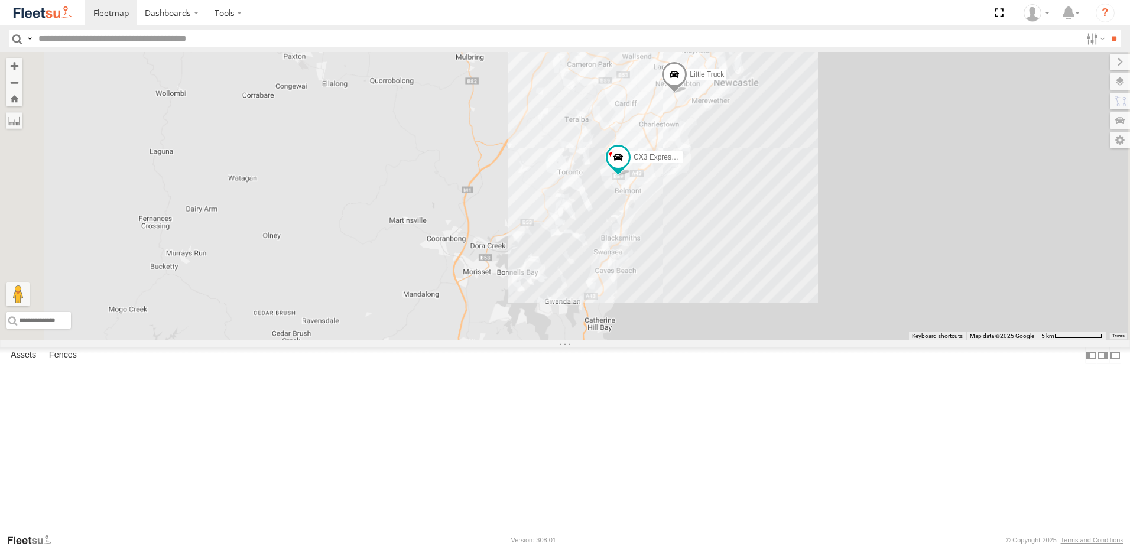
drag, startPoint x: 646, startPoint y: 428, endPoint x: 797, endPoint y: 132, distance: 331.9
click at [792, 139] on div "B4 Timber Truck LX3 Express Ute BX4 Express Ute CX3 Express Ute B1 Timber Truck…" at bounding box center [565, 196] width 1130 height 288
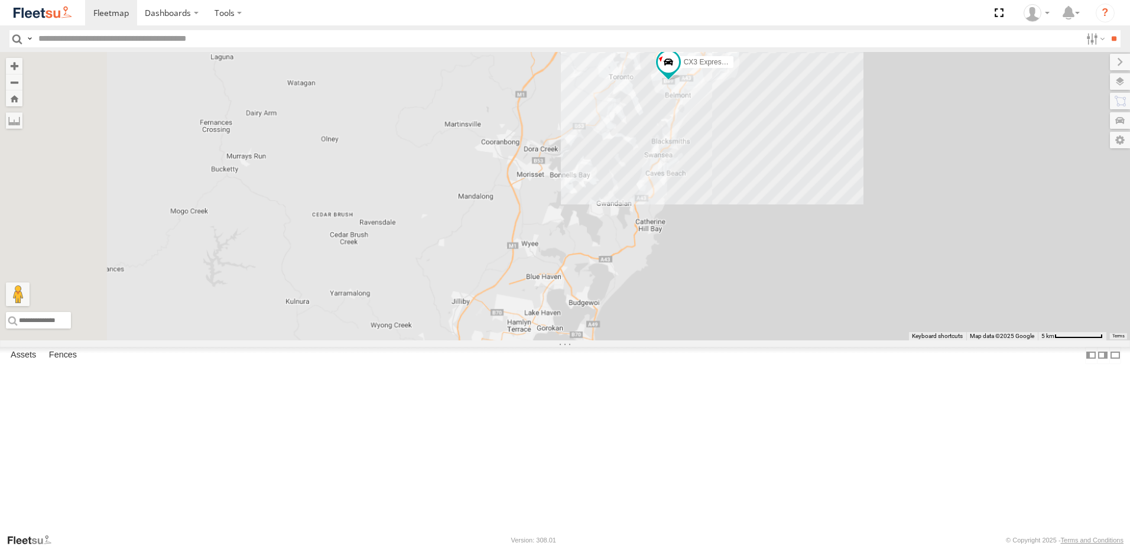
drag, startPoint x: 682, startPoint y: 379, endPoint x: 711, endPoint y: 239, distance: 143.6
click at [711, 239] on div "B4 Timber Truck LX3 Express Ute BX4 Express Ute CX3 Express Ute B1 Timber Truck…" at bounding box center [565, 196] width 1130 height 288
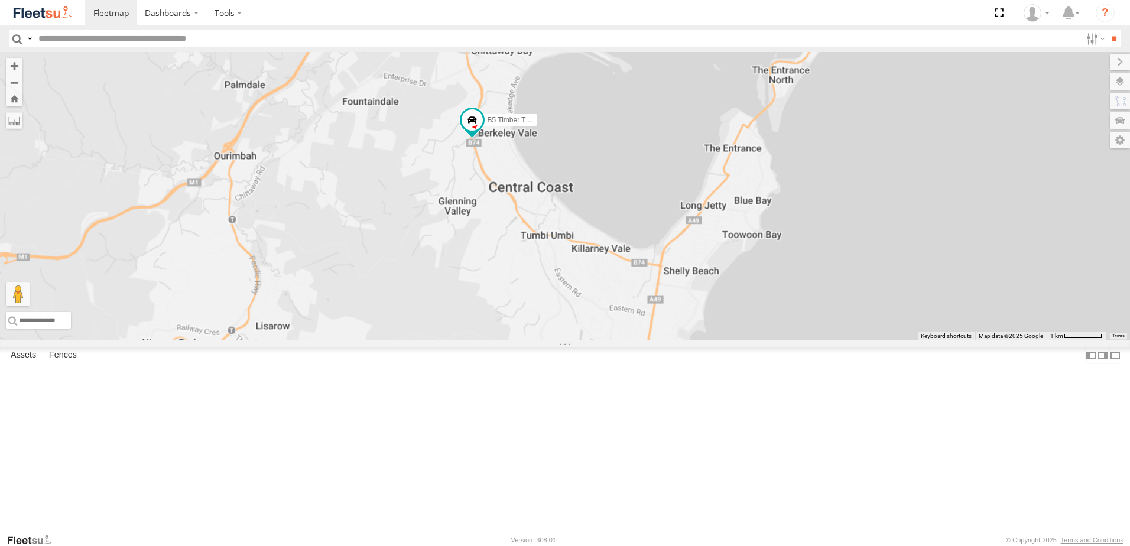
drag, startPoint x: 720, startPoint y: 473, endPoint x: 698, endPoint y: 291, distance: 182.7
click at [698, 291] on div "B4 Timber Truck LX3 Express Ute BX4 Express Ute CX3 Express Ute B1 Timber Truck…" at bounding box center [565, 196] width 1130 height 288
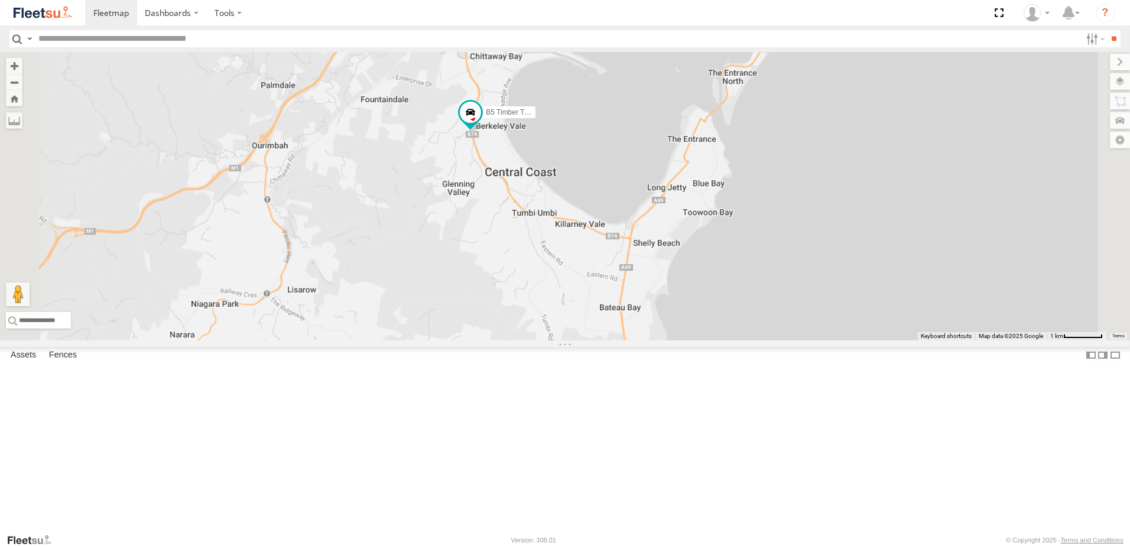
drag, startPoint x: 834, startPoint y: 317, endPoint x: 752, endPoint y: 396, distance: 113.7
click at [752, 340] on div "B4 Timber Truck LX3 Express Ute BX4 Express Ute CX3 Express Ute B1 Timber Truck…" at bounding box center [565, 196] width 1130 height 288
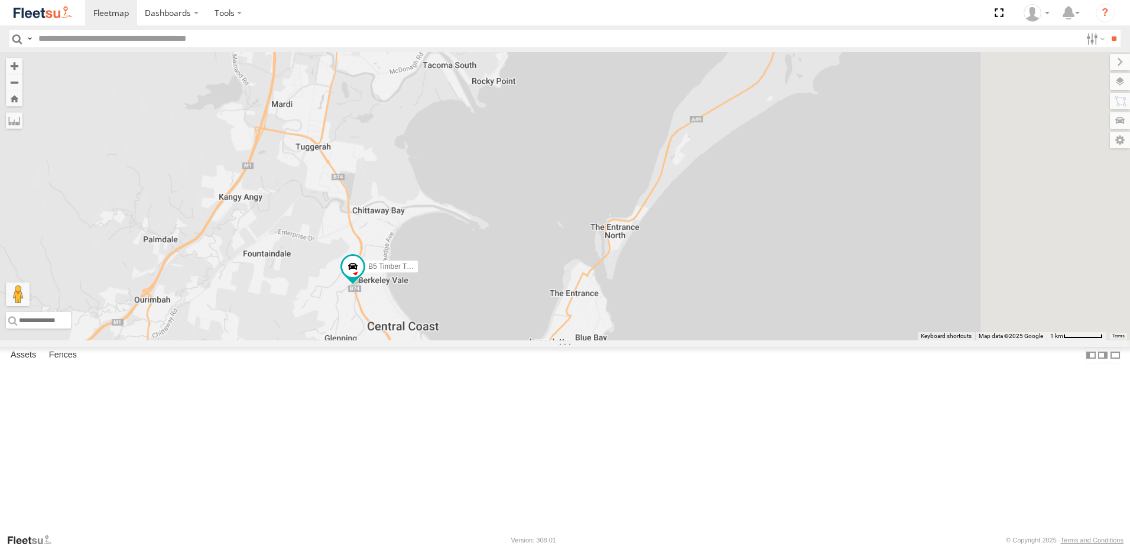
drag, startPoint x: 766, startPoint y: 380, endPoint x: 721, endPoint y: 466, distance: 97.0
click at [722, 340] on div "B4 Timber Truck LX3 Express Ute BX4 Express Ute CX3 Express Ute B1 Timber Truck…" at bounding box center [565, 196] width 1130 height 288
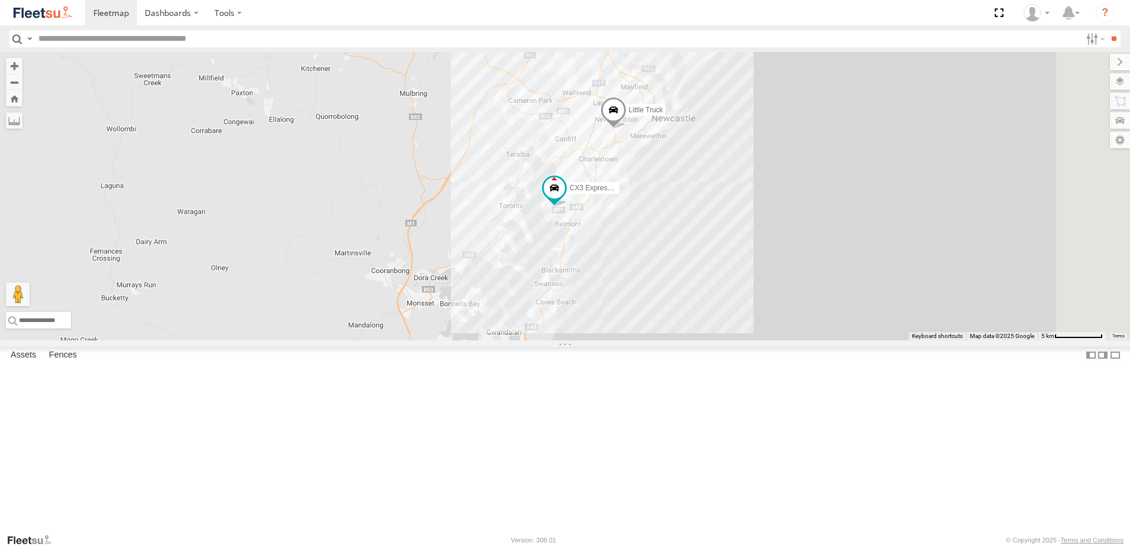
drag, startPoint x: 832, startPoint y: 130, endPoint x: 667, endPoint y: 437, distance: 349.0
click at [666, 340] on div "B4 Timber Truck LX3 Express Ute BX4 Express Ute CX3 Express Ute B1 Timber Truck…" at bounding box center [565, 196] width 1130 height 288
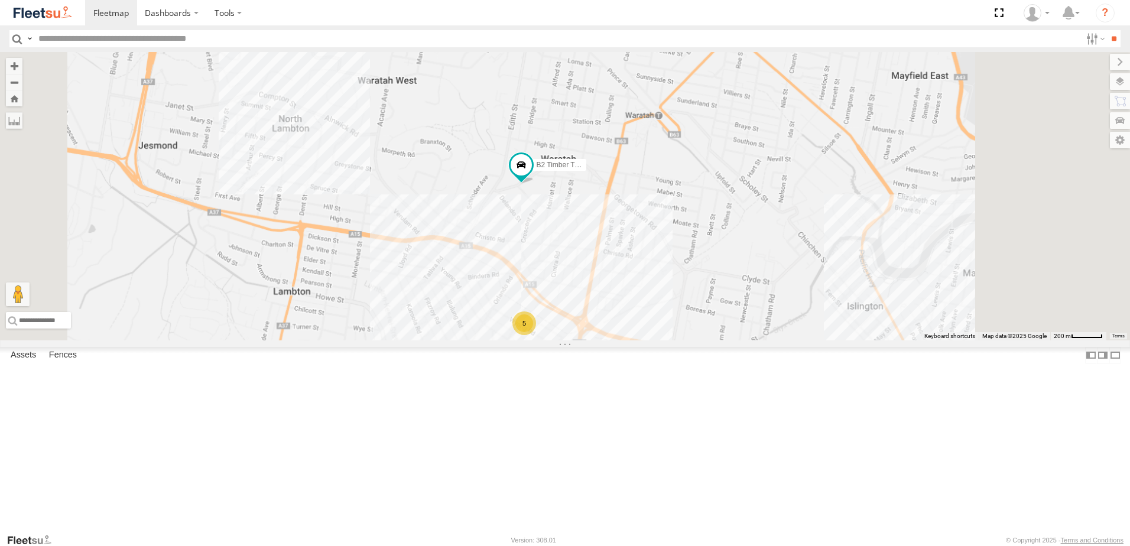
drag, startPoint x: 737, startPoint y: 231, endPoint x: 703, endPoint y: 314, distance: 90.1
click at [703, 314] on div "B4 Timber Truck LX3 Express Ute BX4 Express Ute CX3 Express Ute B1 Timber Truck…" at bounding box center [565, 196] width 1130 height 288
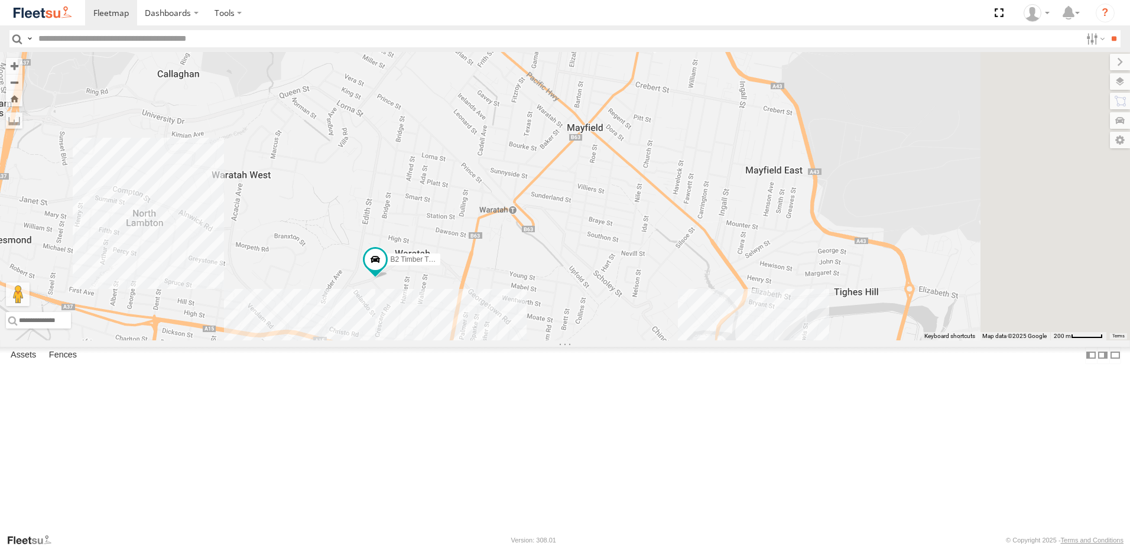
drag, startPoint x: 877, startPoint y: 190, endPoint x: 733, endPoint y: 274, distance: 166.6
click at [735, 276] on div "B4 Timber Truck LX3 Express Ute BX4 Express Ute CX3 Express Ute B1 Timber Truck…" at bounding box center [565, 196] width 1130 height 288
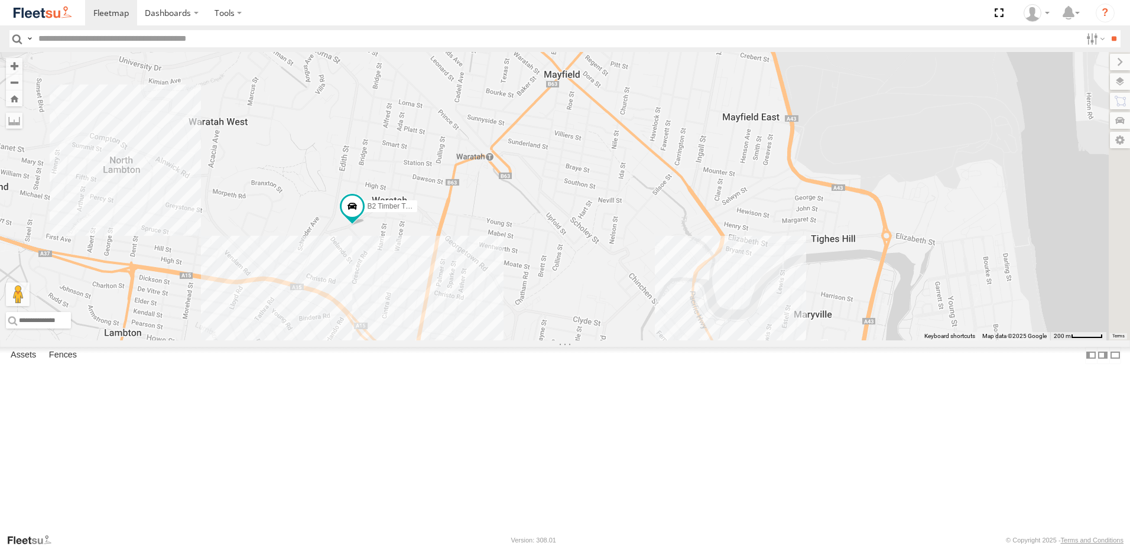
drag, startPoint x: 781, startPoint y: 345, endPoint x: 717, endPoint y: 226, distance: 134.6
click at [717, 226] on div "B4 Timber Truck LX3 Express Ute BX4 Express Ute CX3 Express Ute B1 Timber Truck…" at bounding box center [565, 196] width 1130 height 288
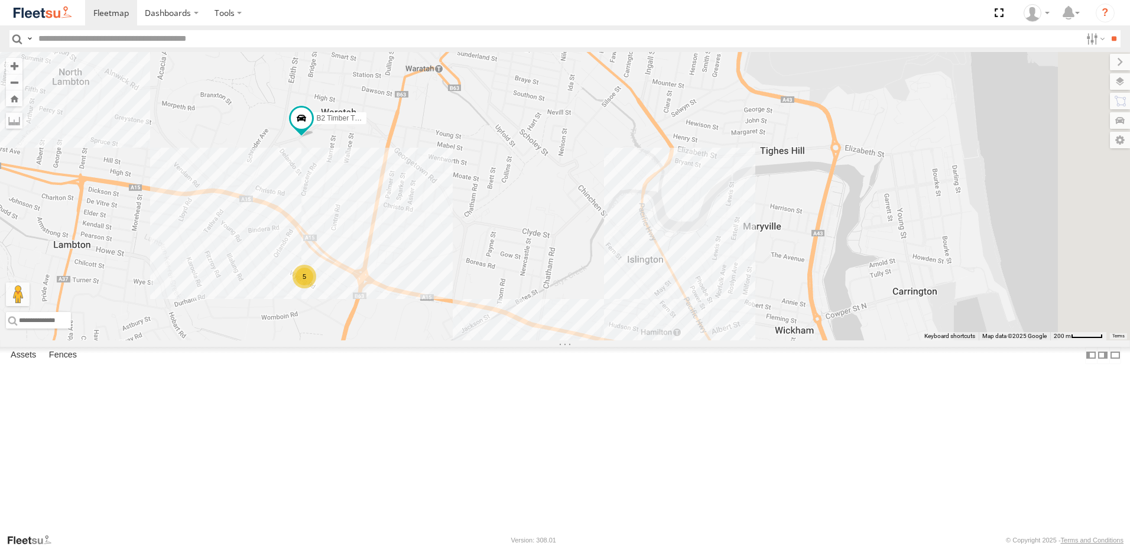
drag, startPoint x: 804, startPoint y: 350, endPoint x: 802, endPoint y: 371, distance: 20.8
click at [802, 340] on div "B4 Timber Truck LX3 Express Ute BX4 Express Ute CX3 Express Ute B1 Timber Truck…" at bounding box center [565, 196] width 1130 height 288
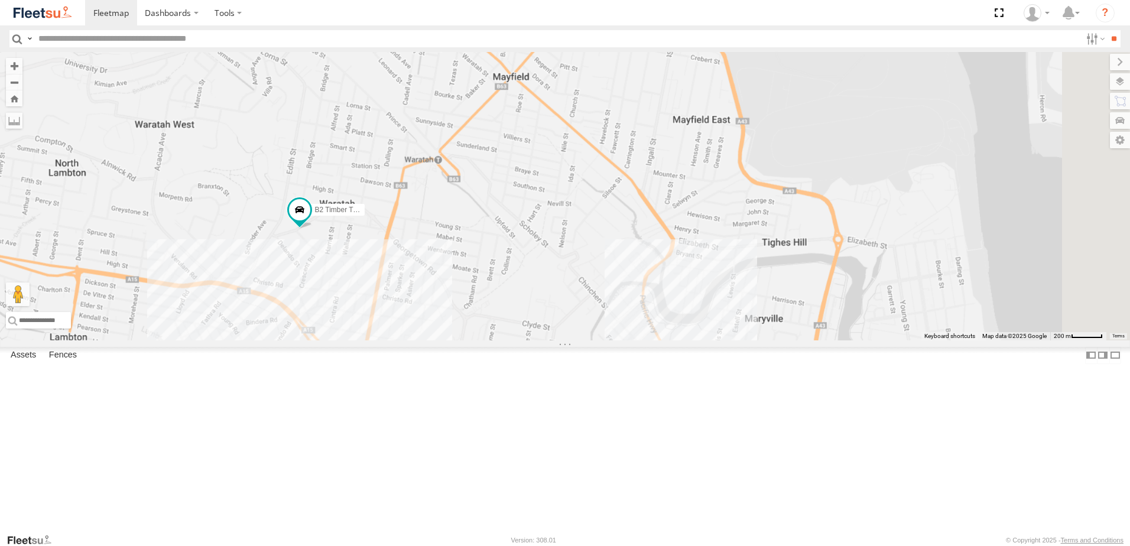
drag, startPoint x: 665, startPoint y: 271, endPoint x: 662, endPoint y: 359, distance: 88.1
click at [664, 340] on div "B4 Timber Truck LX3 Express Ute BX4 Express Ute CX3 Express Ute B1 Timber Truck…" at bounding box center [565, 196] width 1130 height 288
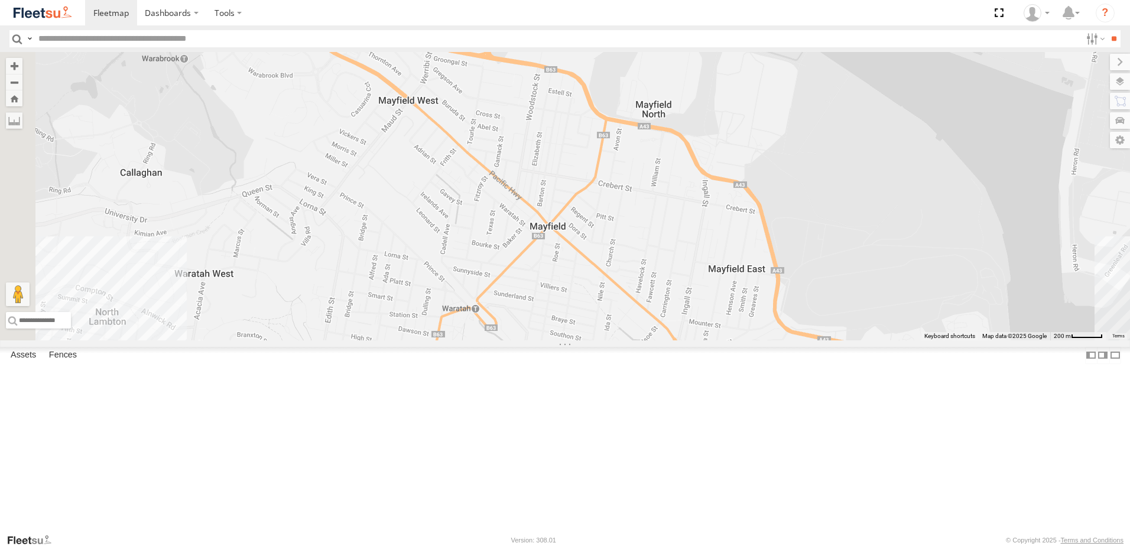
drag, startPoint x: 658, startPoint y: 298, endPoint x: 699, endPoint y: 378, distance: 89.1
click at [699, 340] on div "B4 Timber Truck LX3 Express Ute BX4 Express Ute CX3 Express Ute B1 Timber Truck…" at bounding box center [565, 196] width 1130 height 288
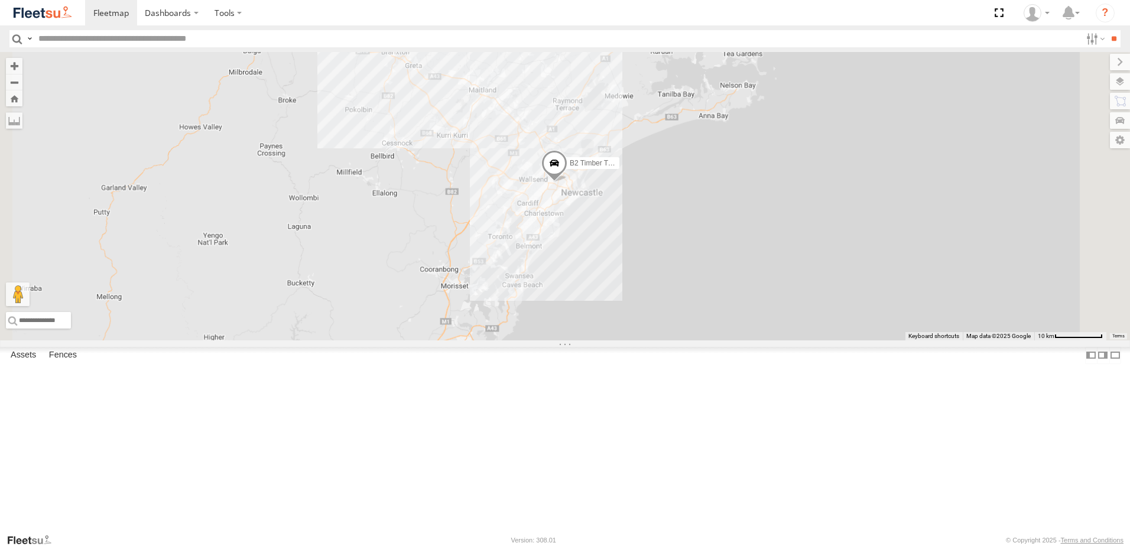
drag, startPoint x: 674, startPoint y: 314, endPoint x: 674, endPoint y: 153, distance: 160.7
click at [674, 153] on div "B2 Timber Truck" at bounding box center [565, 196] width 1130 height 288
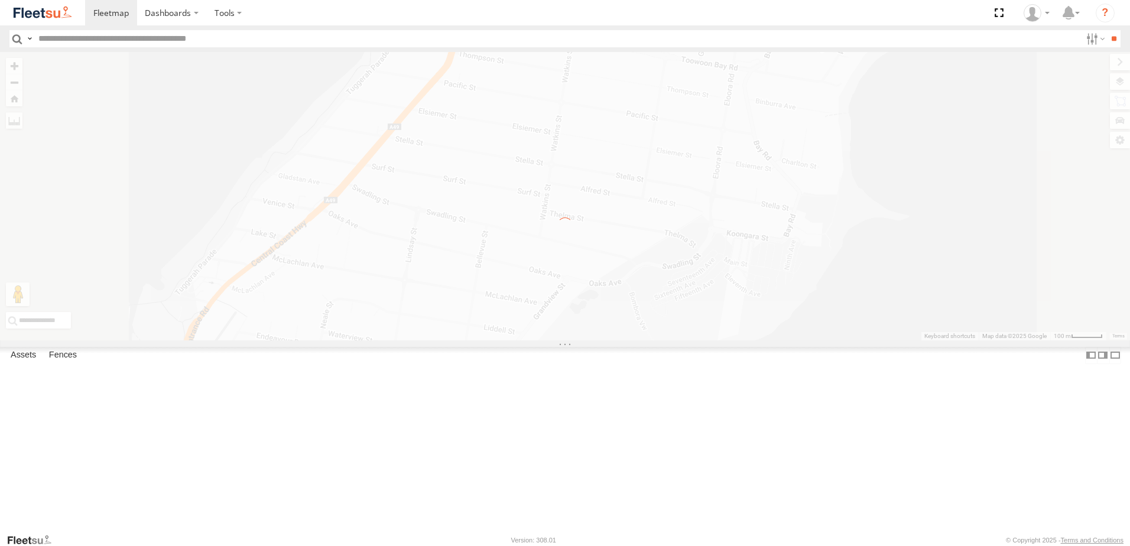
drag, startPoint x: 569, startPoint y: 212, endPoint x: 580, endPoint y: 251, distance: 41.2
click at [580, 251] on div "← Move left → Move right ↑ Move up ↓ Move down + Zoom in - Zoom out Home Jump l…" at bounding box center [565, 196] width 1130 height 288
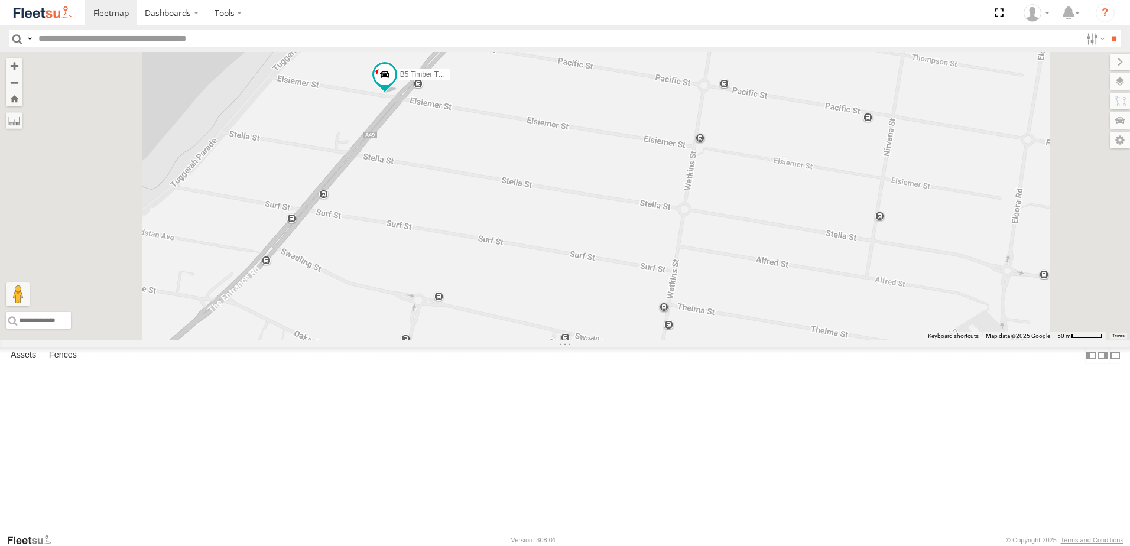
drag, startPoint x: 573, startPoint y: 224, endPoint x: 586, endPoint y: 268, distance: 46.0
click at [586, 268] on div "B5 Timber Truck" at bounding box center [565, 196] width 1130 height 288
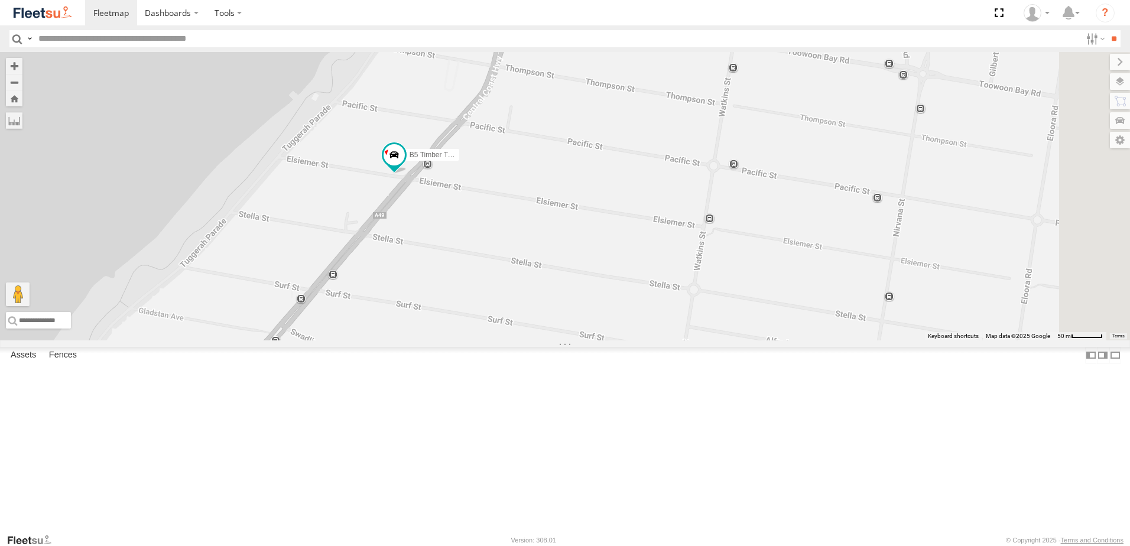
drag, startPoint x: 595, startPoint y: 282, endPoint x: 566, endPoint y: 366, distance: 88.8
click at [566, 340] on div "B5 Timber Truck" at bounding box center [565, 196] width 1130 height 288
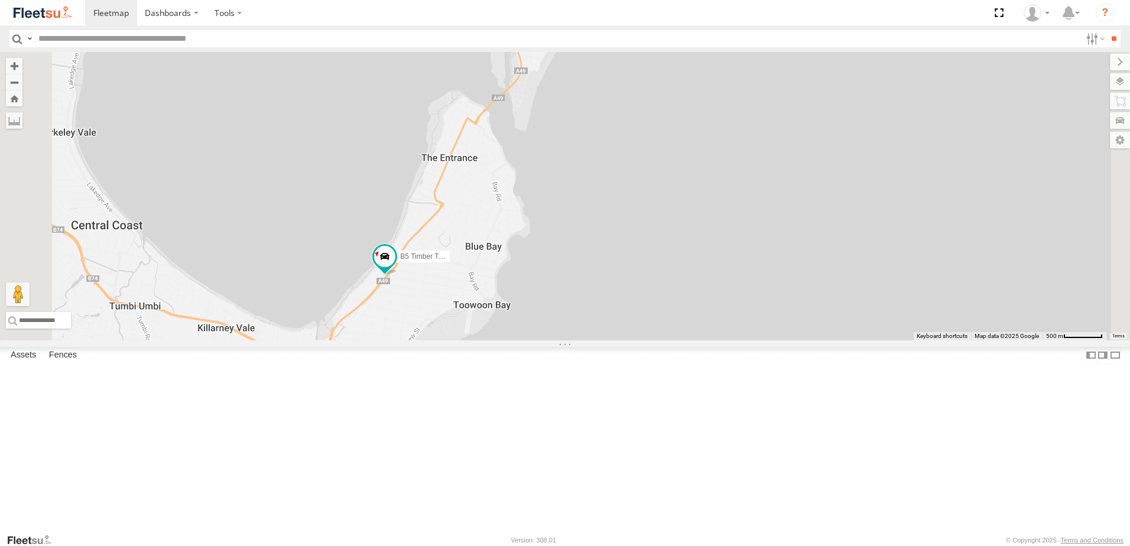
drag, startPoint x: 557, startPoint y: 407, endPoint x: 576, endPoint y: 380, distance: 33.1
click at [576, 340] on div "B5 Timber Truck" at bounding box center [565, 196] width 1130 height 288
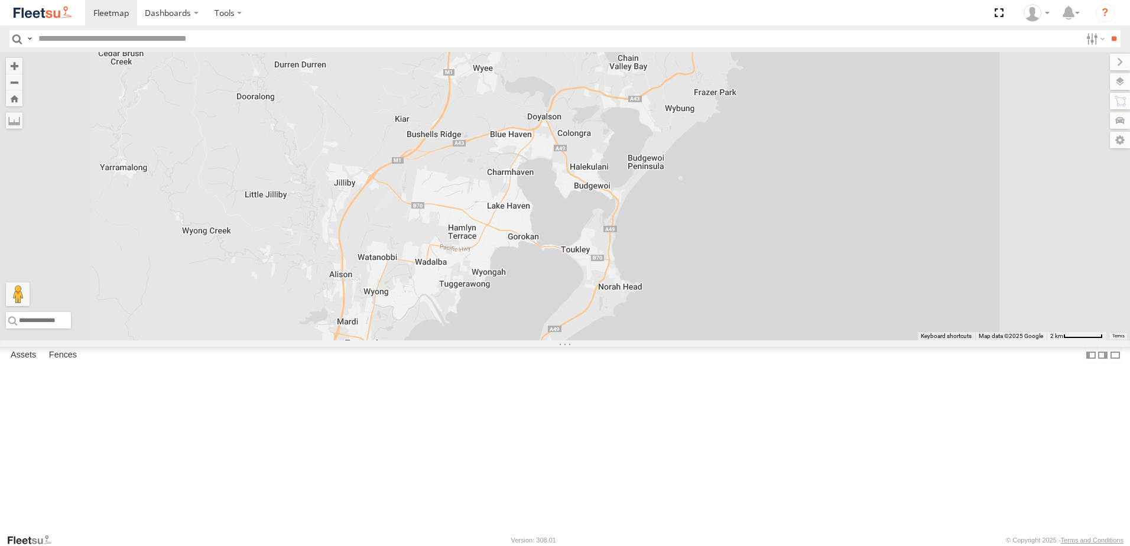
drag, startPoint x: 691, startPoint y: 216, endPoint x: 624, endPoint y: 365, distance: 163.2
click at [626, 340] on div "B5 Timber Truck" at bounding box center [565, 196] width 1130 height 288
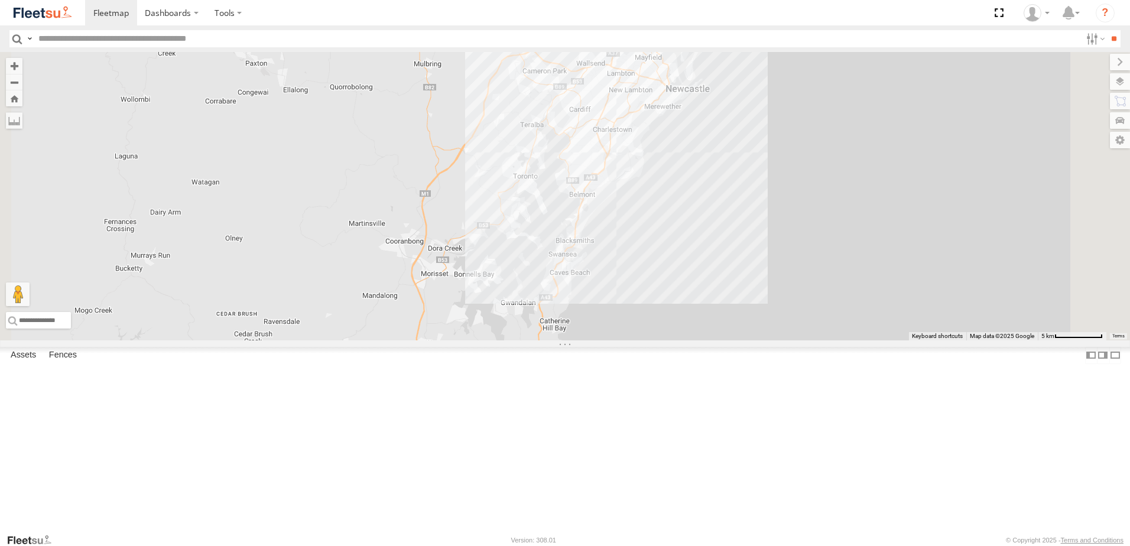
drag, startPoint x: 761, startPoint y: 148, endPoint x: 704, endPoint y: 339, distance: 199.7
click at [699, 340] on div "B5 Timber Truck" at bounding box center [565, 196] width 1130 height 288
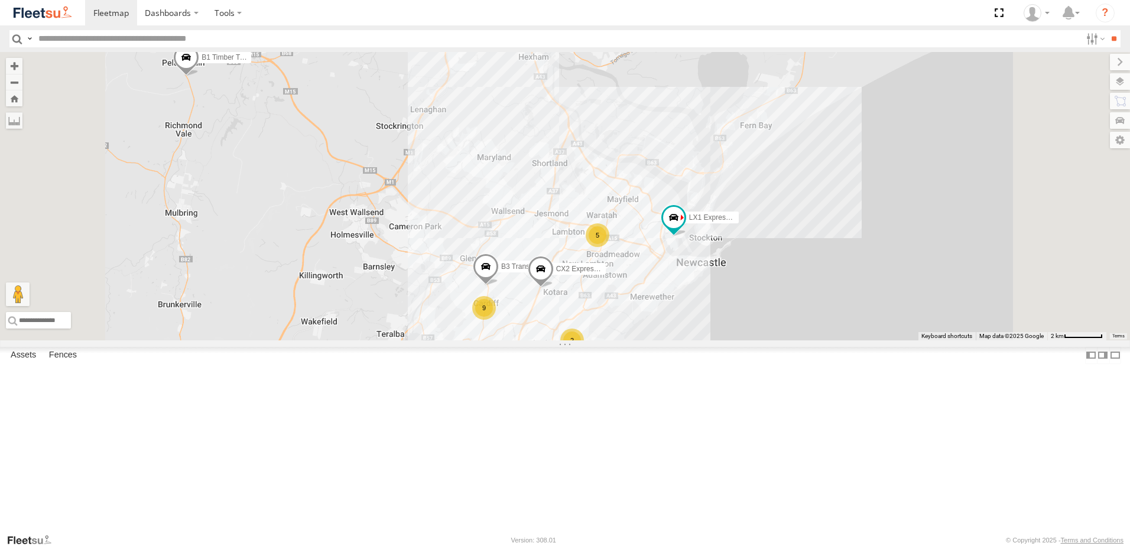
drag, startPoint x: 648, startPoint y: 222, endPoint x: 692, endPoint y: 252, distance: 53.1
click at [692, 252] on div "B5 Timber Truck CX2 Express Ute LX3 Express Ute LX1 Express Ute B1 Timber Truck…" at bounding box center [565, 196] width 1130 height 288
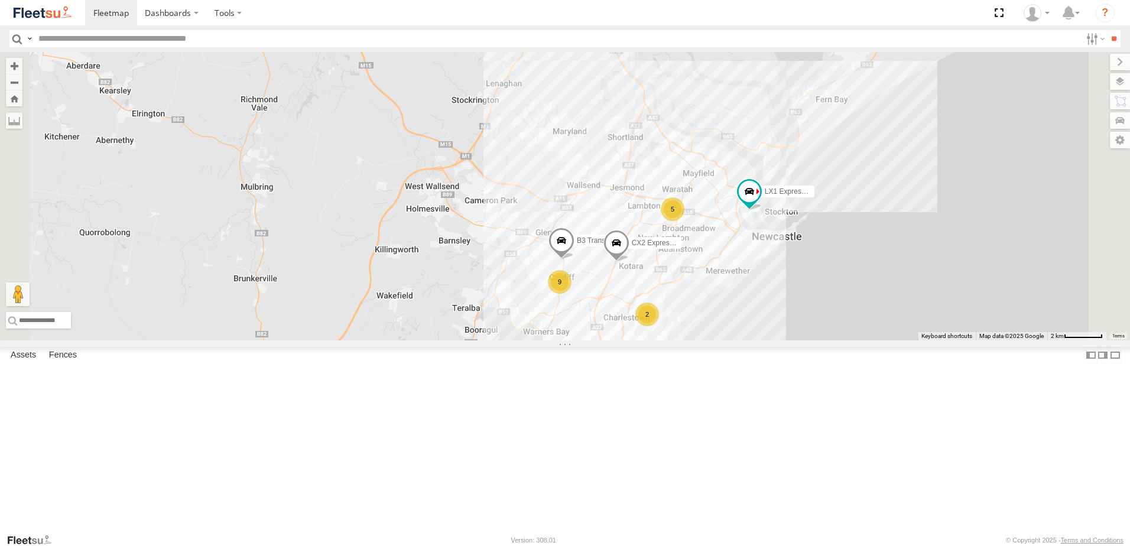
drag, startPoint x: 638, startPoint y: 272, endPoint x: 697, endPoint y: 247, distance: 63.6
click at [697, 247] on div "B5 Timber Truck CX2 Express Ute LX3 Express Ute LX1 Express Ute B1 Timber Truck…" at bounding box center [565, 196] width 1130 height 288
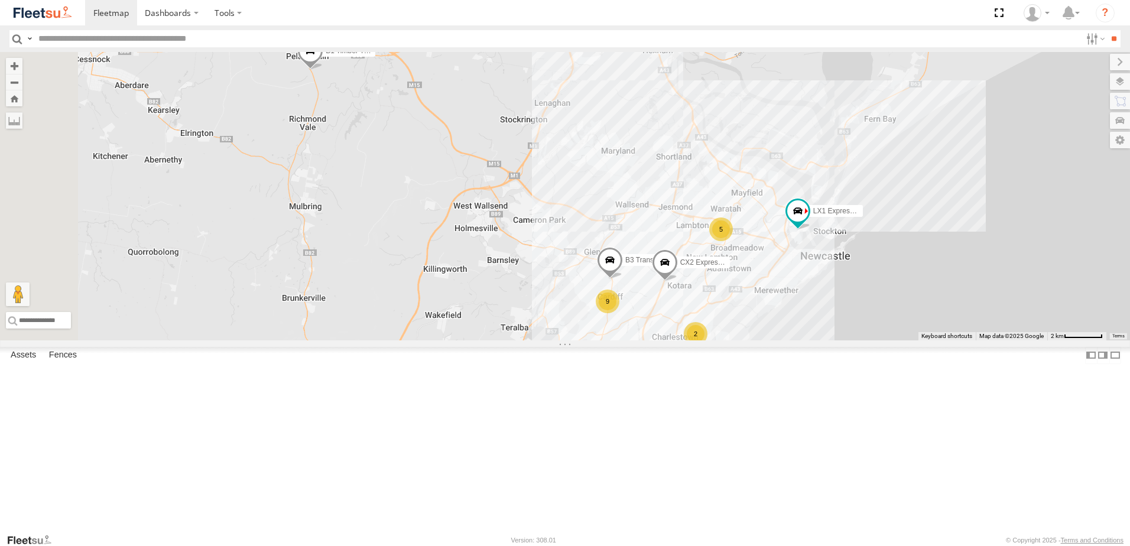
drag, startPoint x: 642, startPoint y: 222, endPoint x: 677, endPoint y: 262, distance: 53.1
click at [677, 258] on div "B5 Timber Truck CX2 Express Ute LX3 Express Ute LX1 Express Ute B1 Timber Truck…" at bounding box center [565, 196] width 1130 height 288
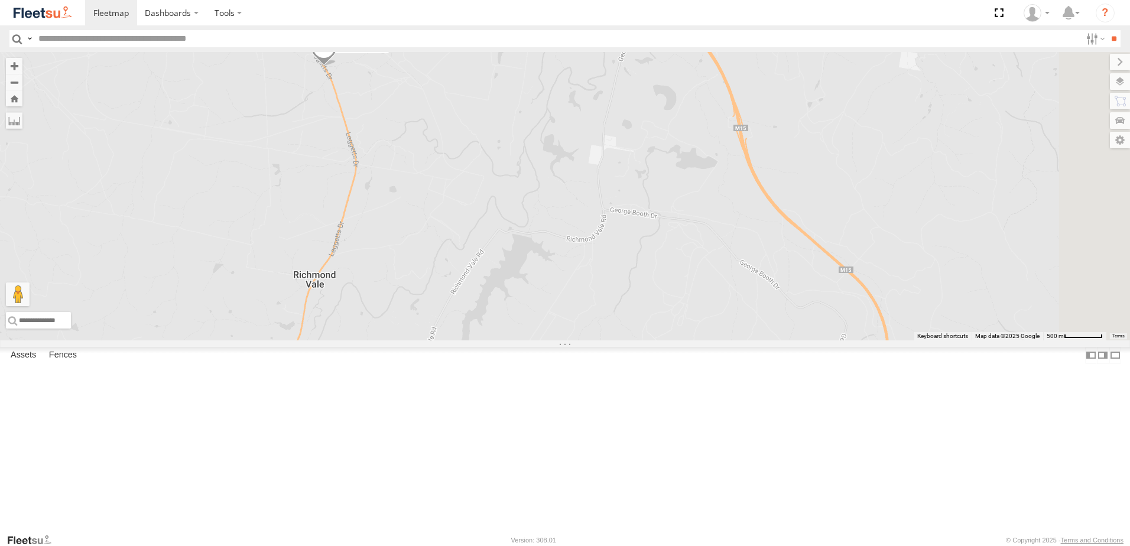
click at [337, 67] on span at bounding box center [324, 51] width 26 height 32
click at [517, 206] on div "B5 Timber Truck CX2 Express Ute LX3 Express Ute LX1 Express Ute B1 Timber Truck…" at bounding box center [565, 196] width 1130 height 288
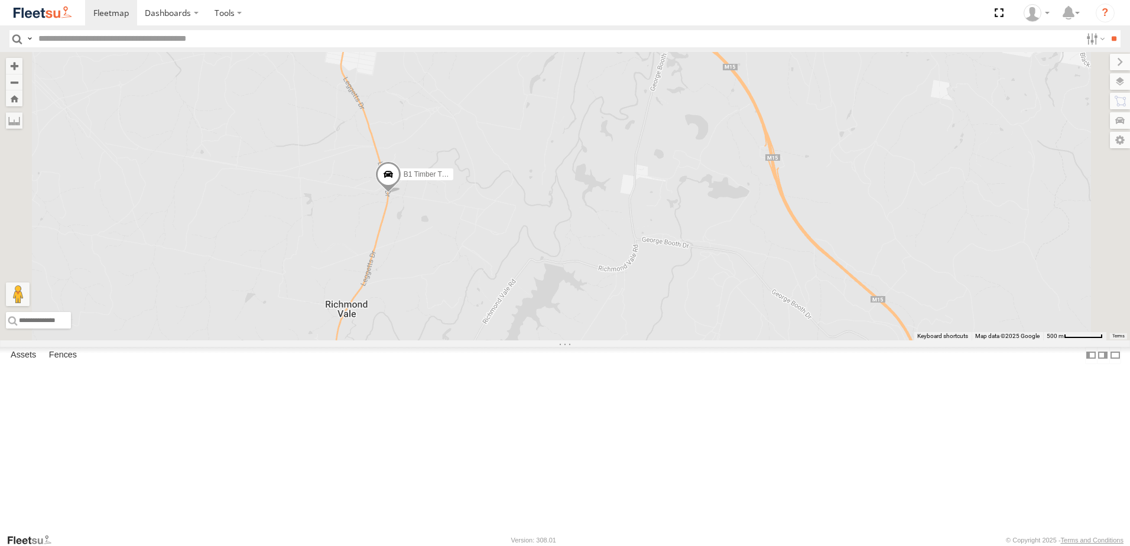
drag, startPoint x: 518, startPoint y: 245, endPoint x: 564, endPoint y: 298, distance: 70.3
click at [564, 298] on div "B5 Timber Truck CX2 Express Ute LX3 Express Ute LX1 Express Ute B1 Timber Truck…" at bounding box center [565, 196] width 1130 height 288
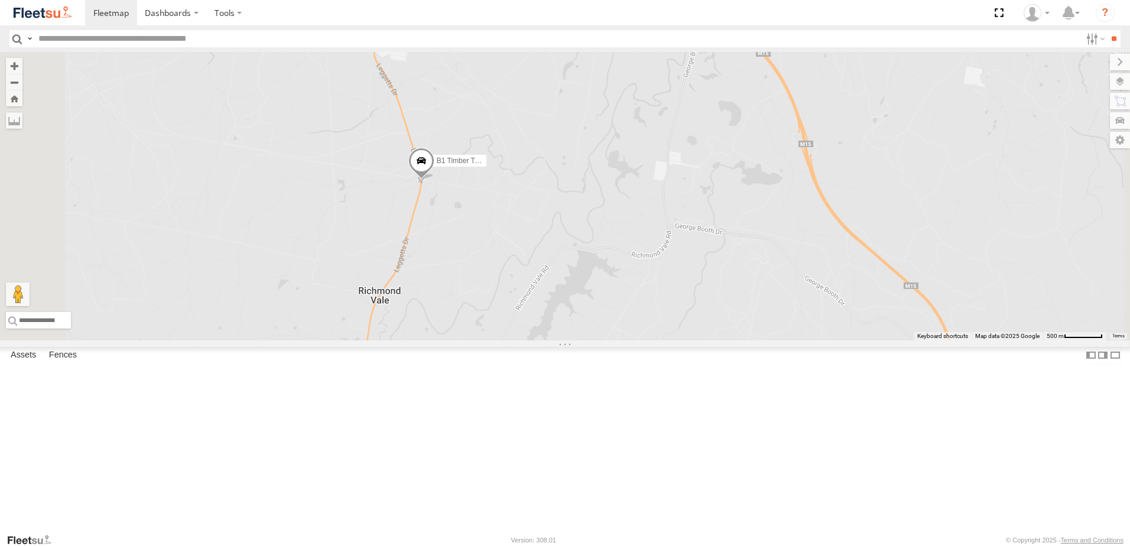
drag, startPoint x: 593, startPoint y: 293, endPoint x: 630, endPoint y: 217, distance: 84.0
click at [630, 219] on div "B5 Timber Truck CX2 Express Ute LX3 Express Ute LX1 Express Ute B1 Timber Truck…" at bounding box center [565, 196] width 1130 height 288
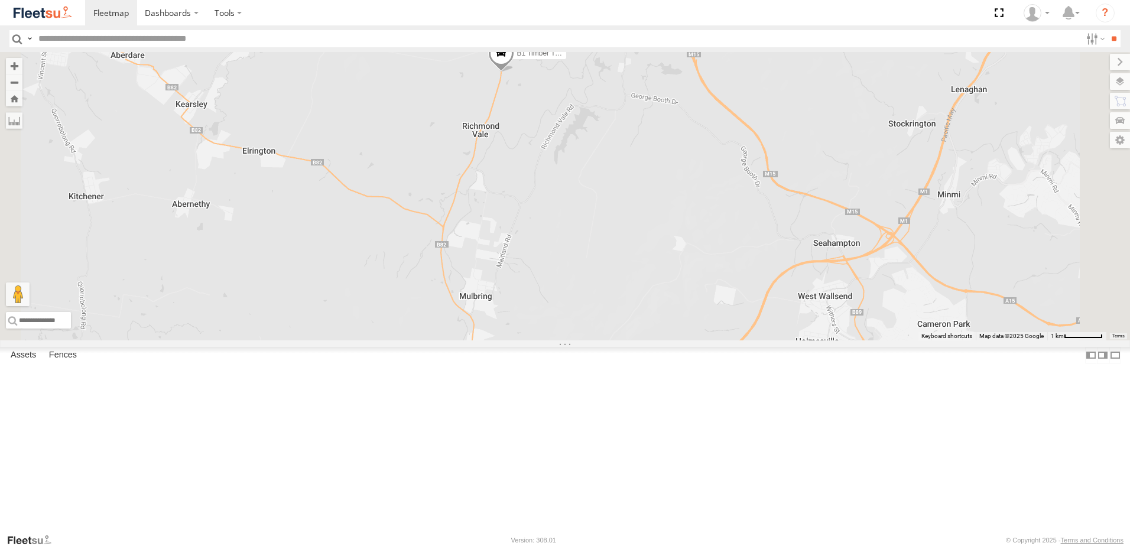
drag, startPoint x: 597, startPoint y: 306, endPoint x: 625, endPoint y: 281, distance: 37.2
click at [625, 281] on div "B5 Timber Truck CX2 Express Ute LX3 Express Ute LX1 Express Ute B1 Timber Truck…" at bounding box center [565, 196] width 1130 height 288
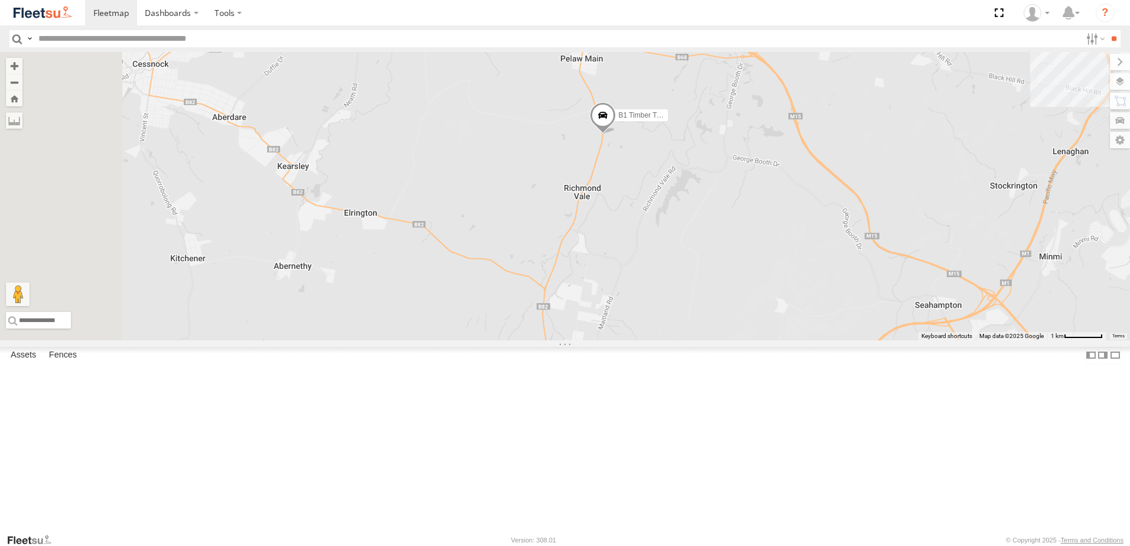
drag, startPoint x: 514, startPoint y: 278, endPoint x: 610, endPoint y: 352, distance: 121.0
click at [610, 340] on div "B5 Timber Truck CX2 Express Ute LX3 Express Ute LX1 Express Ute B1 Timber Truck…" at bounding box center [565, 196] width 1130 height 288
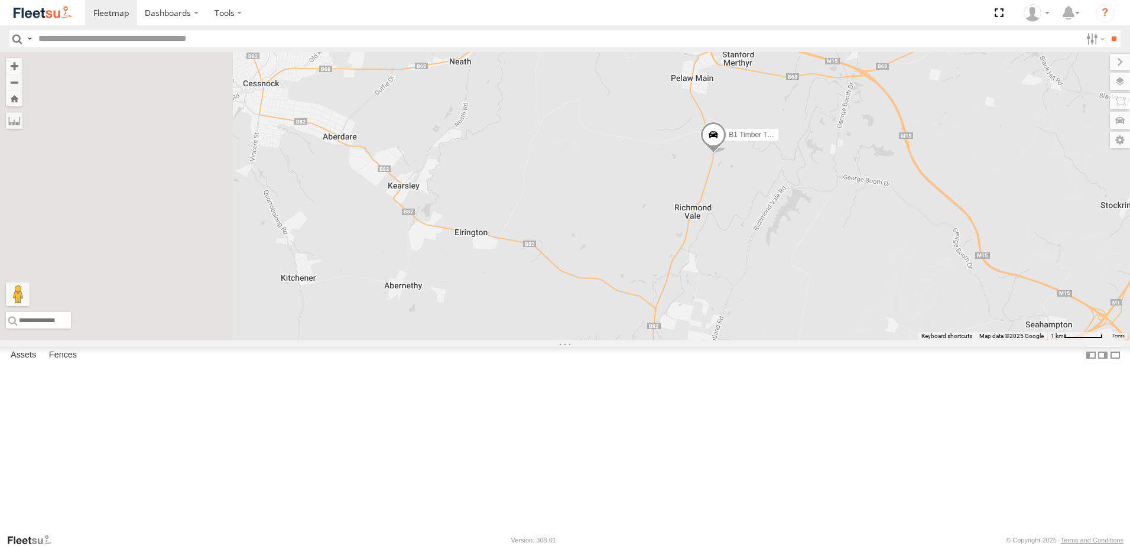
drag, startPoint x: 610, startPoint y: 352, endPoint x: 721, endPoint y: 375, distance: 113.5
click at [721, 340] on div "B5 Timber Truck CX2 Express Ute LX3 Express Ute LX1 Express Ute B1 Timber Truck…" at bounding box center [565, 196] width 1130 height 288
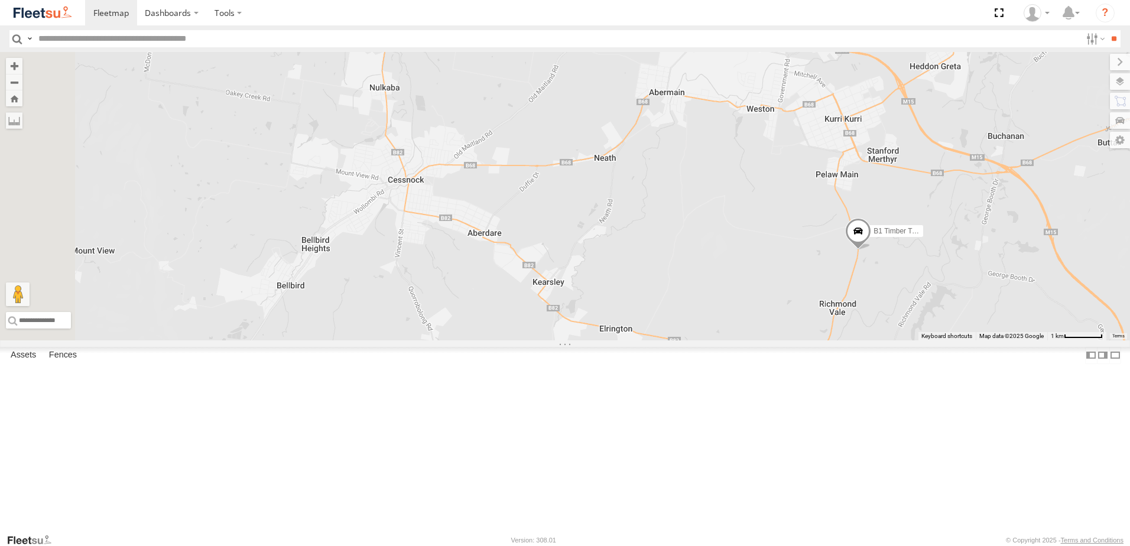
drag, startPoint x: 609, startPoint y: 356, endPoint x: 662, endPoint y: 304, distance: 74.4
click at [662, 304] on div "B5 Timber Truck CX2 Express Ute LX3 Express Ute LX1 Express Ute B1 Timber Truck…" at bounding box center [565, 196] width 1130 height 288
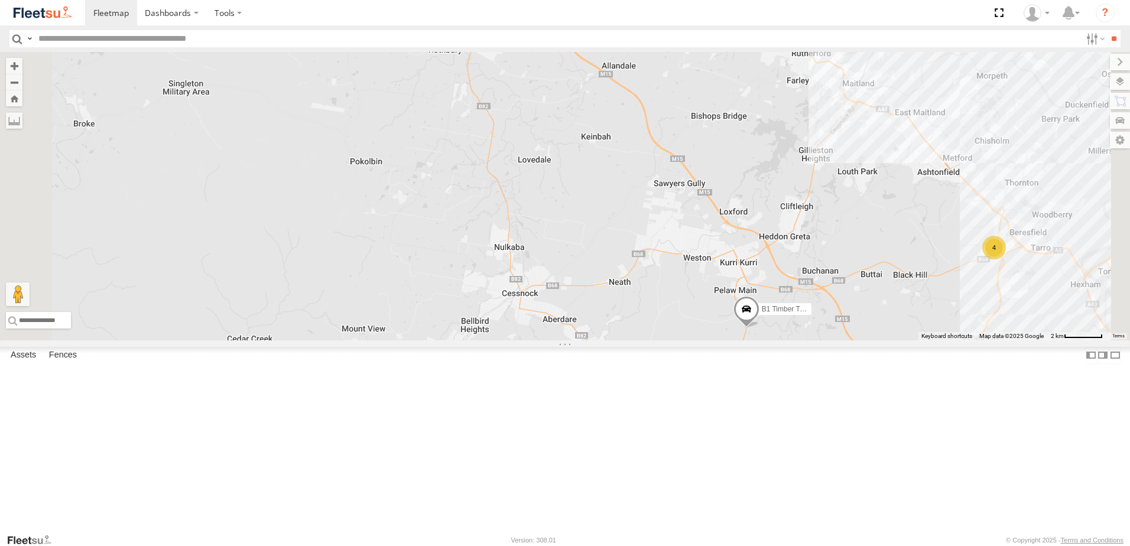
drag, startPoint x: 895, startPoint y: 318, endPoint x: 891, endPoint y: 349, distance: 31.6
click at [891, 340] on div "B5 Timber Truck CX2 Express Ute LX3 Express Ute LX1 Express Ute B1 Timber Truck…" at bounding box center [565, 196] width 1130 height 288
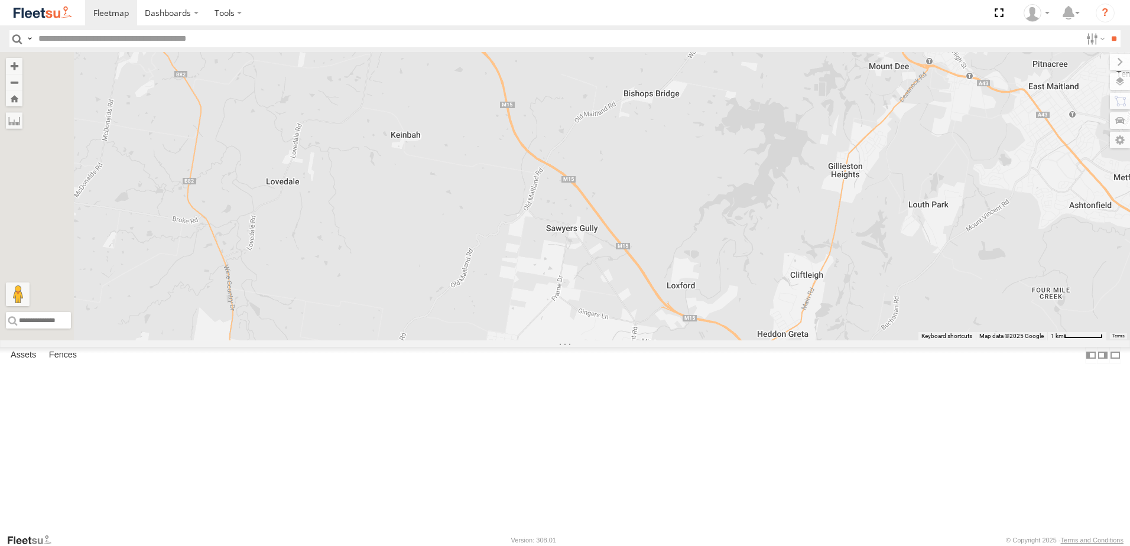
drag, startPoint x: 873, startPoint y: 163, endPoint x: 849, endPoint y: 230, distance: 71.6
click at [849, 230] on div "B1 Timber Truck" at bounding box center [565, 196] width 1130 height 288
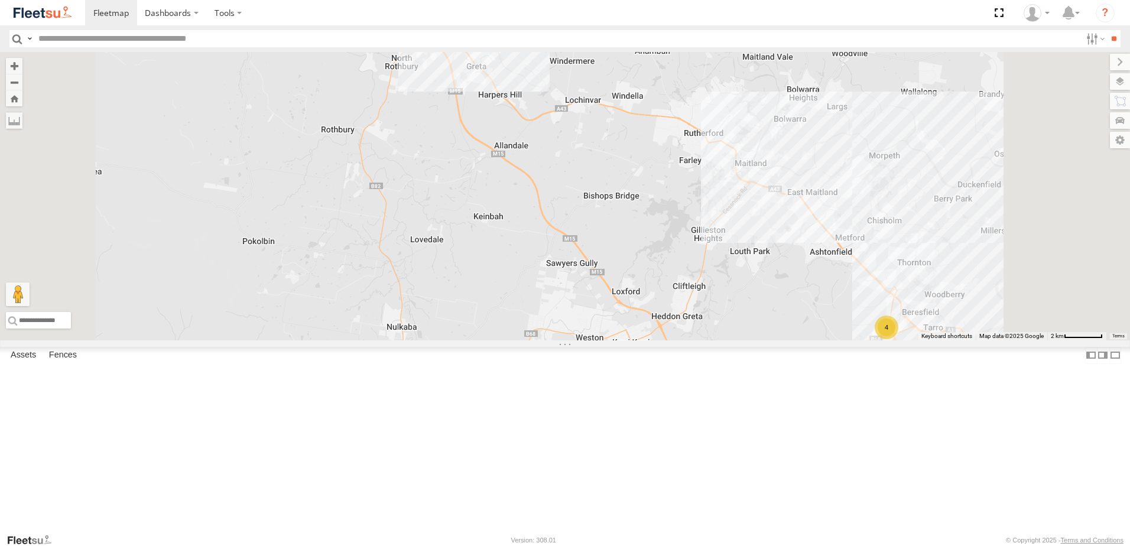
drag, startPoint x: 843, startPoint y: 310, endPoint x: 765, endPoint y: 224, distance: 115.9
click at [766, 224] on div "B1 Timber Truck 4" at bounding box center [565, 196] width 1130 height 288
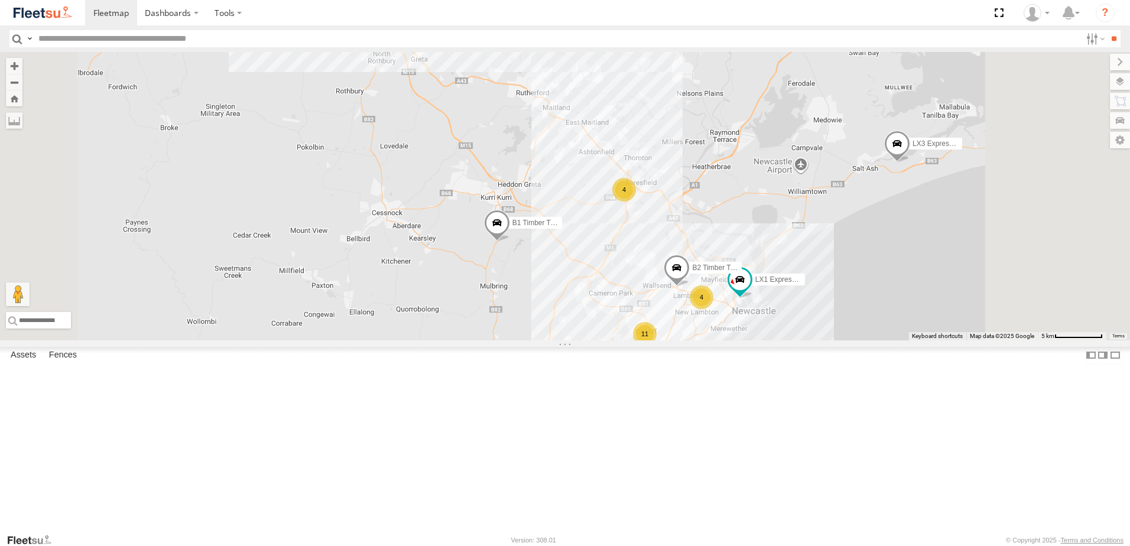
drag, startPoint x: 764, startPoint y: 484, endPoint x: 708, endPoint y: 397, distance: 103.9
click at [708, 340] on div "B1 Timber Truck B2 Timber Truck 4 4 11 2 LX3 Express Ute LX1 Express Ute" at bounding box center [565, 196] width 1130 height 288
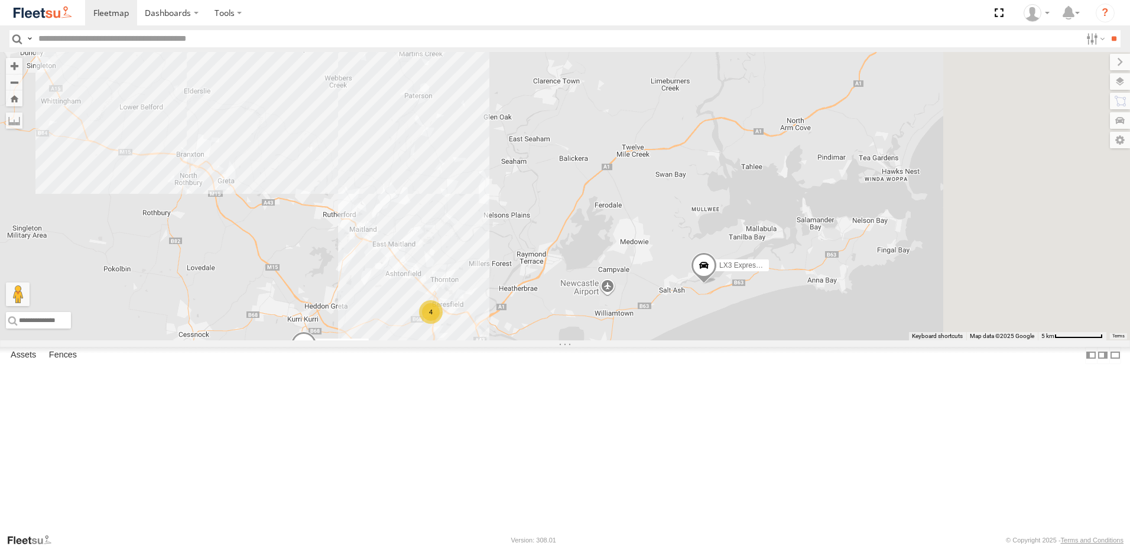
drag, startPoint x: 846, startPoint y: 173, endPoint x: 592, endPoint y: 275, distance: 273.6
click at [593, 274] on div "B1 Timber Truck B2 Timber Truck 4 4 11 2 LX3 Express Ute LX1 Express Ute" at bounding box center [565, 196] width 1130 height 288
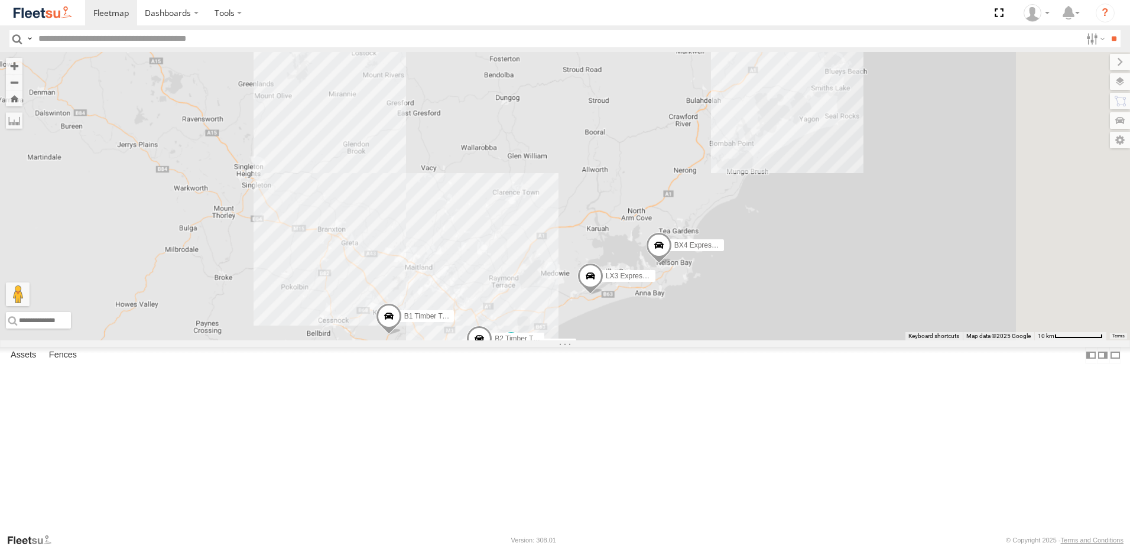
drag, startPoint x: 899, startPoint y: 215, endPoint x: 790, endPoint y: 306, distance: 141.8
click at [791, 306] on div "B1 Timber Truck B2 Timber Truck LX3 Express Ute LX1 Express Ute BX4 Express Ute" at bounding box center [565, 196] width 1130 height 288
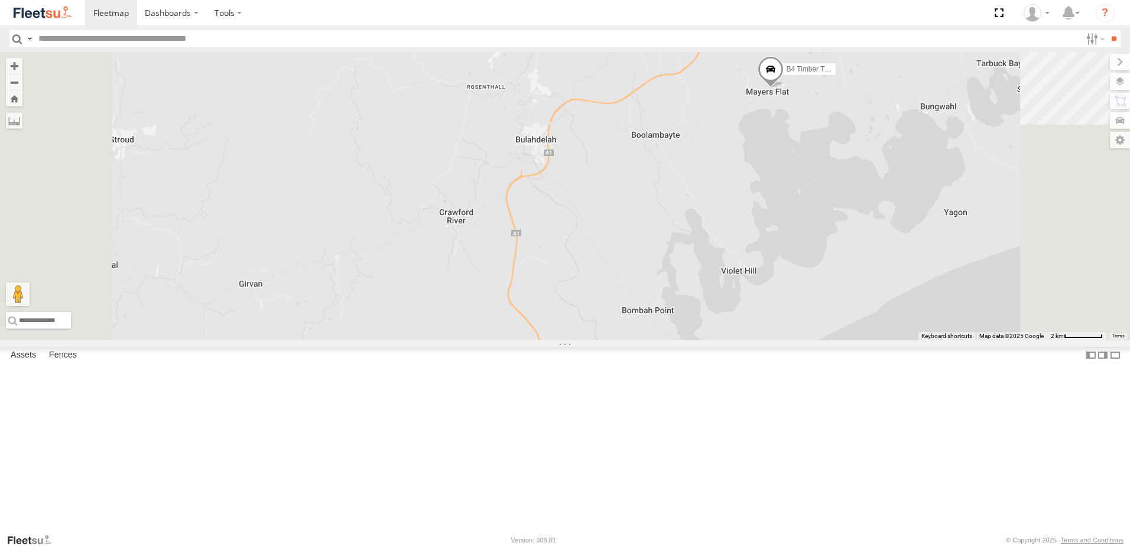
click at [784, 89] on span at bounding box center [771, 73] width 26 height 32
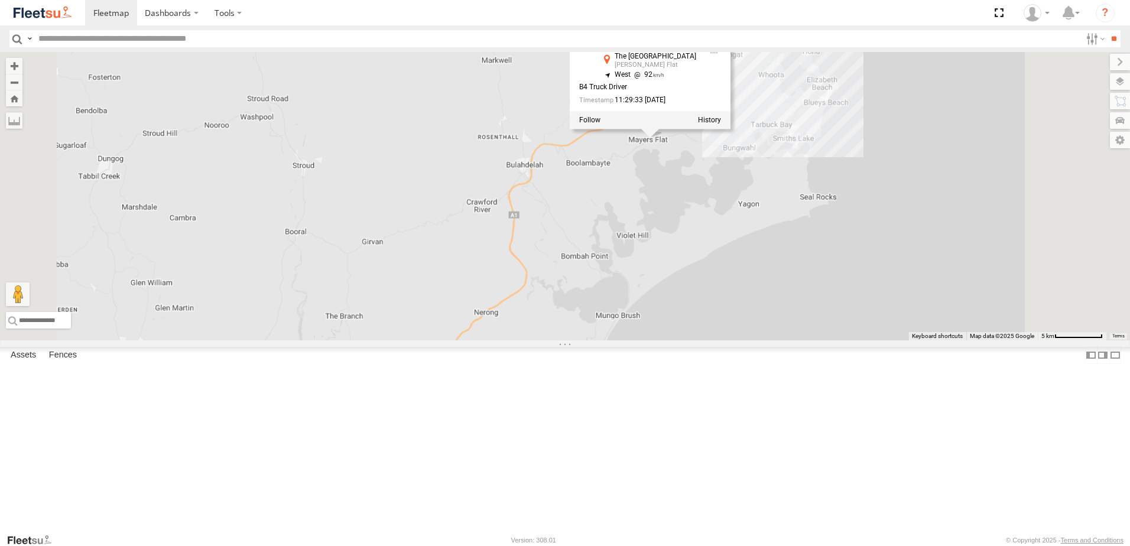
click at [778, 284] on div "B1 Timber Truck LX3 Express Ute LX1 Express Ute BX4 Express Ute B4 Timber Truck…" at bounding box center [565, 196] width 1130 height 288
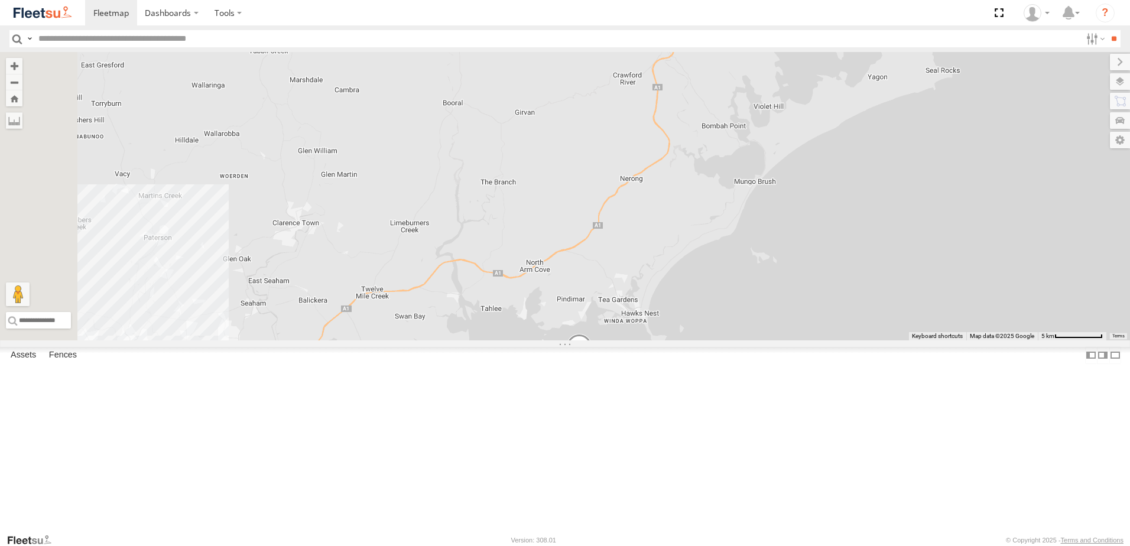
drag, startPoint x: 694, startPoint y: 307, endPoint x: 830, endPoint y: 187, distance: 180.8
click at [849, 173] on div "B1 Timber Truck LX3 Express Ute LX1 Express Ute BX4 Express Ute B4 Timber Truck" at bounding box center [565, 196] width 1130 height 288
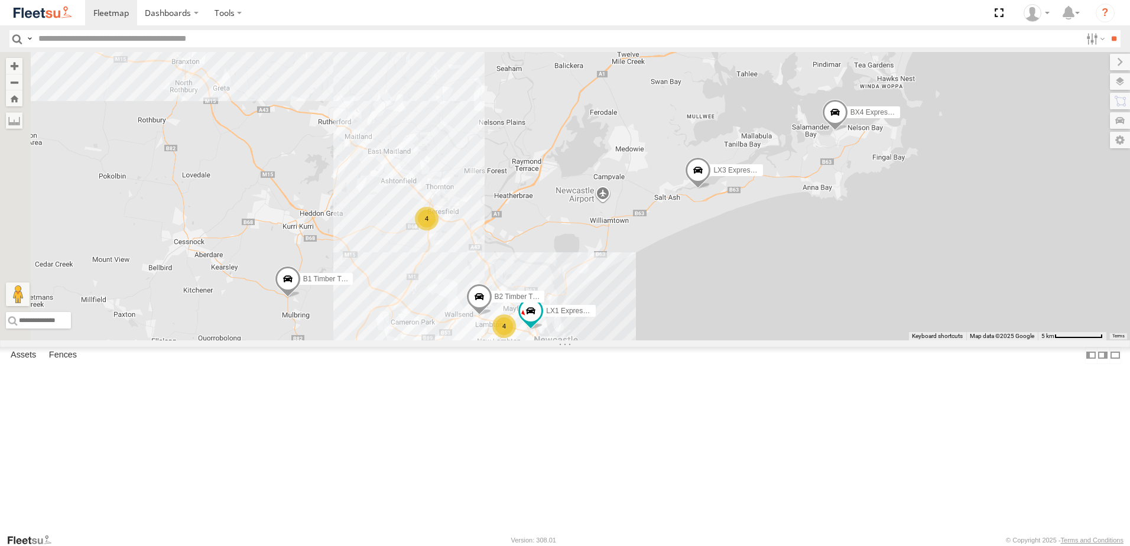
drag, startPoint x: 603, startPoint y: 311, endPoint x: 779, endPoint y: 202, distance: 207.8
click at [779, 202] on div "B1 Timber Truck LX3 Express Ute LX1 Express Ute BX4 Express Ute B4 Timber Truck…" at bounding box center [565, 196] width 1130 height 288
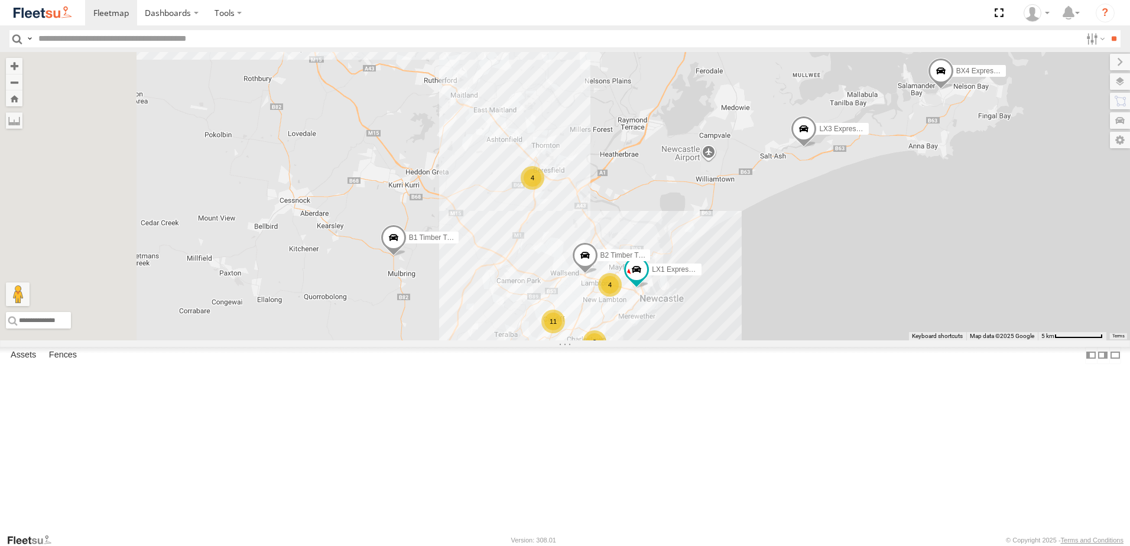
drag, startPoint x: 537, startPoint y: 366, endPoint x: 600, endPoint y: 340, distance: 68.1
click at [600, 340] on div "B1 Timber Truck LX3 Express Ute LX1 Express Ute BX4 Express Ute B4 Timber Truck…" at bounding box center [565, 196] width 1130 height 288
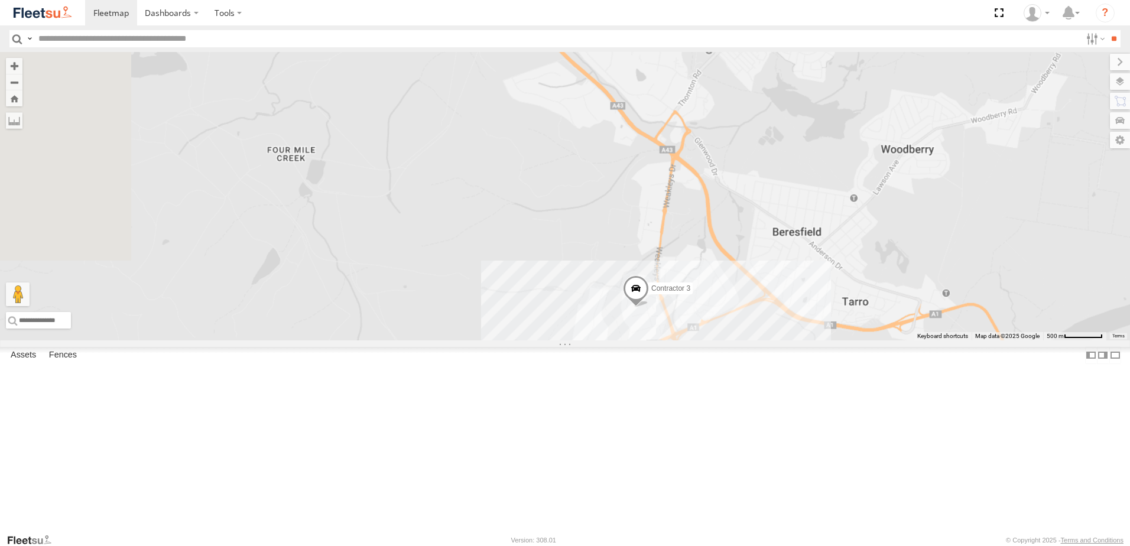
drag, startPoint x: 866, startPoint y: 450, endPoint x: 720, endPoint y: 202, distance: 287.4
click at [721, 203] on div "B1 Timber Truck LX3 Express Ute LX1 Express Ute BX4 Express Ute B4 Timber Truck…" at bounding box center [565, 196] width 1130 height 288
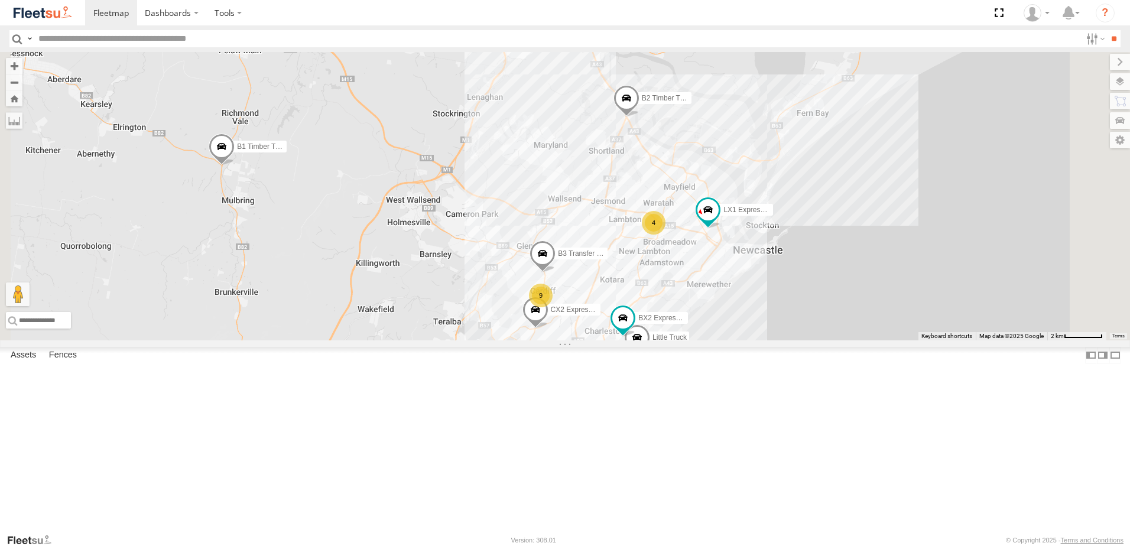
drag, startPoint x: 730, startPoint y: 350, endPoint x: 718, endPoint y: 265, distance: 86.6
click at [718, 265] on div "B1 Timber Truck LX3 Express Ute LX1 Express Ute BX4 Express Ute B4 Timber Truck…" at bounding box center [565, 196] width 1130 height 288
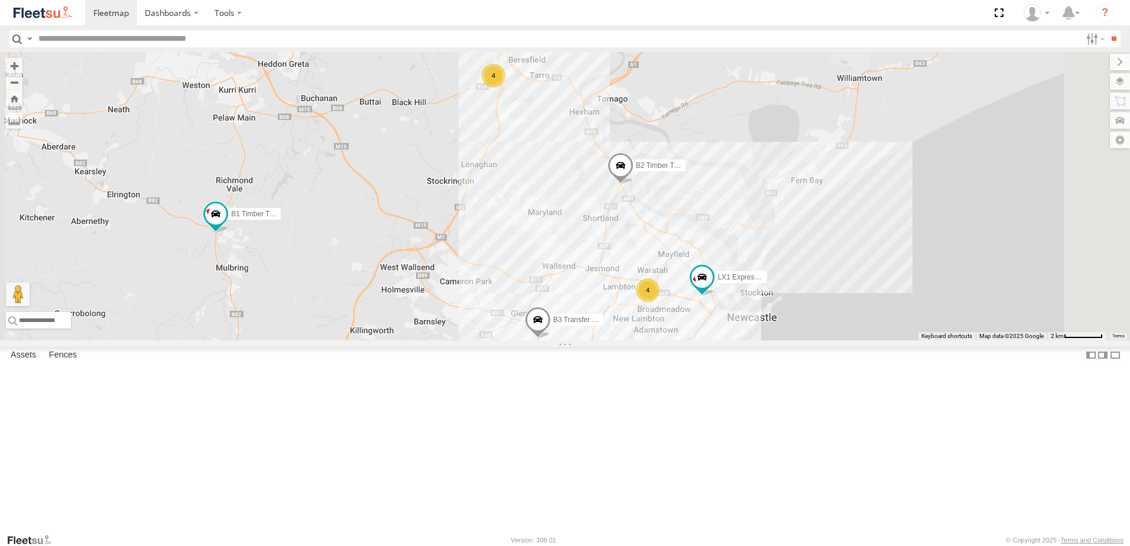
drag, startPoint x: 730, startPoint y: 242, endPoint x: 726, endPoint y: 268, distance: 26.2
click at [726, 268] on div "4 4 9 B2 Timber Truck CX2 Express Ute BX2 Express Ute B3 Transfer Truck LX1 Exp…" at bounding box center [565, 196] width 1130 height 288
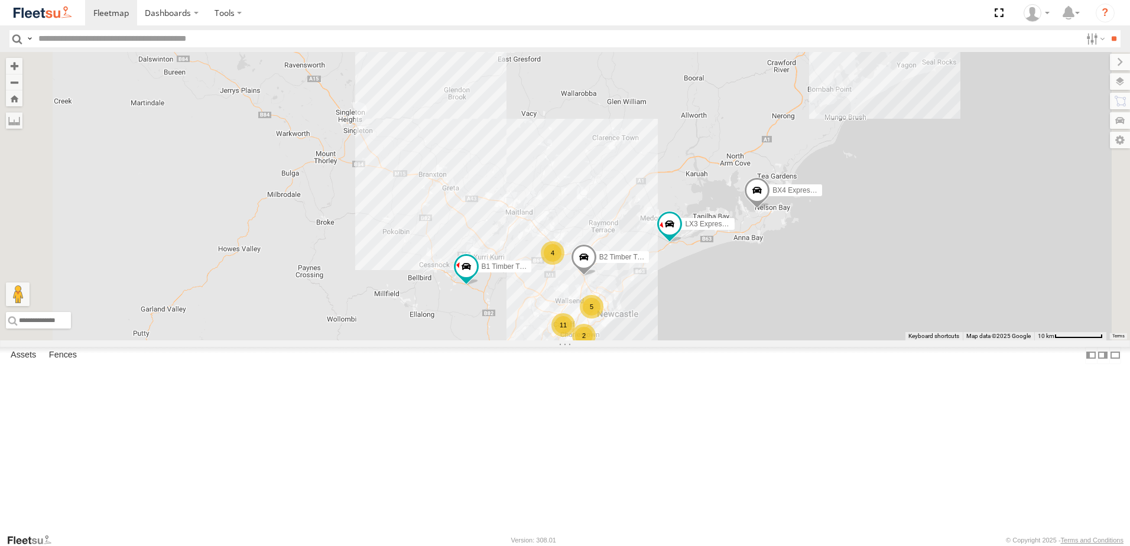
drag, startPoint x: 759, startPoint y: 283, endPoint x: 714, endPoint y: 289, distance: 44.7
click at [675, 310] on div "B2 Timber Truck B1 Timber Truck B4 Timber Truck 4 5 11 2 LX3 Express Ute BX4 Ex…" at bounding box center [565, 196] width 1130 height 288
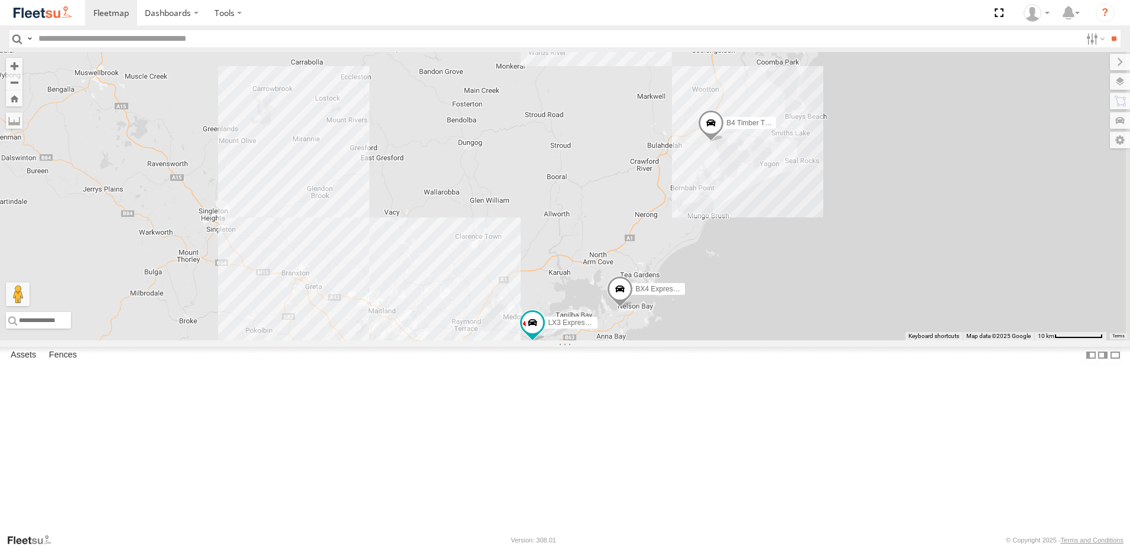
drag, startPoint x: 981, startPoint y: 189, endPoint x: 869, endPoint y: 274, distance: 141.2
click at [869, 274] on div "B2 Timber Truck B1 Timber Truck B4 Timber Truck 4 5 11 2 LX3 Express Ute BX4 Ex…" at bounding box center [565, 196] width 1130 height 288
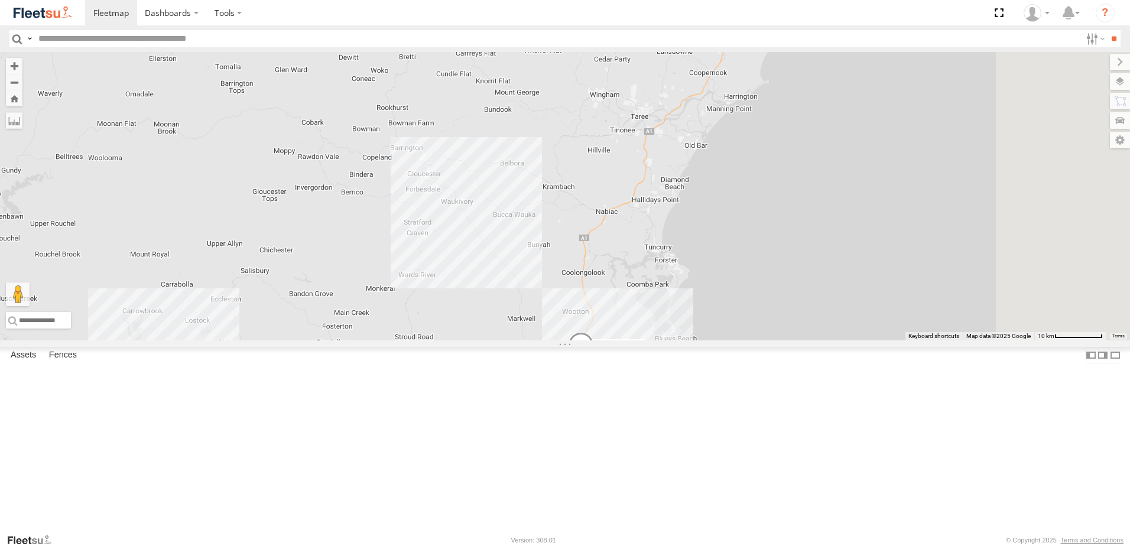
drag, startPoint x: 916, startPoint y: 127, endPoint x: 827, endPoint y: 307, distance: 200.9
click at [827, 307] on div "B2 Timber Truck B1 Timber Truck B4 Timber Truck 4 5 11 2 LX3 Express Ute BX4 Ex…" at bounding box center [565, 196] width 1130 height 288
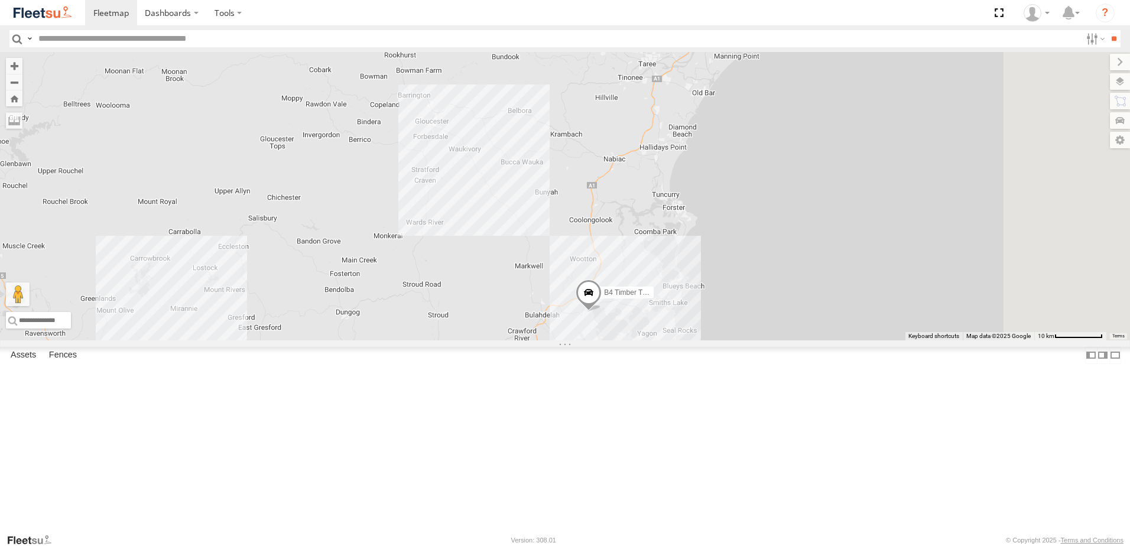
drag, startPoint x: 815, startPoint y: 277, endPoint x: 834, endPoint y: 193, distance: 86.0
click at [840, 174] on div "B2 Timber Truck B1 Timber Truck B4 Timber Truck 4 5 11 2 LX3 Express Ute BX4 Ex…" at bounding box center [565, 196] width 1130 height 288
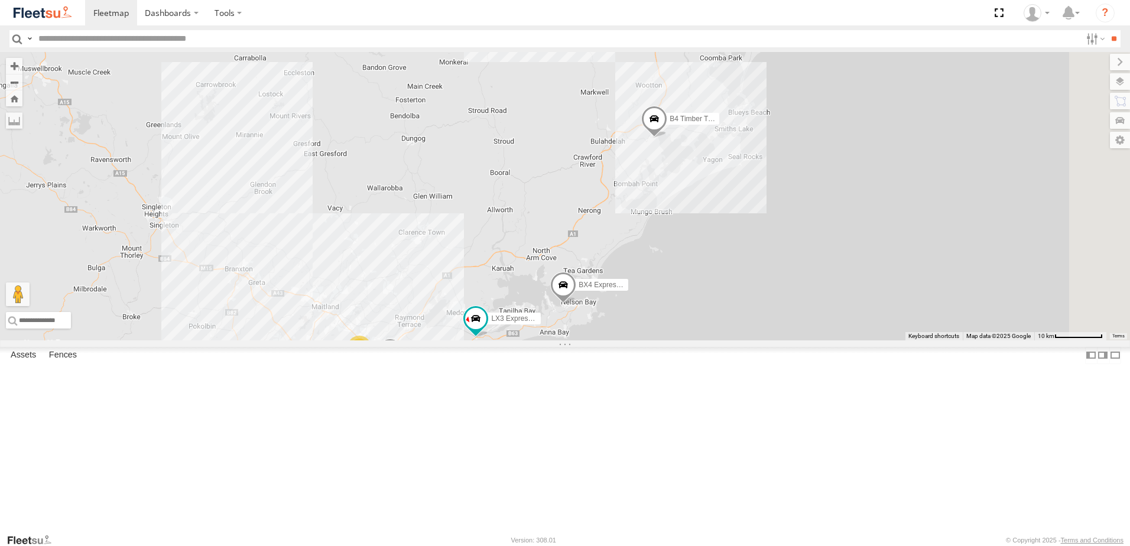
drag, startPoint x: 718, startPoint y: 382, endPoint x: 737, endPoint y: 334, distance: 50.9
click at [763, 303] on div "B2 Timber Truck B1 Timber Truck B4 Timber Truck 4 5 11 2 LX3 Express Ute BX4 Ex…" at bounding box center [565, 196] width 1130 height 288
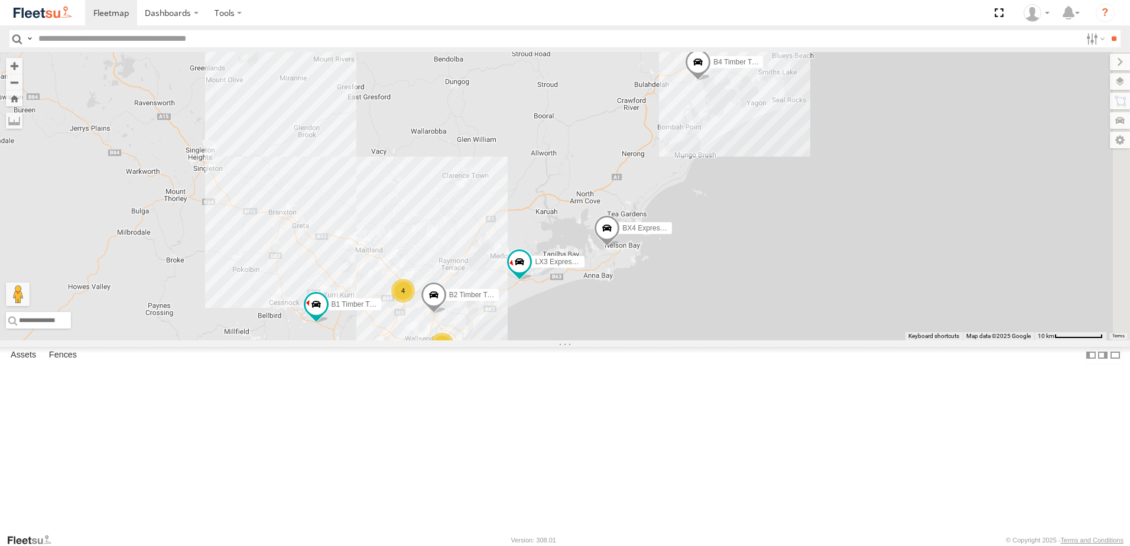
drag, startPoint x: 571, startPoint y: 345, endPoint x: 651, endPoint y: 304, distance: 89.3
click at [651, 304] on div "B2 Timber Truck B1 Timber Truck B4 Timber Truck 4 5 11 2 LX3 Express Ute BX4 Ex…" at bounding box center [565, 196] width 1130 height 288
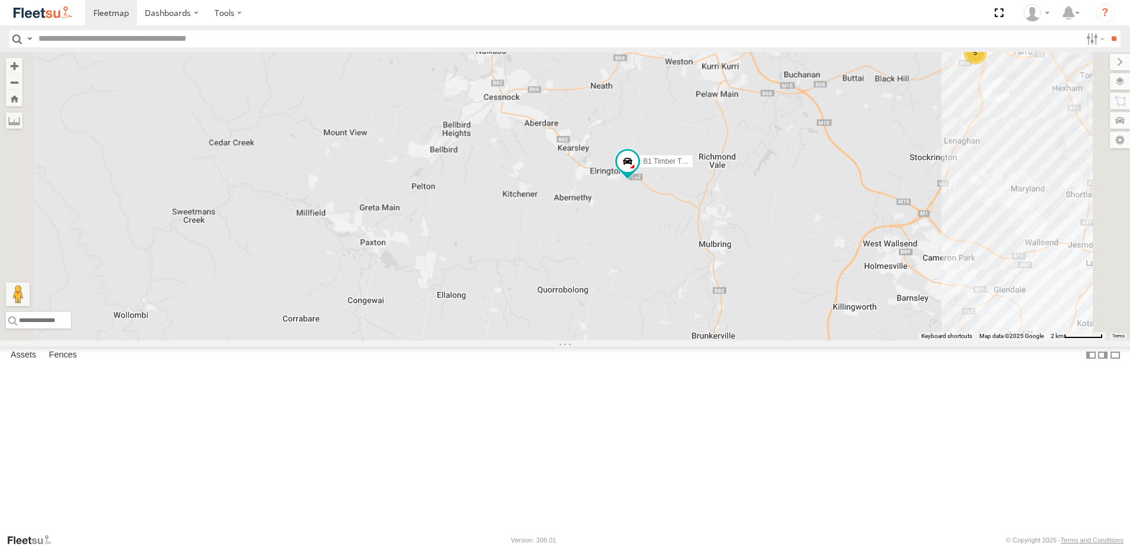
drag, startPoint x: 833, startPoint y: 334, endPoint x: 692, endPoint y: 361, distance: 143.2
click at [714, 340] on div "B1 Timber Truck 5" at bounding box center [565, 196] width 1130 height 288
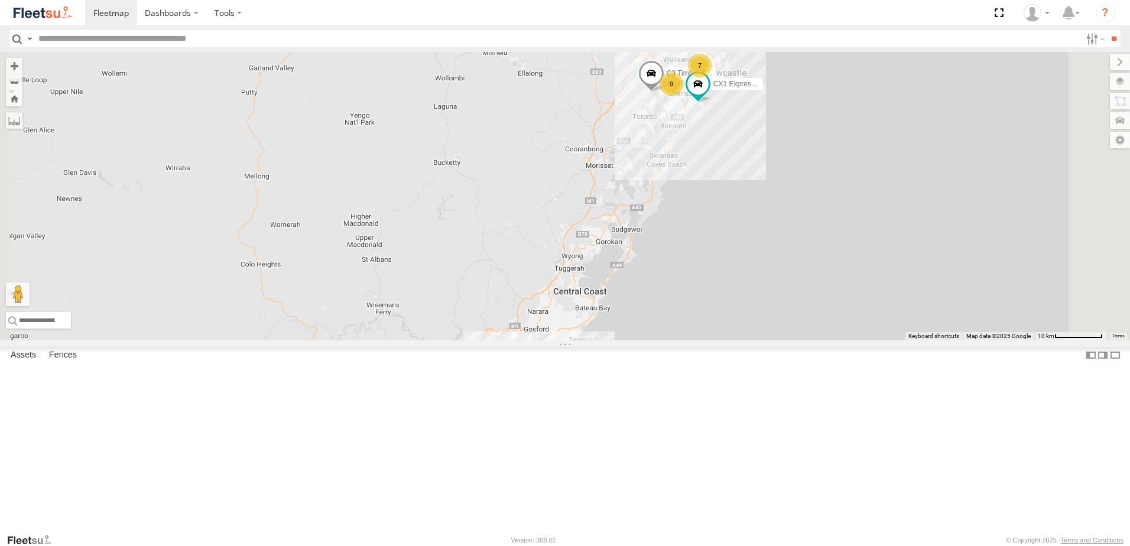
drag, startPoint x: 809, startPoint y: 446, endPoint x: 795, endPoint y: 236, distance: 210.2
click at [795, 236] on div "C3 Timber Truck LX3 Express Ute B1 Timber Truck CX1 Express Ute B4 Timber Truck…" at bounding box center [565, 196] width 1130 height 288
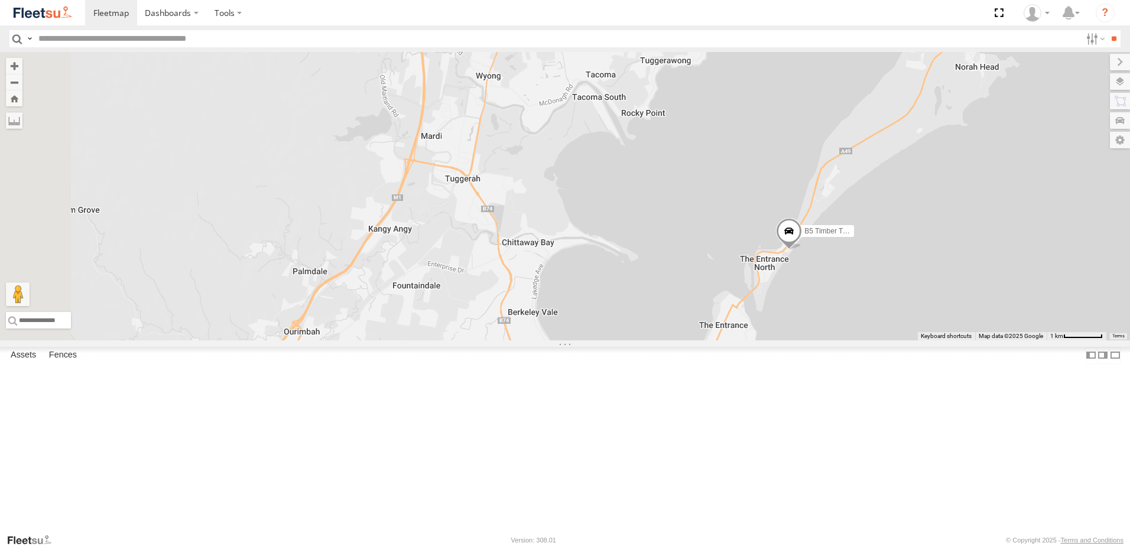
drag, startPoint x: 693, startPoint y: 320, endPoint x: 707, endPoint y: 327, distance: 16.4
click at [713, 317] on div "C3 Timber Truck LX3 Express Ute B1 Timber Truck CX1 Express Ute B4 Timber Truck…" at bounding box center [565, 196] width 1130 height 288
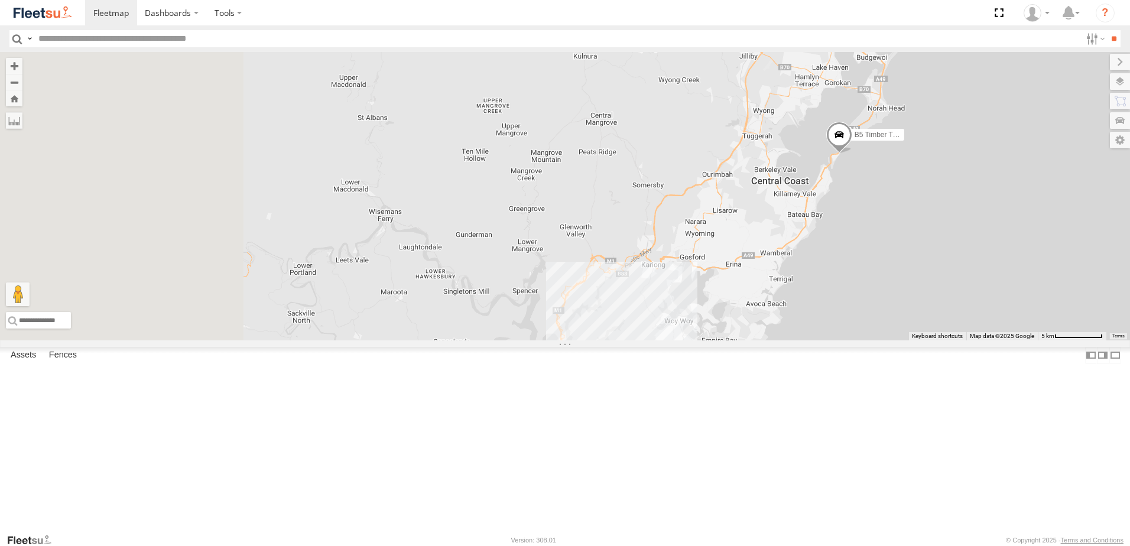
drag, startPoint x: 528, startPoint y: 352, endPoint x: 739, endPoint y: 267, distance: 228.3
click at [739, 267] on div "C3 Timber Truck LX3 Express Ute B1 Timber Truck CX1 Express Ute B4 Timber Truck…" at bounding box center [565, 196] width 1130 height 288
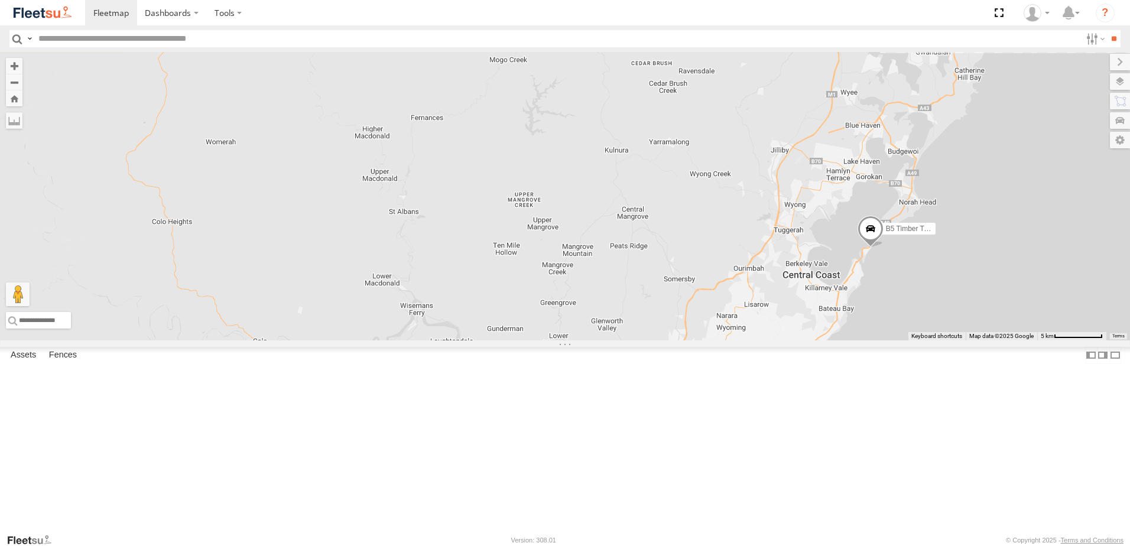
drag, startPoint x: 844, startPoint y: 226, endPoint x: 783, endPoint y: 289, distance: 87.8
click at [785, 290] on div "C3 Timber Truck LX3 Express Ute B1 Timber Truck CX1 Express Ute B4 Timber Truck…" at bounding box center [565, 196] width 1130 height 288
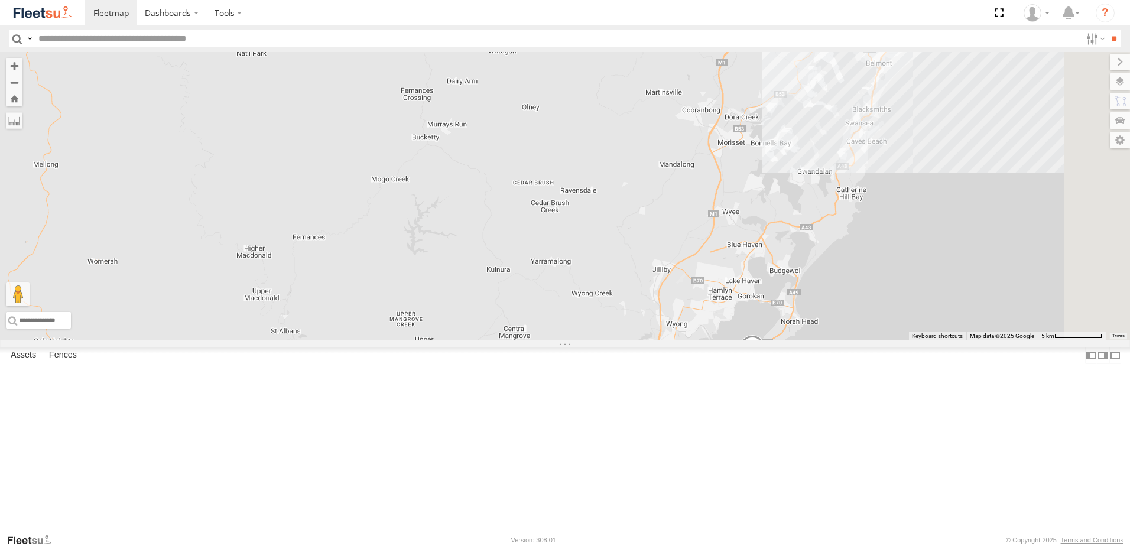
drag, startPoint x: 856, startPoint y: 310, endPoint x: 740, endPoint y: 381, distance: 135.5
click at [761, 340] on div "C3 Timber Truck LX3 Express Ute B1 Timber Truck CX1 Express Ute B4 Timber Truck…" at bounding box center [565, 196] width 1130 height 288
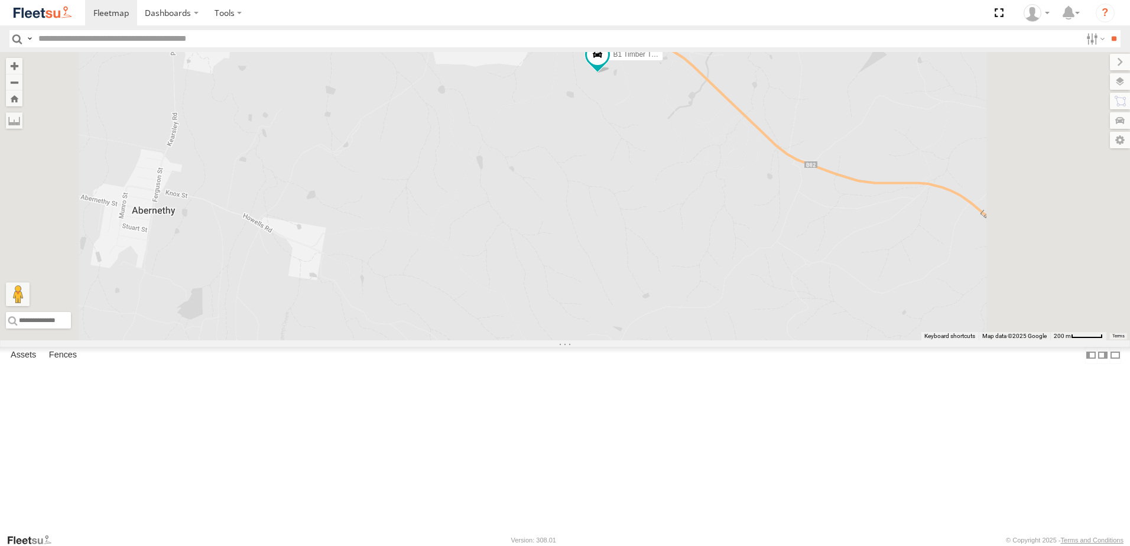
drag, startPoint x: 763, startPoint y: 159, endPoint x: 752, endPoint y: 251, distance: 92.3
click at [752, 251] on div "C3 Timber Truck LX3 Express Ute B1 Timber Truck CX1 Express Ute B4 Timber Truck…" at bounding box center [565, 196] width 1130 height 288
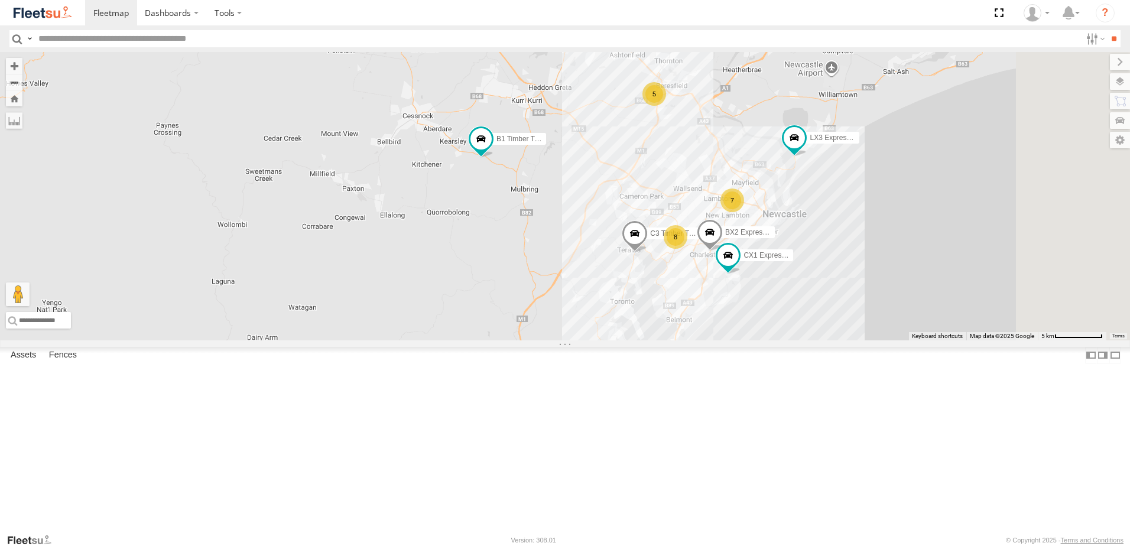
drag, startPoint x: 776, startPoint y: 379, endPoint x: 634, endPoint y: 285, distance: 169.8
click at [634, 285] on div "C3 Timber Truck LX3 Express Ute B1 Timber Truck CX1 Express Ute B4 Timber Truck…" at bounding box center [565, 196] width 1130 height 288
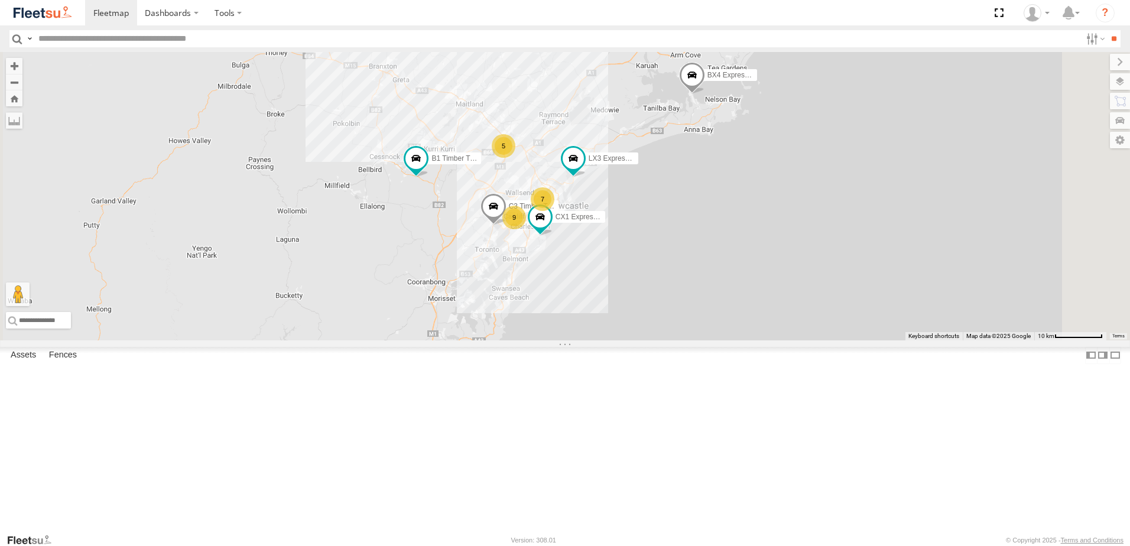
drag, startPoint x: 666, startPoint y: 323, endPoint x: 639, endPoint y: 391, distance: 73.7
click at [639, 340] on div "C3 Timber Truck LX3 Express Ute B1 Timber Truck CX1 Express Ute B4 Timber Truck…" at bounding box center [565, 196] width 1130 height 288
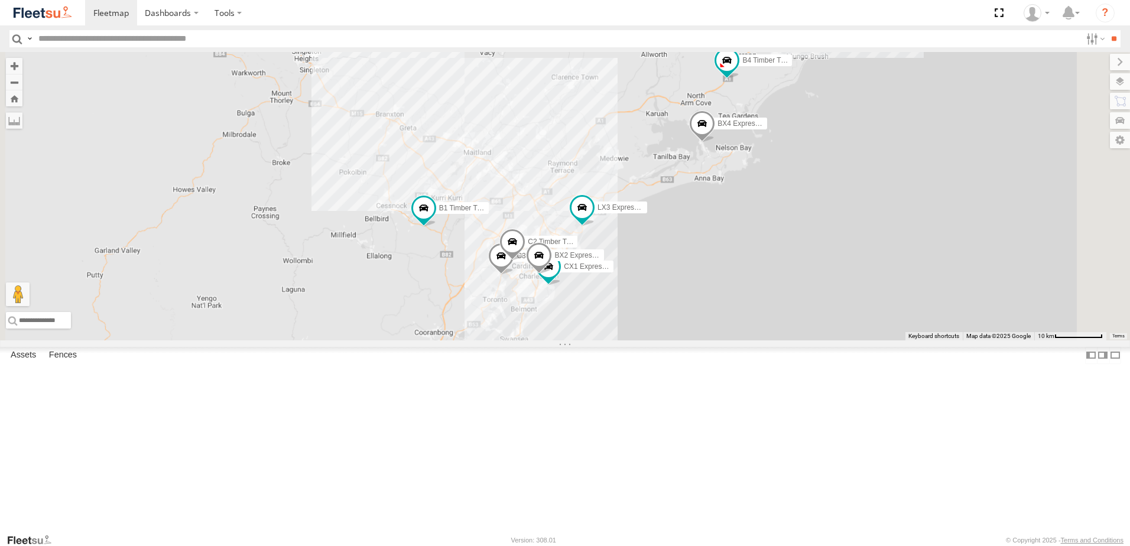
drag, startPoint x: 911, startPoint y: 121, endPoint x: 853, endPoint y: 238, distance: 131.3
click at [715, 142] on span at bounding box center [702, 127] width 26 height 32
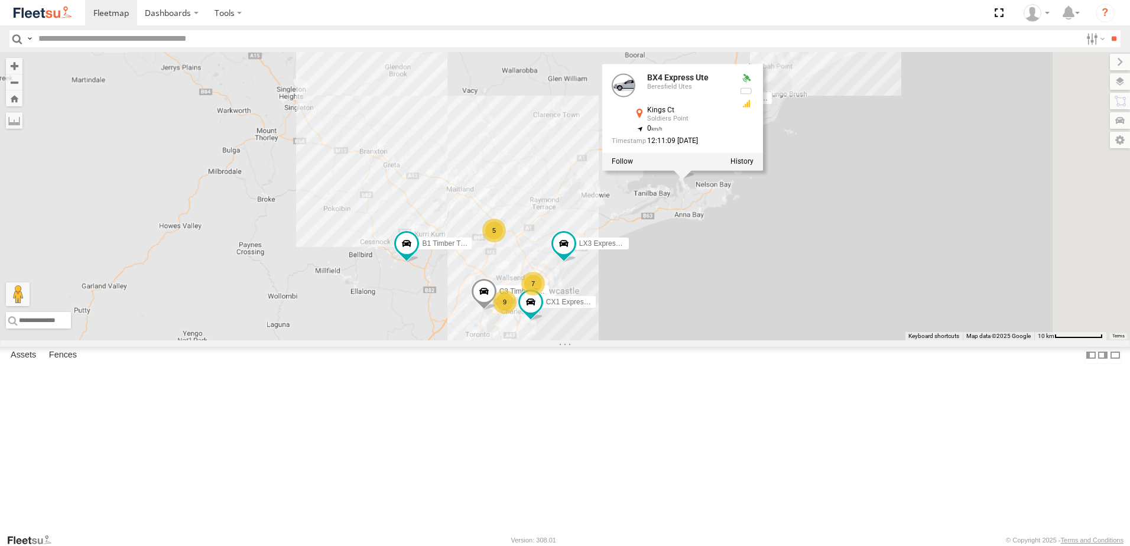
click at [927, 128] on div "C3 Timber Truck LX3 Express Ute B1 Timber Truck CX1 Express Ute B4 Timber Truck…" at bounding box center [565, 196] width 1130 height 288
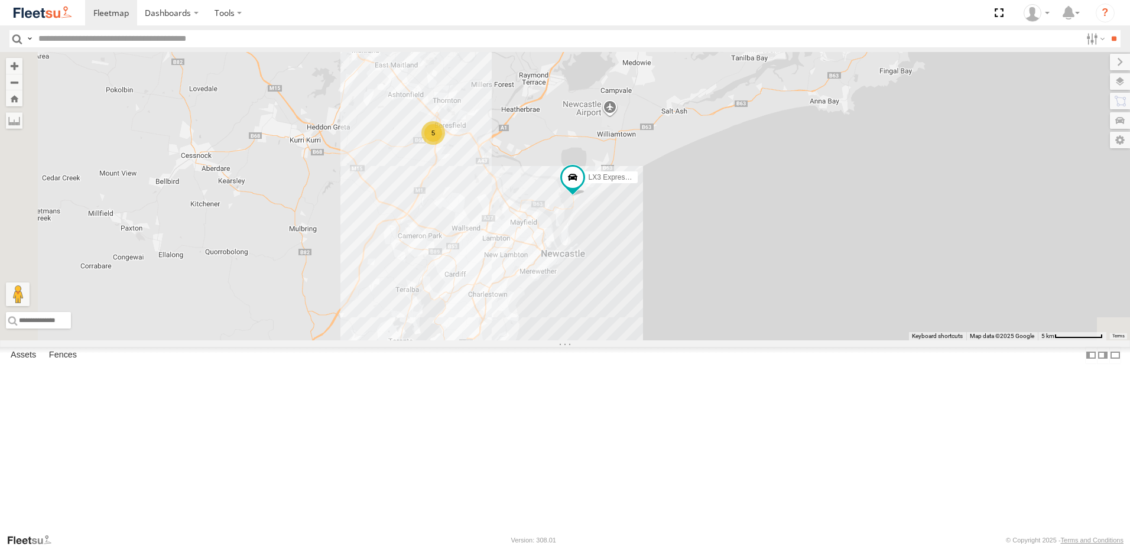
drag, startPoint x: 726, startPoint y: 90, endPoint x: 795, endPoint y: 30, distance: 91.7
click at [795, 30] on body "Dashboards" at bounding box center [565, 273] width 1130 height 546
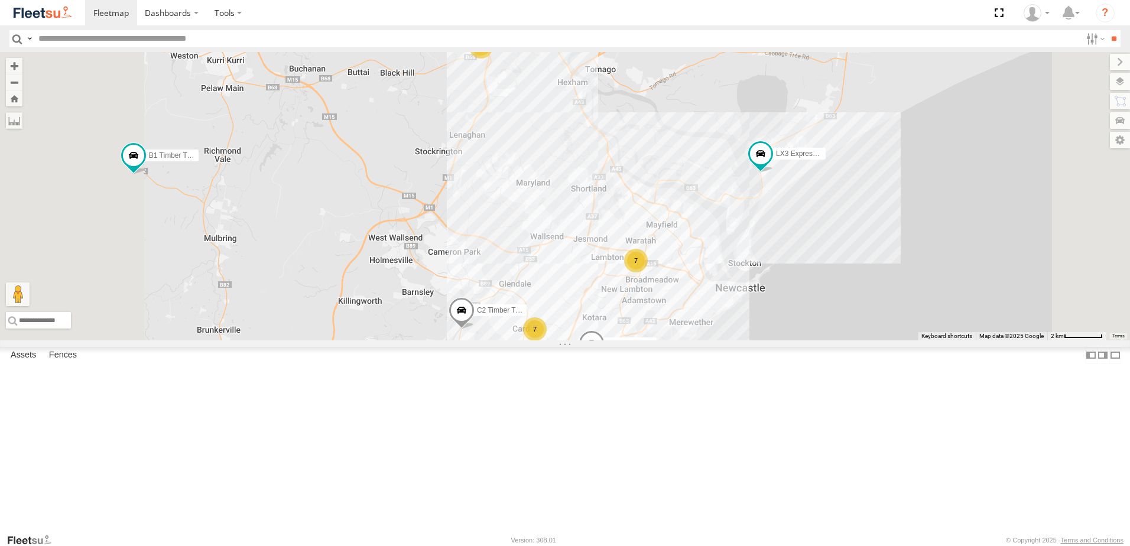
drag, startPoint x: 604, startPoint y: 292, endPoint x: 628, endPoint y: -3, distance: 295.8
click at [628, 0] on html "Dashboards" at bounding box center [565, 273] width 1130 height 546
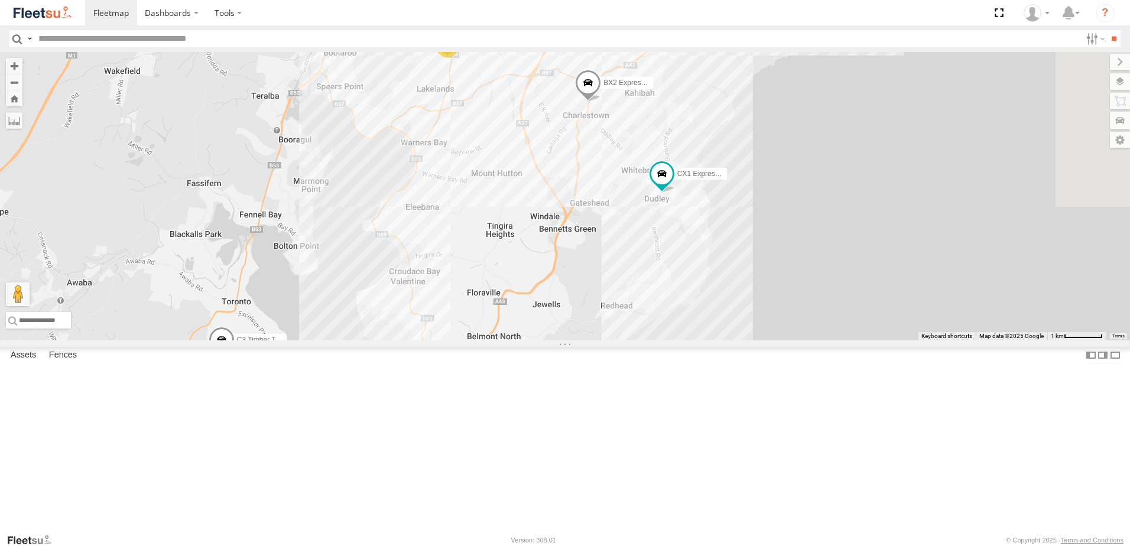
click at [601, 102] on span at bounding box center [588, 86] width 26 height 32
click at [659, 88] on label at bounding box center [647, 84] width 23 height 8
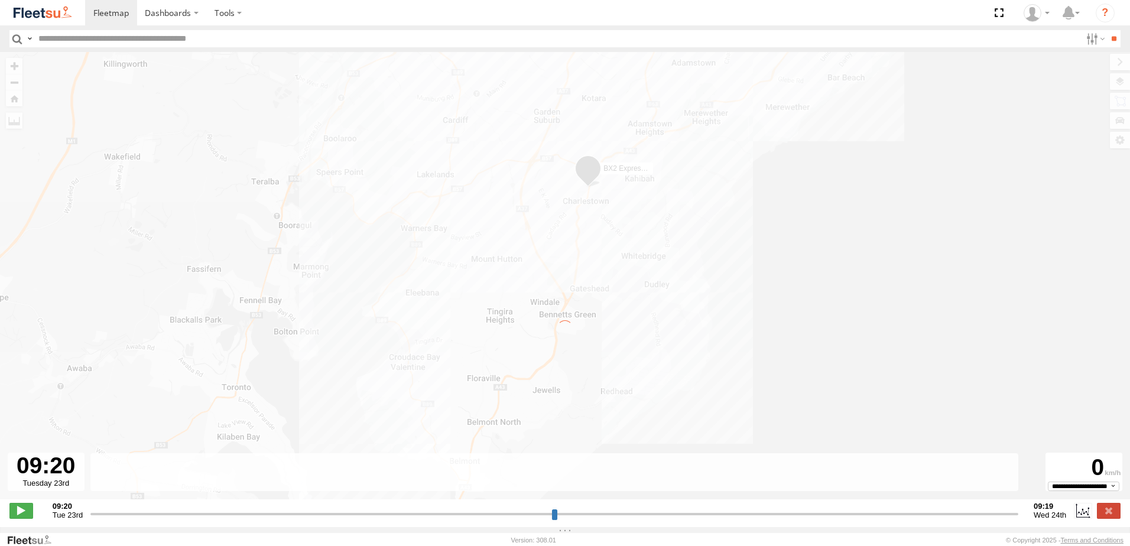
type input "**********"
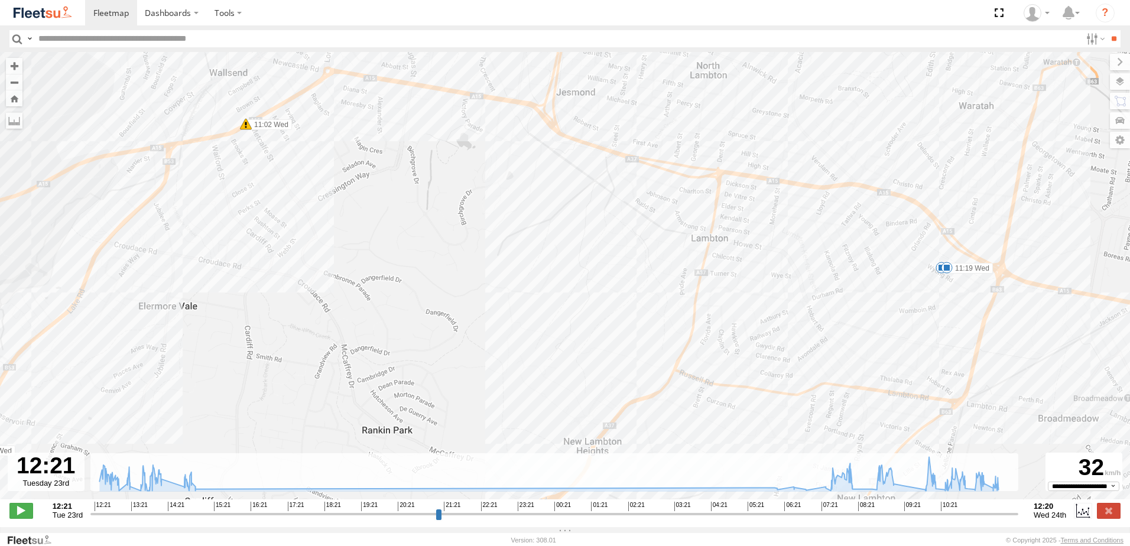
drag, startPoint x: 882, startPoint y: 340, endPoint x: 797, endPoint y: 264, distance: 114.3
click at [797, 264] on div "BX2 Express Ute 12:51 Tue 12:56 Tue 13:09 Tue 13:09 Tue 13:14 Tue 13:42 Tue 13:…" at bounding box center [565, 282] width 1130 height 460
select select "**********"
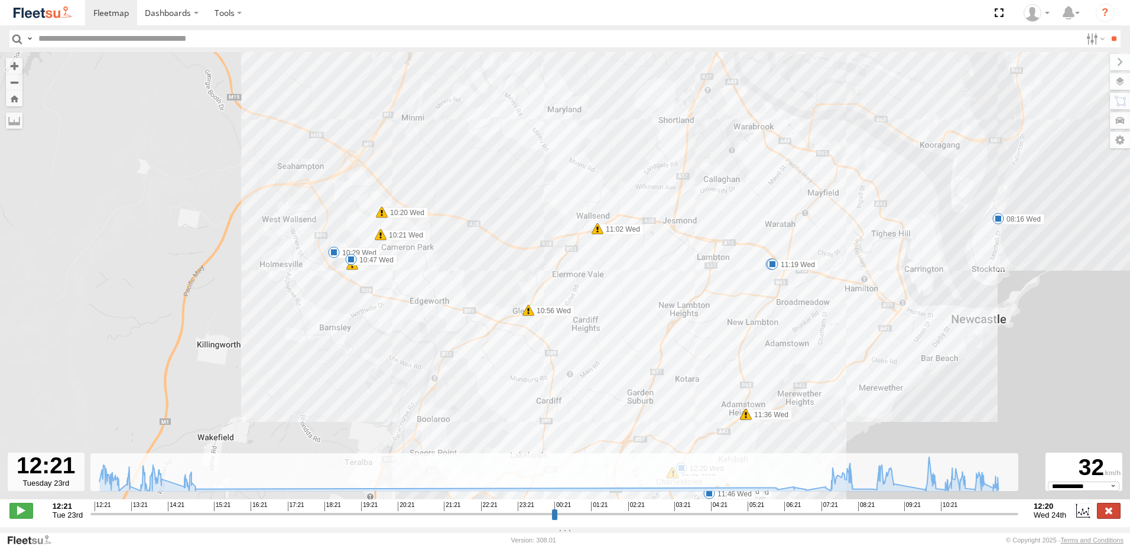
click at [1110, 516] on label at bounding box center [1109, 510] width 24 height 15
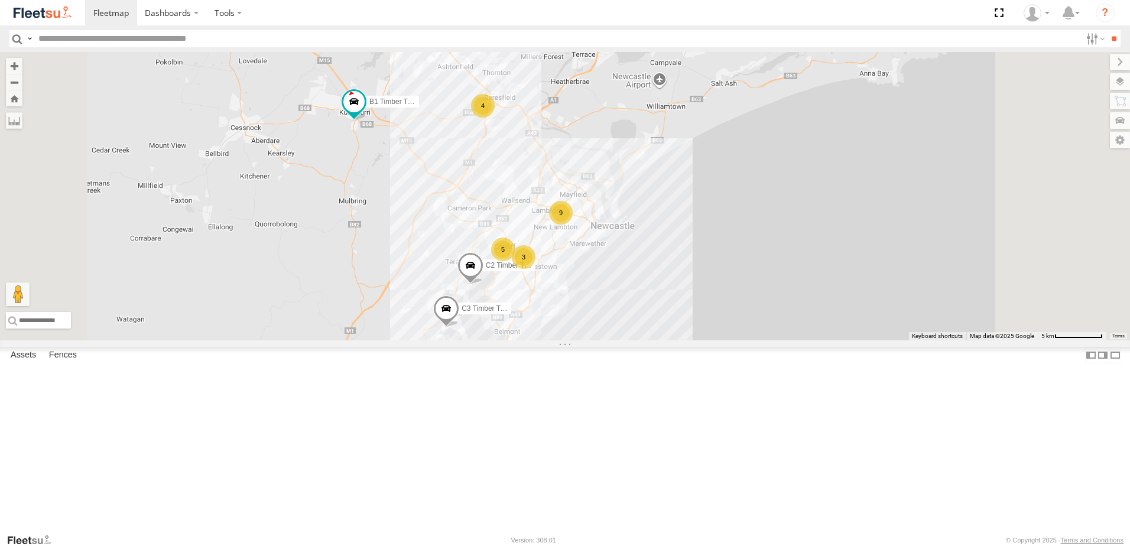
drag, startPoint x: 602, startPoint y: 174, endPoint x: 610, endPoint y: 357, distance: 183.4
click at [610, 340] on div "C3 Timber Truck C2 Timber Truck 4 9 5 3 B1 Timber Truck" at bounding box center [565, 196] width 1130 height 288
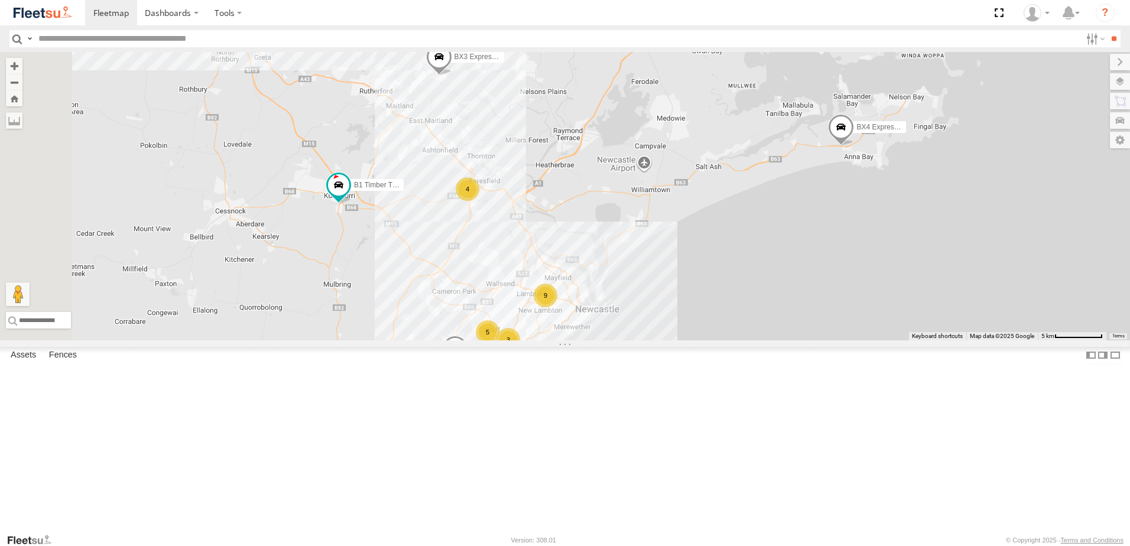
drag, startPoint x: 732, startPoint y: 191, endPoint x: 707, endPoint y: 229, distance: 45.6
click at [707, 229] on div "C3 Timber Truck C2 Timber Truck B1 Timber Truck B4 Timber Truck BX3 Express Ute…" at bounding box center [565, 196] width 1130 height 288
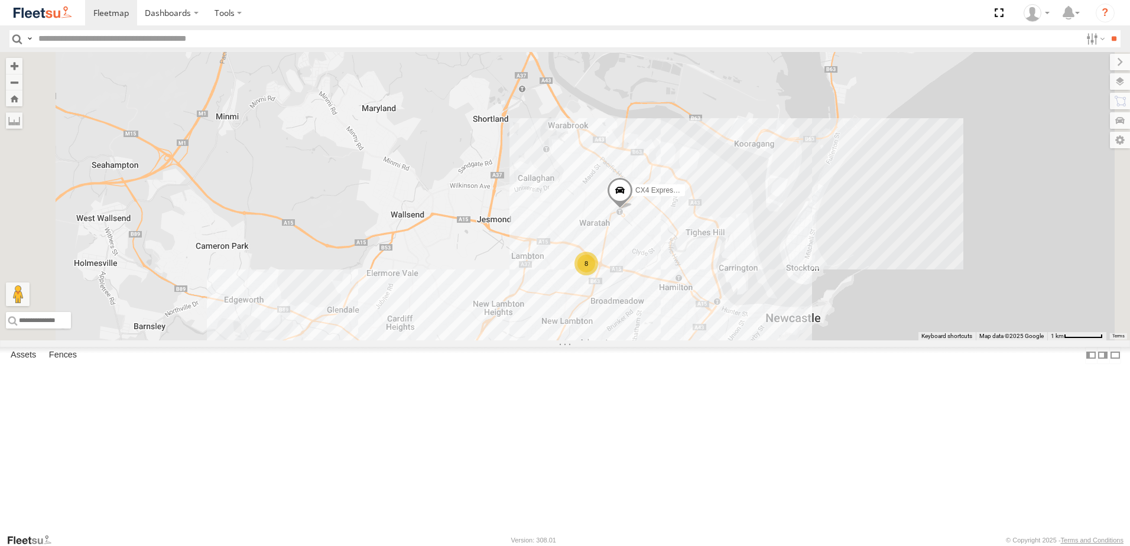
drag, startPoint x: 714, startPoint y: 300, endPoint x: 732, endPoint y: 258, distance: 45.0
click at [729, 261] on div "C3 Timber Truck C2 Timber Truck B1 Timber Truck B4 Timber Truck BX3 Express Ute…" at bounding box center [565, 196] width 1130 height 288
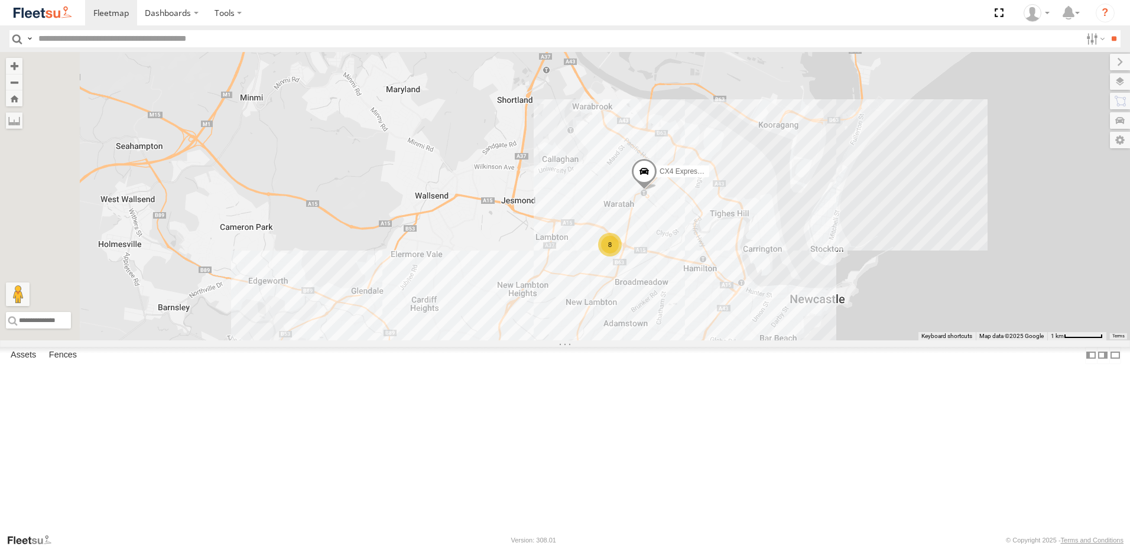
drag, startPoint x: 717, startPoint y: 323, endPoint x: 722, endPoint y: 347, distance: 25.3
click at [725, 340] on div "C3 Timber Truck C2 Timber Truck B1 Timber Truck B4 Timber Truck BX3 Express Ute…" at bounding box center [565, 196] width 1130 height 288
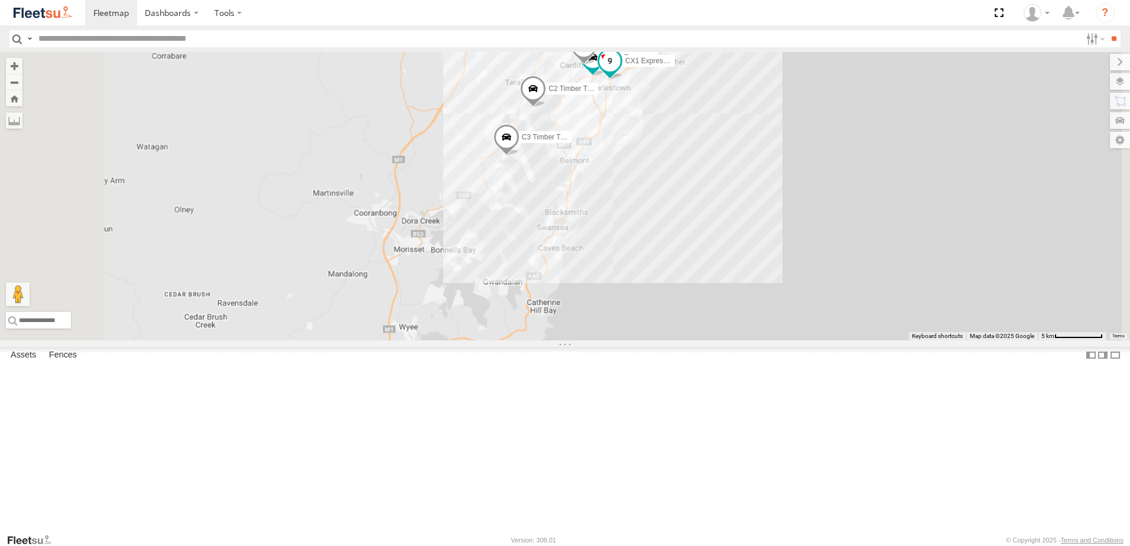
drag, startPoint x: 756, startPoint y: 163, endPoint x: 765, endPoint y: 112, distance: 51.6
click at [765, 112] on div "C3 Timber Truck C2 Timber Truck B1 Timber Truck B4 Timber Truck BX3 Express Ute…" at bounding box center [565, 196] width 1130 height 288
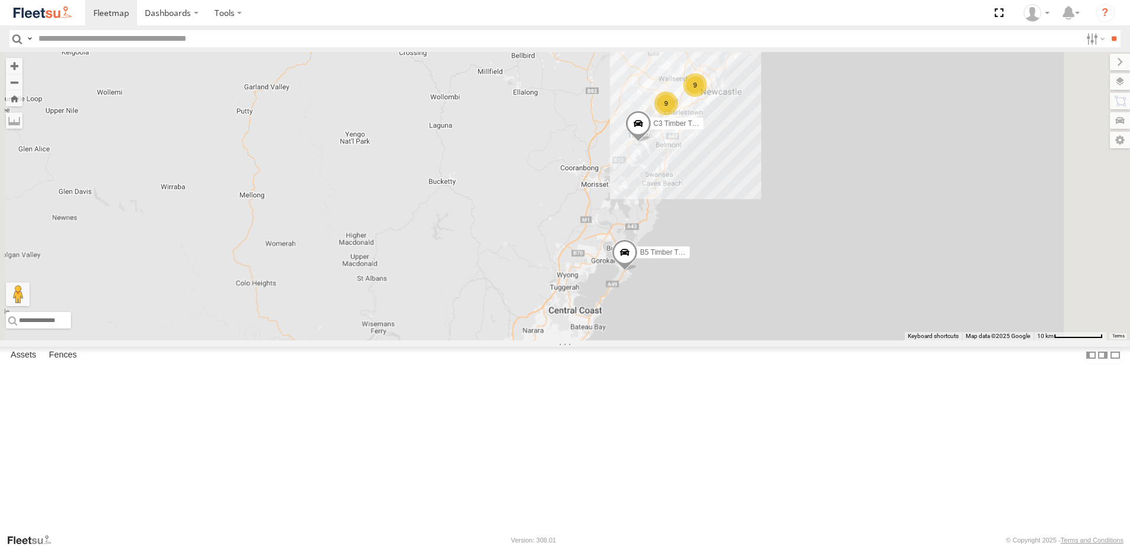
drag, startPoint x: 872, startPoint y: 213, endPoint x: 757, endPoint y: 345, distance: 174.7
click at [757, 340] on div "C3 Timber Truck B1 Timber Truck B4 Timber Truck BX3 Express Ute BX4 Express Ute…" at bounding box center [565, 196] width 1130 height 288
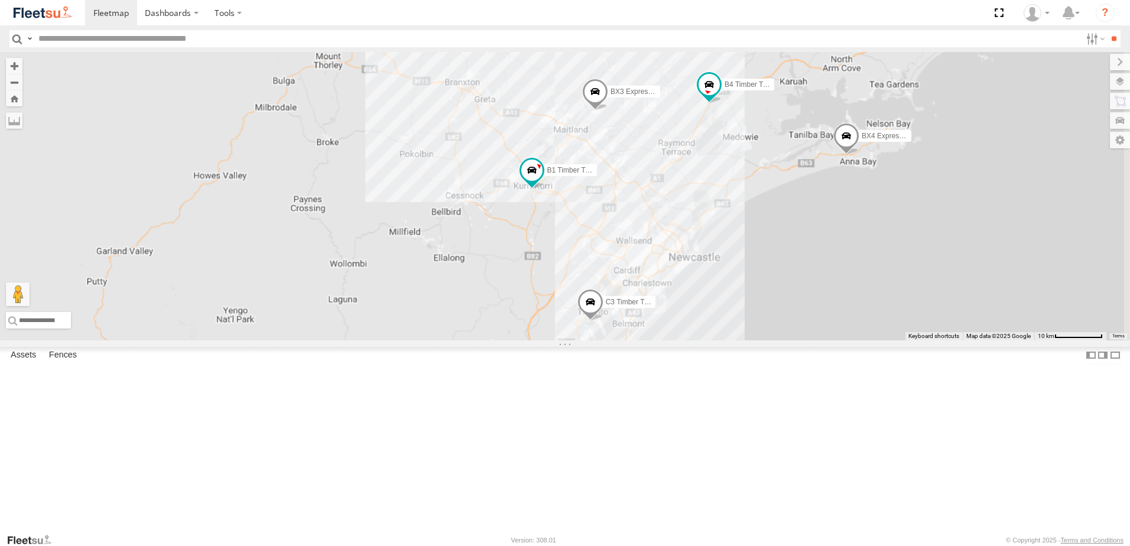
drag, startPoint x: 889, startPoint y: 427, endPoint x: 729, endPoint y: 219, distance: 262.9
click at [730, 220] on div "C3 Timber Truck B1 Timber Truck B4 Timber Truck BX3 Express Ute BX4 Express Ute…" at bounding box center [565, 196] width 1130 height 288
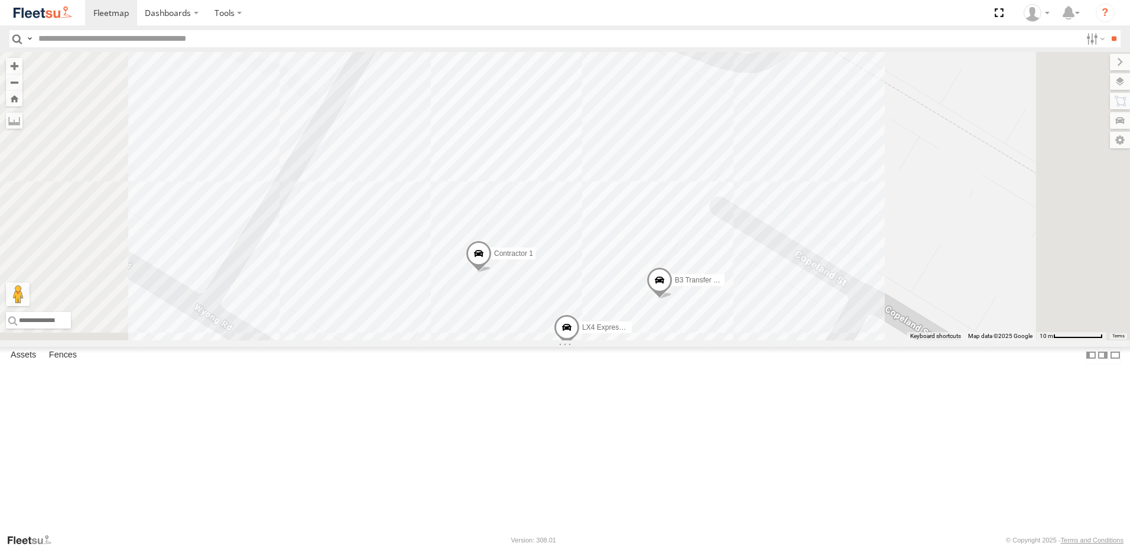
click at [672, 299] on span at bounding box center [659, 283] width 26 height 32
click at [740, 290] on div at bounding box center [659, 281] width 161 height 18
click at [730, 285] on label at bounding box center [718, 281] width 23 height 8
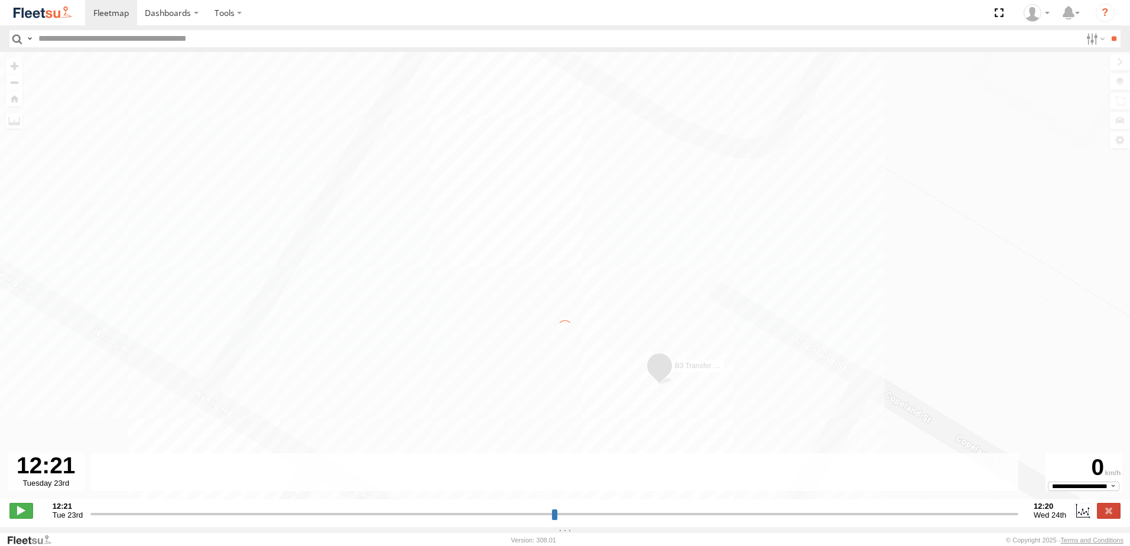
type input "**********"
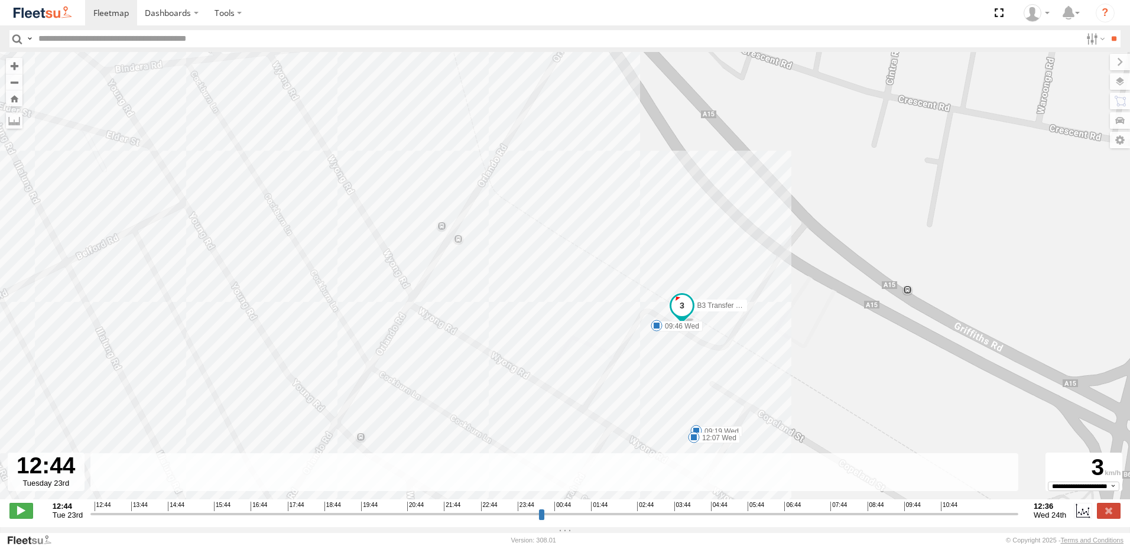
drag, startPoint x: 733, startPoint y: 404, endPoint x: 717, endPoint y: 326, distance: 80.2
click at [717, 326] on div "B3 Transfer Truck 13:41 Tue 05:48 Wed 08:25 Wed 09:19 Wed 09:46 Wed 10:35 Wed 1…" at bounding box center [565, 282] width 1130 height 460
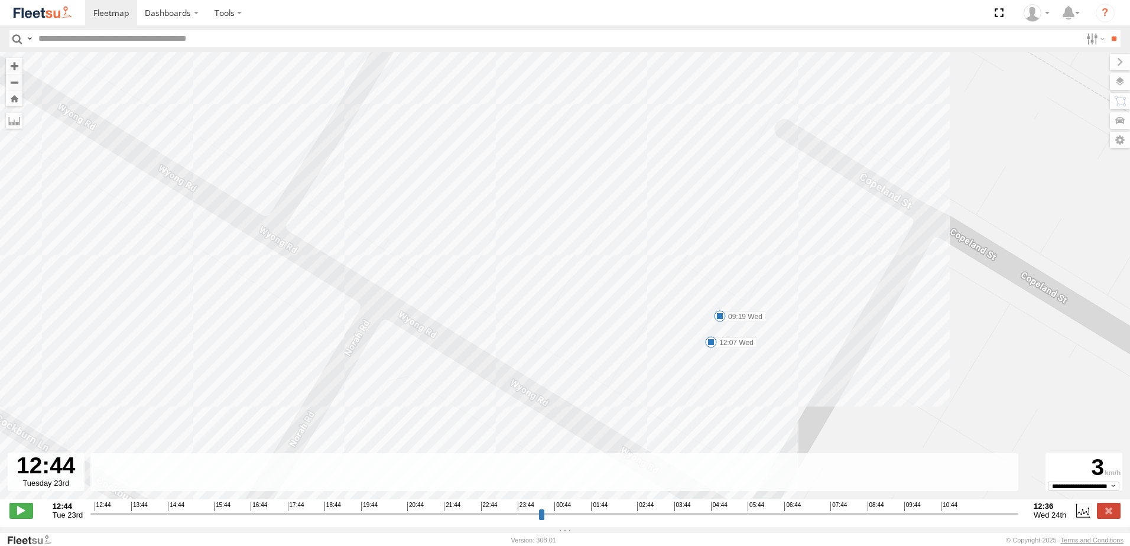
click at [714, 345] on span at bounding box center [711, 342] width 12 height 12
click at [843, 363] on div "B3 Transfer Truck 13:41 Tue 05:48 Wed 08:25 Wed 09:19 Wed 09:46 Wed 10:35 Wed 1…" at bounding box center [565, 282] width 1130 height 460
click at [723, 224] on div "B3 Transfer Truck 13:41 Tue 05:48 Wed 08:25 Wed 09:19 Wed 09:46 Wed 10:35 Wed 1…" at bounding box center [565, 282] width 1130 height 460
click at [1104, 518] on label at bounding box center [1109, 510] width 24 height 15
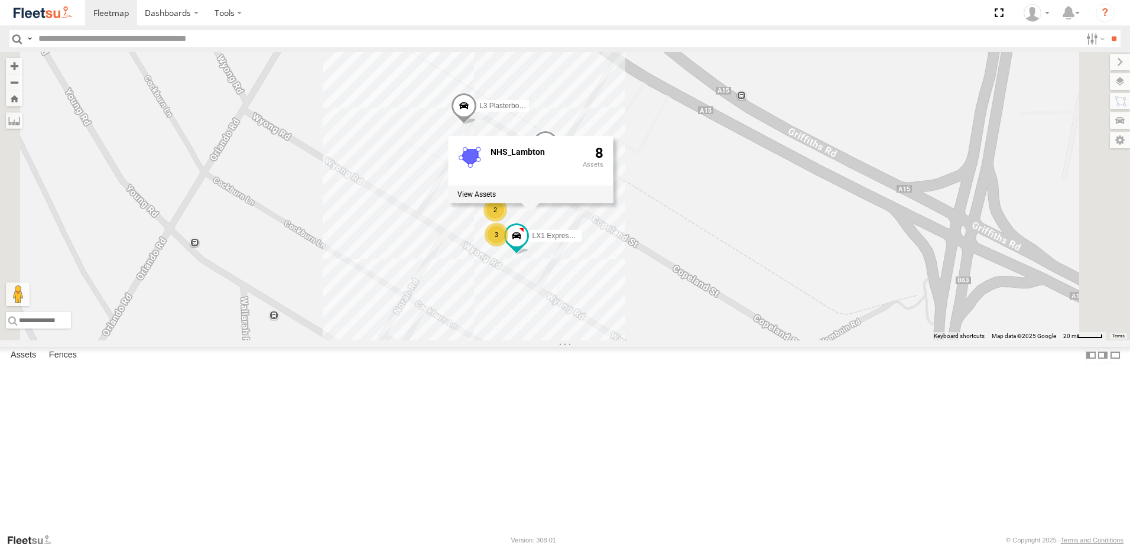
click at [781, 340] on div "B3 Transfer Truck LX1 Express Ute L3 Plasterboard Truck 3 2 NHS_Lambton 8" at bounding box center [565, 196] width 1130 height 288
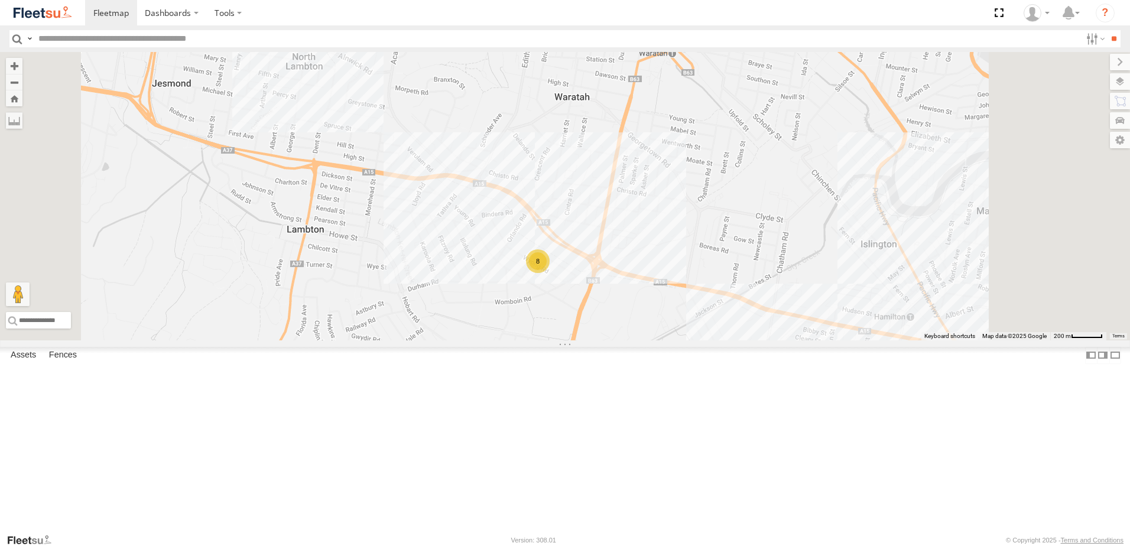
drag, startPoint x: 705, startPoint y: 319, endPoint x: 718, endPoint y: 300, distance: 22.9
click at [718, 300] on div "8" at bounding box center [565, 196] width 1130 height 288
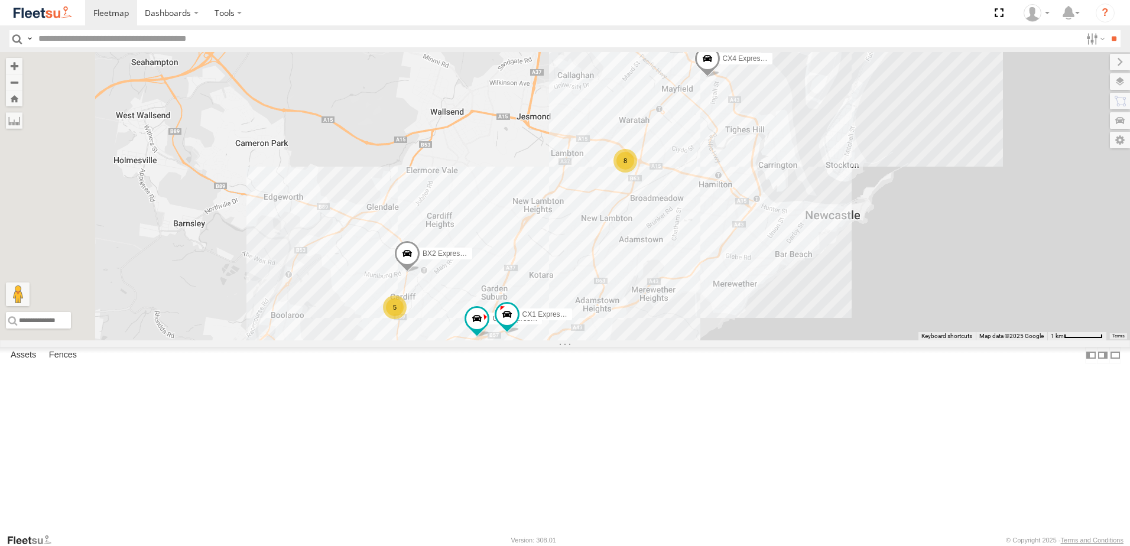
drag, startPoint x: 678, startPoint y: 384, endPoint x: 708, endPoint y: 326, distance: 65.5
click at [708, 326] on div "CX4 Express Ute BX2 Express Ute 8 5 CX2 Express Ute CX1 Express Ute" at bounding box center [565, 196] width 1130 height 288
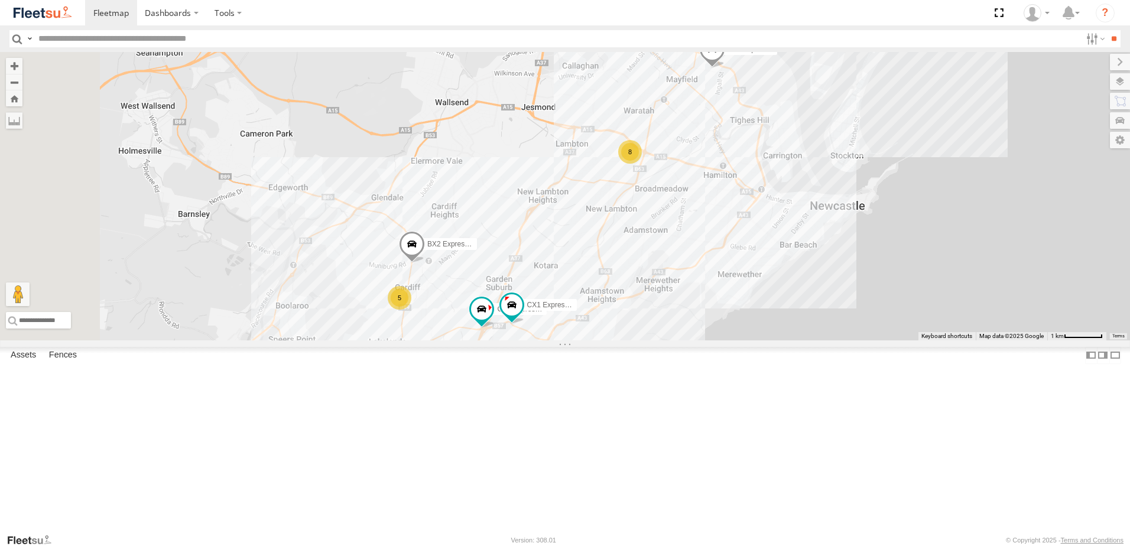
drag, startPoint x: 747, startPoint y: 142, endPoint x: 746, endPoint y: 230, distance: 88.1
click at [746, 230] on div "CX4 Express Ute BX2 Express Ute 8 5 CX2 Express Ute CX1 Express Ute" at bounding box center [565, 196] width 1130 height 288
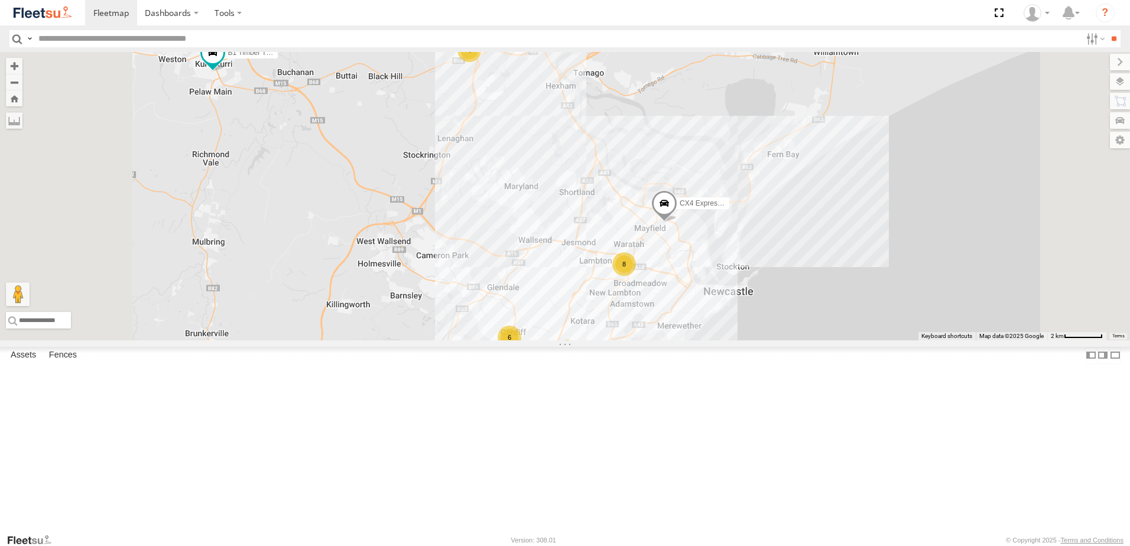
drag, startPoint x: 690, startPoint y: 297, endPoint x: 746, endPoint y: 319, distance: 60.0
click at [744, 318] on div "CX4 Express Ute C2 Timber Truck 4 8 6 2 B1 Timber Truck" at bounding box center [565, 196] width 1130 height 288
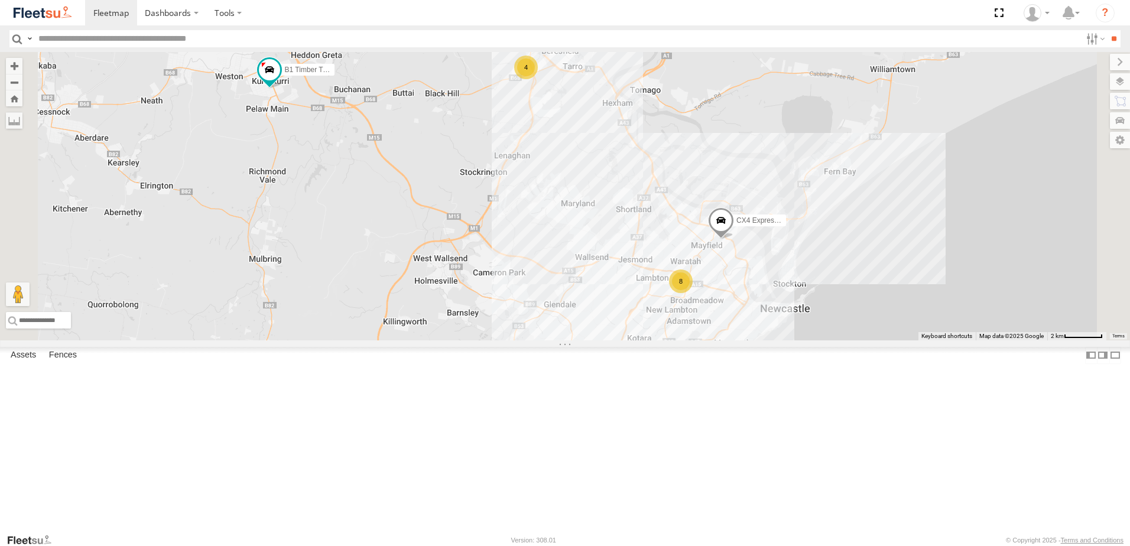
drag, startPoint x: 587, startPoint y: 342, endPoint x: 593, endPoint y: 344, distance: 6.9
click at [593, 340] on div "CX4 Express Ute C2 Timber Truck 4 8 6 2 B1 Timber Truck" at bounding box center [565, 196] width 1130 height 288
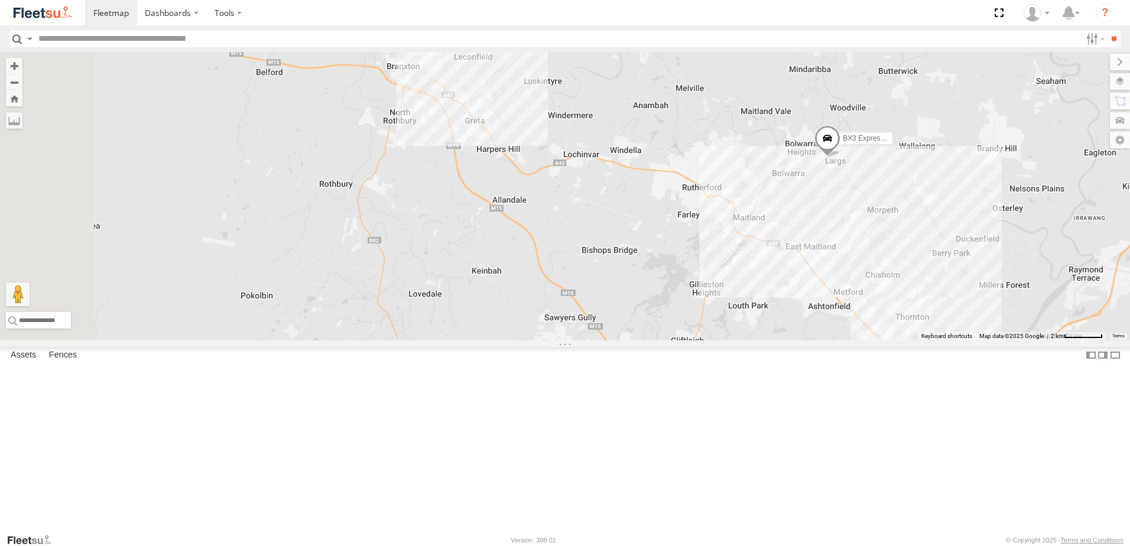
drag, startPoint x: 594, startPoint y: 297, endPoint x: 609, endPoint y: 313, distance: 22.2
click at [609, 313] on div "CX4 Express Ute C2 Timber Truck 4 8 6 2 B1 Timber Truck BX3 Express Ute" at bounding box center [565, 196] width 1130 height 288
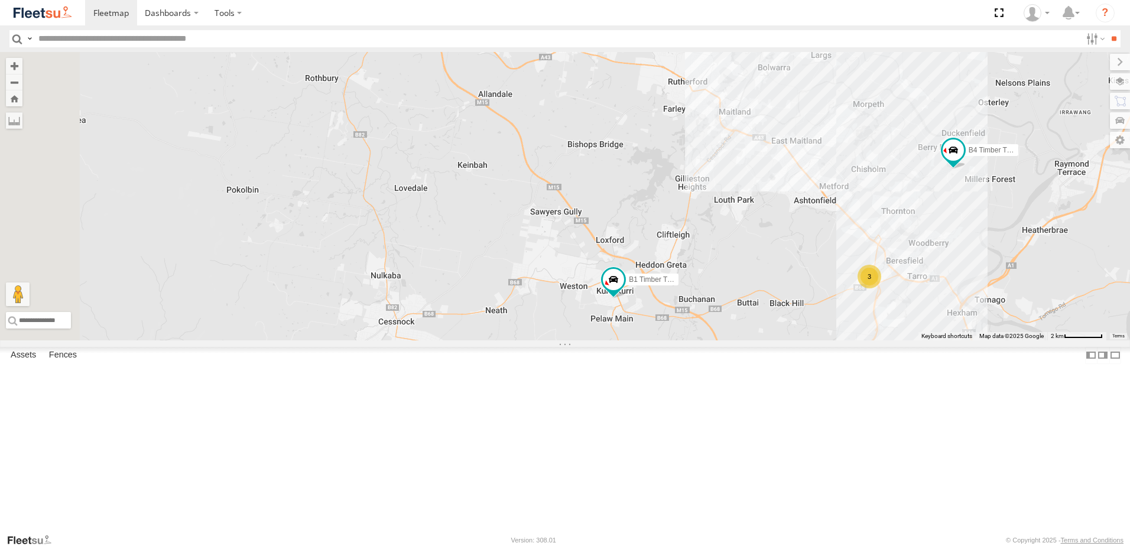
drag, startPoint x: 846, startPoint y: 292, endPoint x: 817, endPoint y: 202, distance: 94.9
click at [817, 202] on div "BX3 Express Ute B1 Timber Truck B4 Timber Truck 3" at bounding box center [565, 196] width 1130 height 288
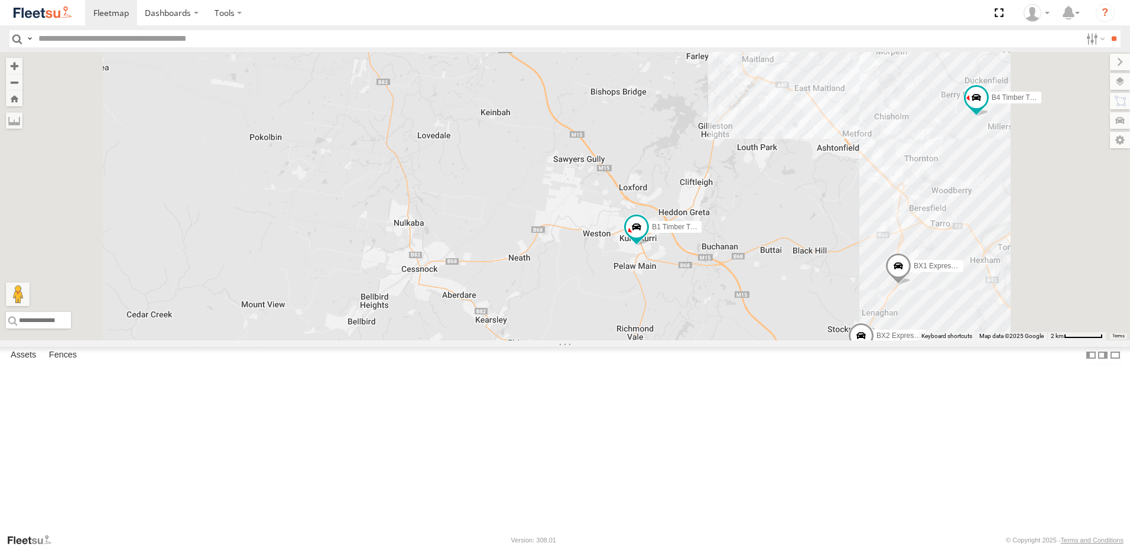
drag, startPoint x: 873, startPoint y: 398, endPoint x: 820, endPoint y: 300, distance: 111.1
click at [821, 302] on div "BX3 Express Ute B1 Timber Truck B4 Timber Truck BX1 Express Ute BX2 Express Ute" at bounding box center [565, 196] width 1130 height 288
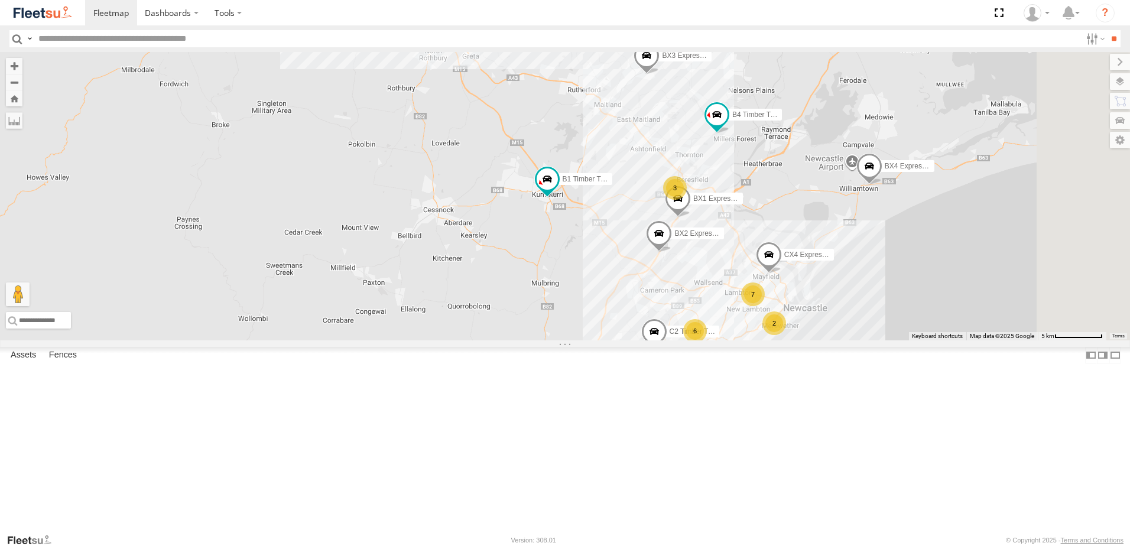
drag, startPoint x: 787, startPoint y: 324, endPoint x: 769, endPoint y: 371, distance: 50.2
click at [769, 340] on div "BX3 Express Ute B1 Timber Truck B4 Timber Truck BX1 Express Ute BX2 Express Ute…" at bounding box center [565, 196] width 1130 height 288
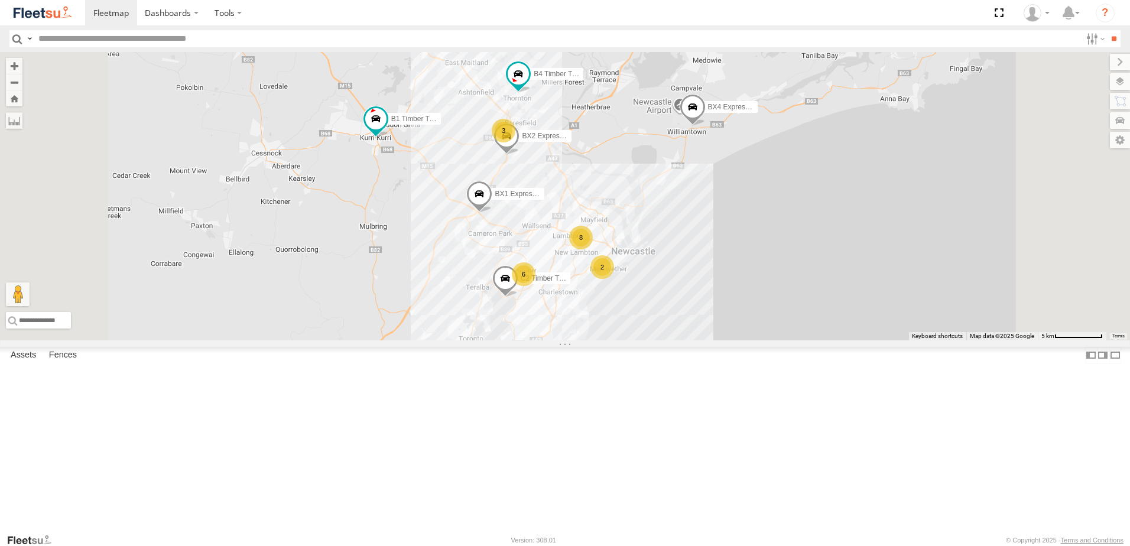
drag, startPoint x: 664, startPoint y: 258, endPoint x: 659, endPoint y: 220, distance: 37.5
click at [515, 142] on div "3" at bounding box center [504, 131] width 24 height 24
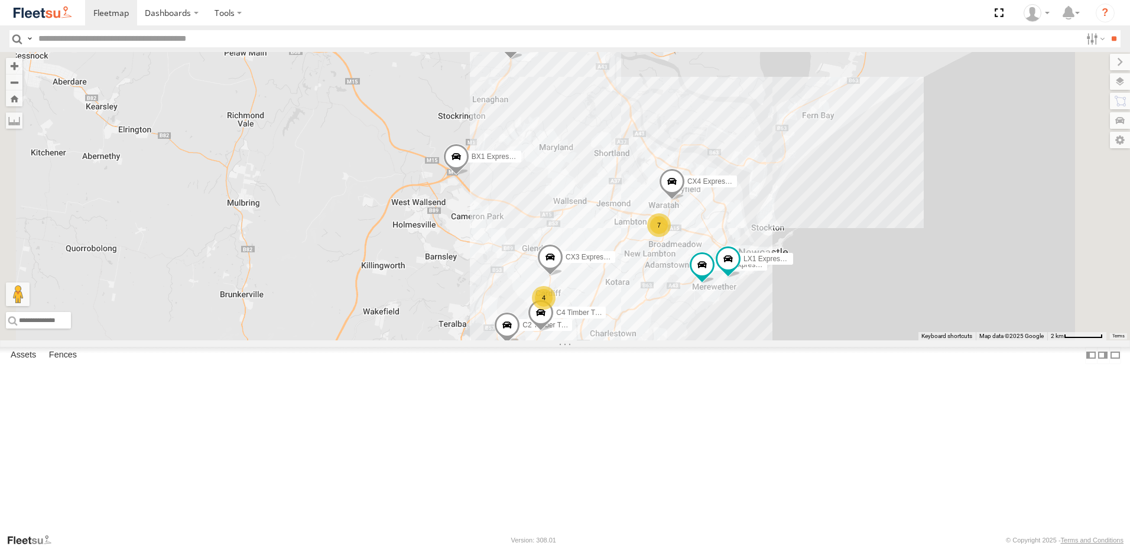
drag, startPoint x: 627, startPoint y: 329, endPoint x: 625, endPoint y: 257, distance: 71.5
click at [625, 257] on div "B4 Timber Truck BX3 Express Ute BX1 Express Ute BX2 Express Ute B1 Timber Truck…" at bounding box center [565, 196] width 1130 height 288
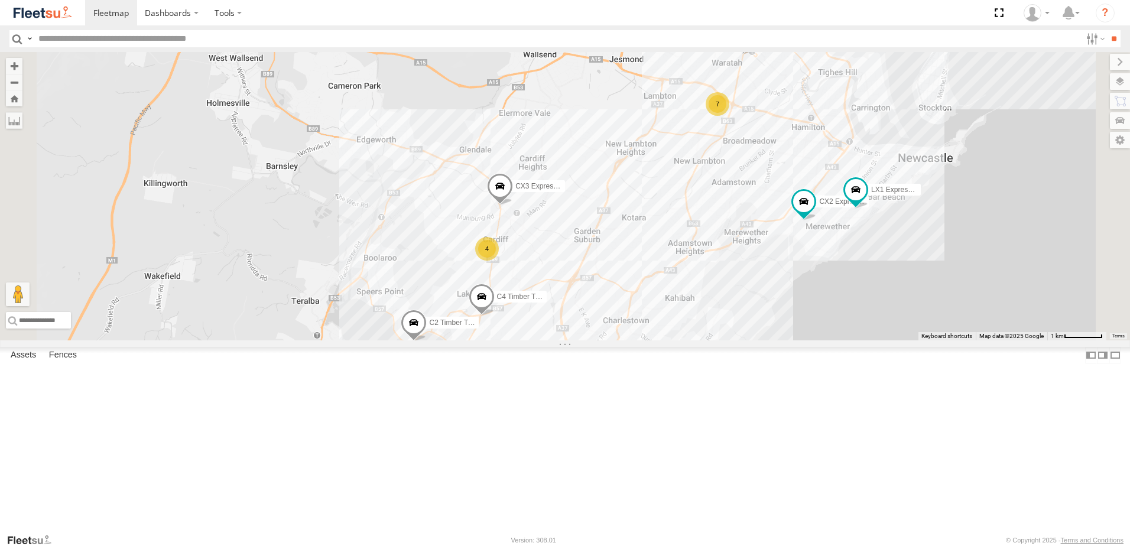
drag, startPoint x: 790, startPoint y: 258, endPoint x: 706, endPoint y: 345, distance: 121.2
click at [706, 340] on div "B4 Timber Truck BX3 Express Ute BX1 Express Ute BX2 Express Ute B1 Timber Truck…" at bounding box center [565, 196] width 1130 height 288
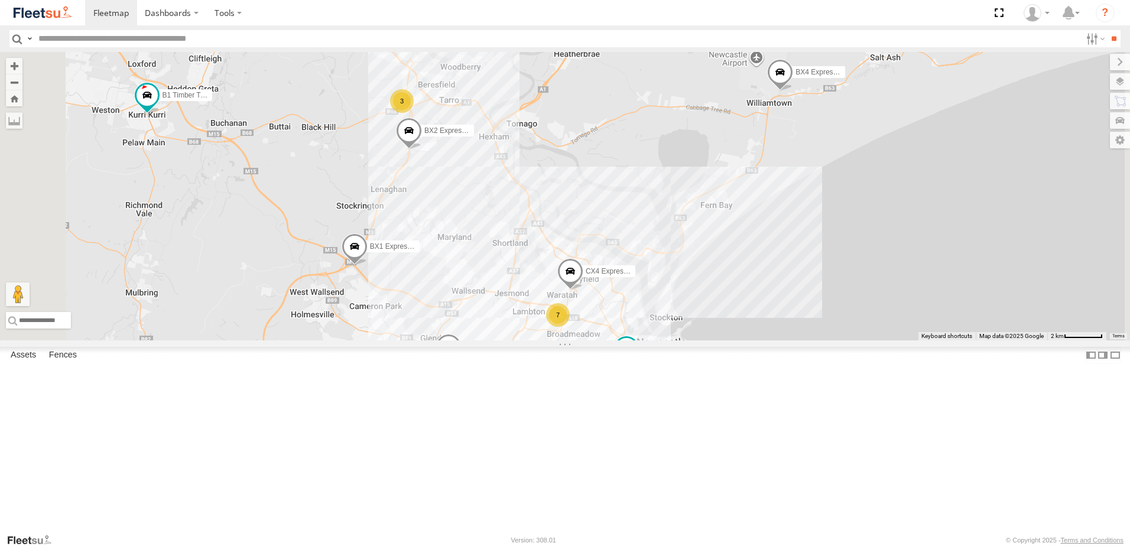
drag, startPoint x: 609, startPoint y: 271, endPoint x: 619, endPoint y: 382, distance: 111.0
click at [619, 340] on div "B4 Timber Truck BX3 Express Ute BX1 Express Ute BX2 Express Ute B1 Timber Truck…" at bounding box center [565, 196] width 1130 height 288
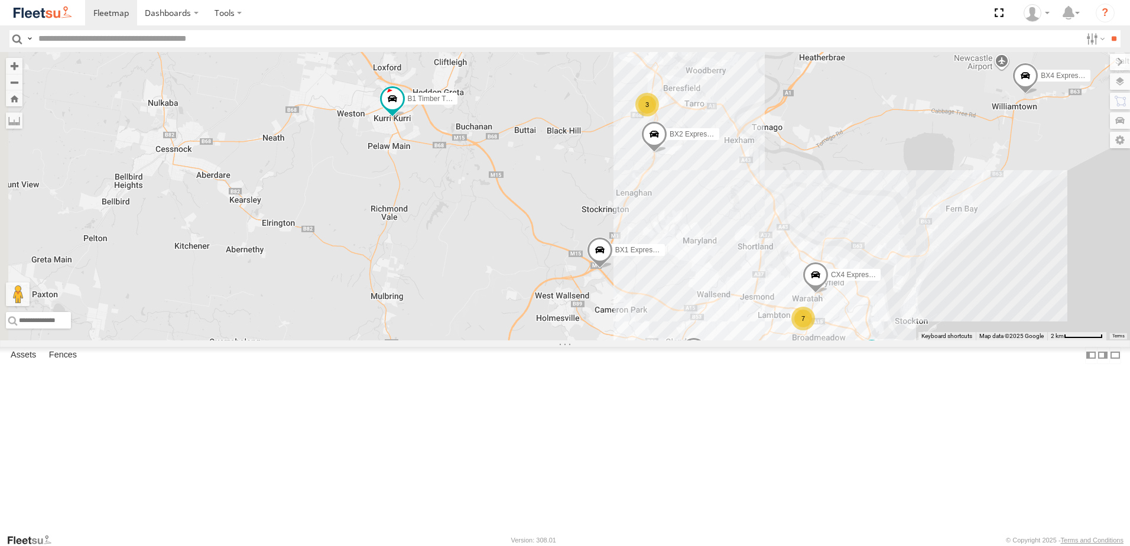
drag, startPoint x: 615, startPoint y: 330, endPoint x: 858, endPoint y: 329, distance: 243.5
click at [858, 329] on div "B4 Timber Truck BX3 Express Ute BX1 Express Ute BX2 Express Ute B1 Timber Truck…" at bounding box center [565, 196] width 1130 height 288
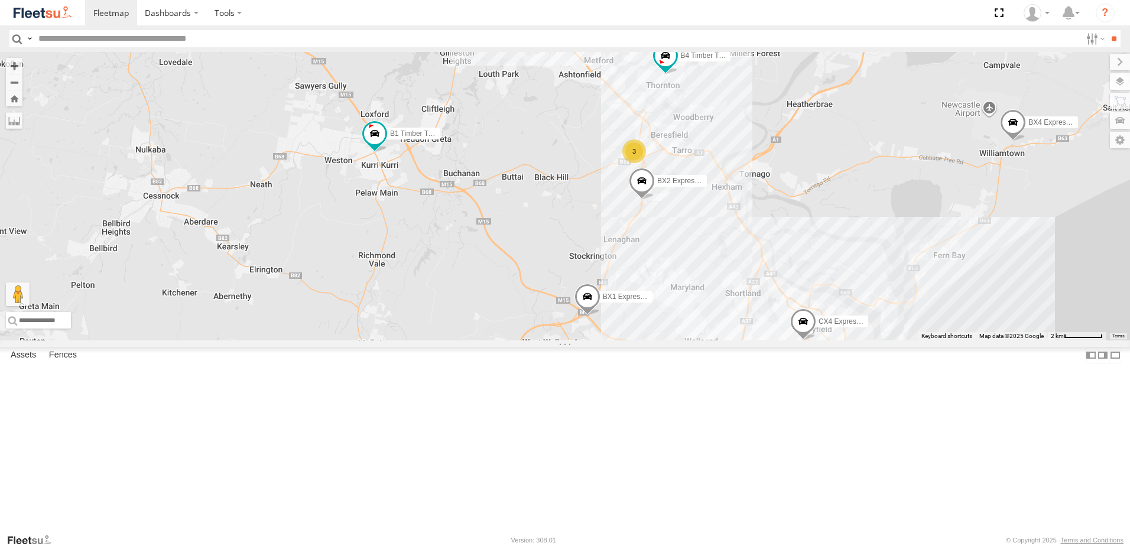
drag, startPoint x: 856, startPoint y: 211, endPoint x: 820, endPoint y: 214, distance: 35.6
click at [849, 221] on div "B4 Timber Truck BX3 Express Ute BX1 Express Ute BX2 Express Ute B1 Timber Truck…" at bounding box center [565, 196] width 1130 height 288
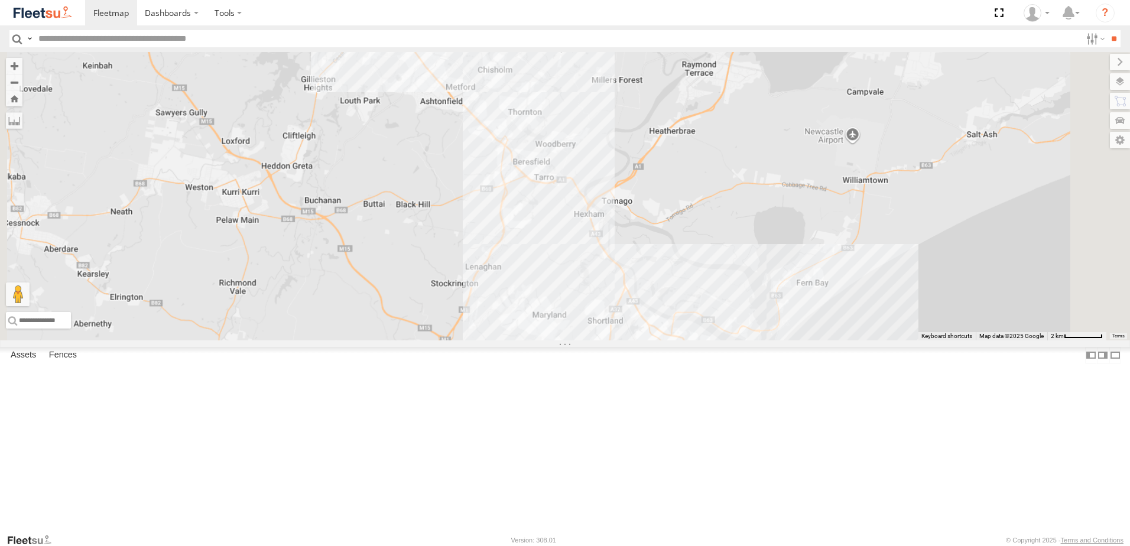
drag, startPoint x: 720, startPoint y: 381, endPoint x: 707, endPoint y: 222, distance: 160.1
click at [704, 226] on div at bounding box center [565, 196] width 1130 height 288
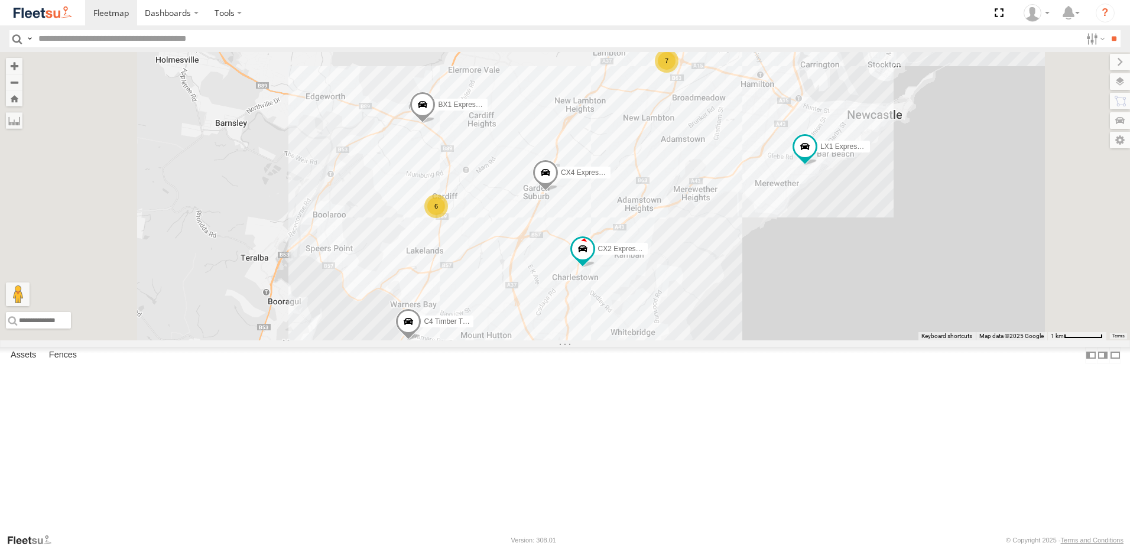
drag, startPoint x: 714, startPoint y: 430, endPoint x: 724, endPoint y: 184, distance: 246.6
click at [723, 186] on div "BX1 Express Ute 7 CX4 Express Ute 6 CX2 Express Ute C4 Timber Truck LX1 Express…" at bounding box center [565, 196] width 1130 height 288
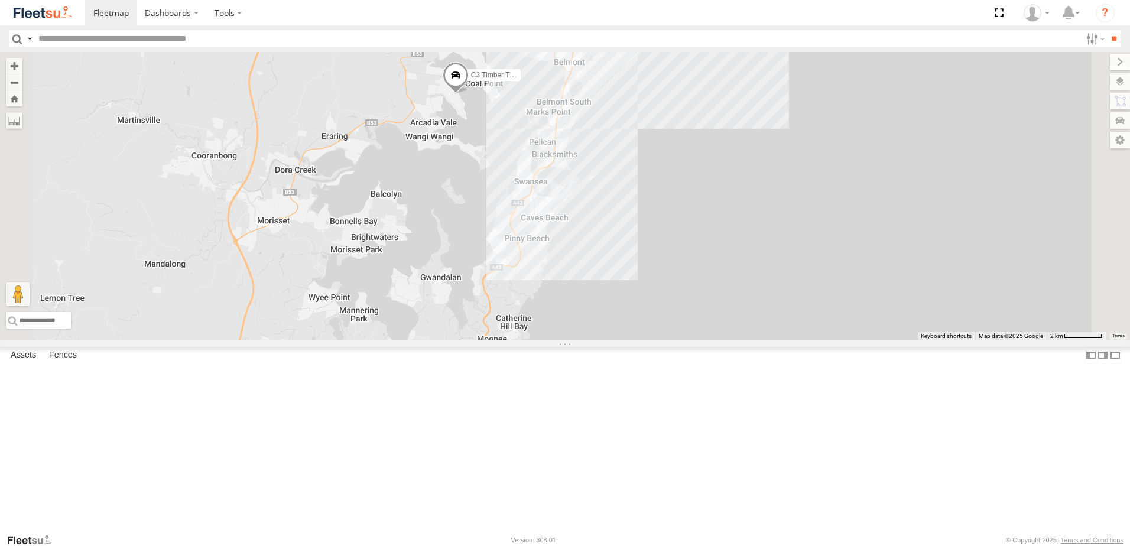
drag, startPoint x: 605, startPoint y: 376, endPoint x: 687, endPoint y: 159, distance: 232.5
click at [687, 159] on div "BX1 Express Ute CX4 Express Ute CX2 Express Ute C4 Timber Truck LX1 Express Ute…" at bounding box center [565, 196] width 1130 height 288
